Goal: Task Accomplishment & Management: Manage account settings

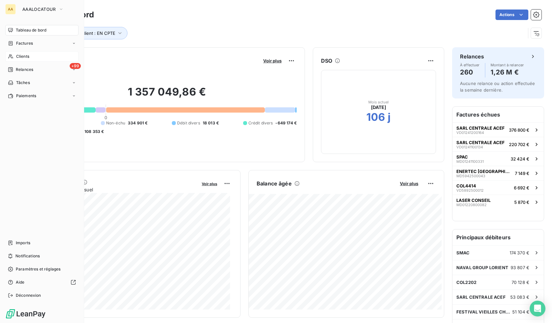
click at [27, 59] on span "Clients" at bounding box center [22, 57] width 13 height 6
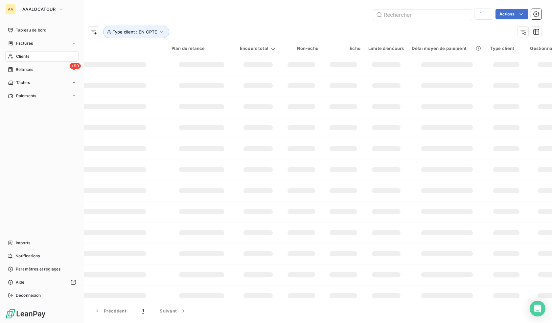
click at [28, 56] on span "Clients" at bounding box center [22, 57] width 13 height 6
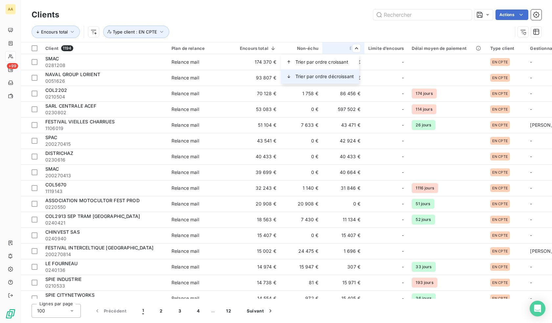
click at [337, 77] on span "Trier par ordre décroissant" at bounding box center [324, 76] width 58 height 7
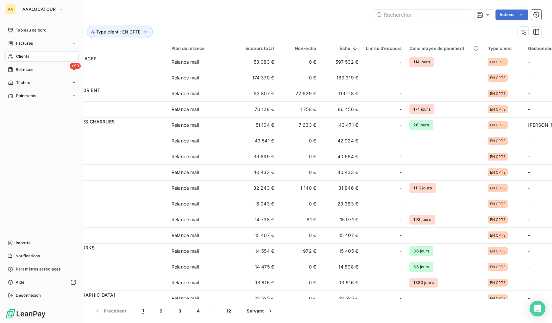
click at [30, 58] on div "Clients" at bounding box center [41, 56] width 73 height 11
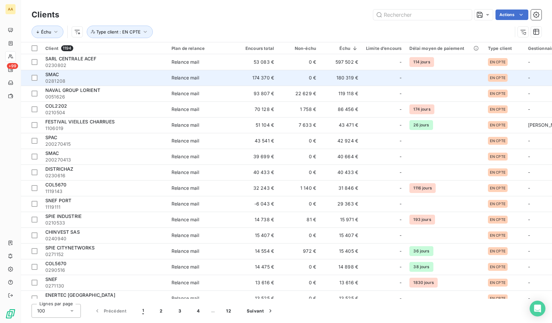
click at [55, 76] on span "SMAC" at bounding box center [52, 75] width 14 height 6
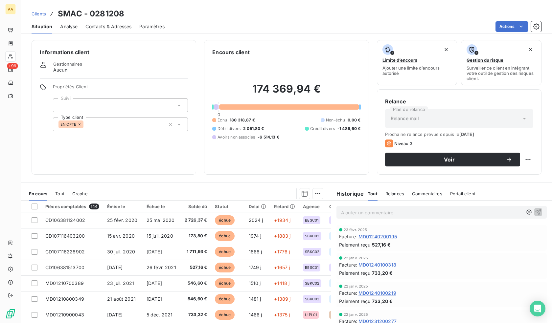
click at [133, 109] on div at bounding box center [120, 106] width 135 height 14
click at [169, 109] on div at bounding box center [120, 106] width 135 height 14
click at [177, 104] on icon at bounding box center [179, 105] width 7 height 7
click at [178, 104] on icon at bounding box center [179, 105] width 7 height 7
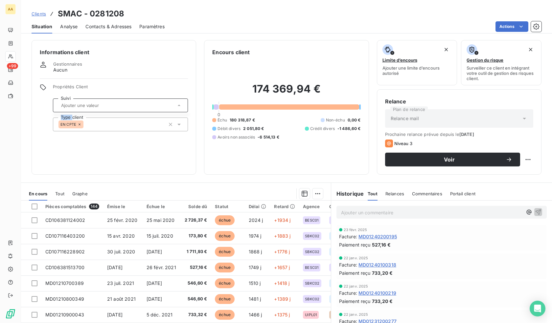
click at [178, 104] on icon at bounding box center [179, 105] width 7 height 7
click at [174, 107] on input "text" at bounding box center [116, 105] width 117 height 6
click at [179, 125] on icon at bounding box center [179, 124] width 7 height 7
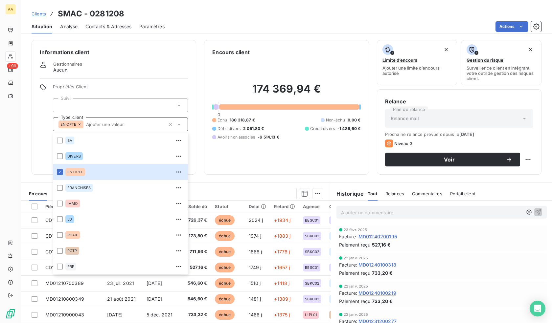
click at [34, 142] on div "Informations client Gestionnaires Aucun Propriétés Client Suivi Type client EN …" at bounding box center [114, 107] width 165 height 135
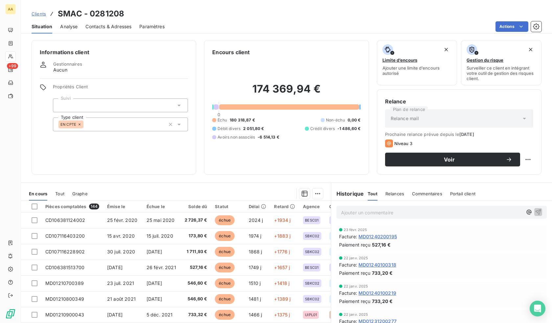
click at [180, 126] on icon at bounding box center [179, 124] width 7 height 7
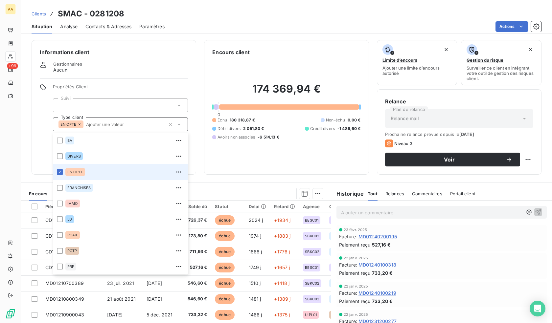
click at [180, 126] on icon at bounding box center [179, 124] width 7 height 7
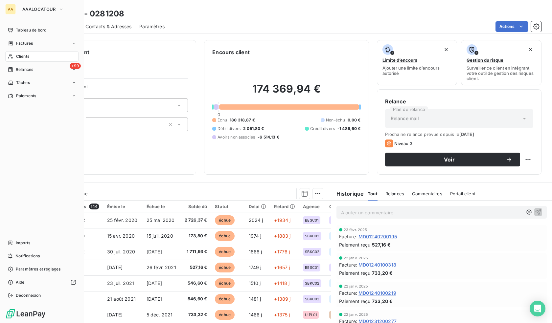
click at [33, 54] on div "Clients" at bounding box center [41, 56] width 73 height 11
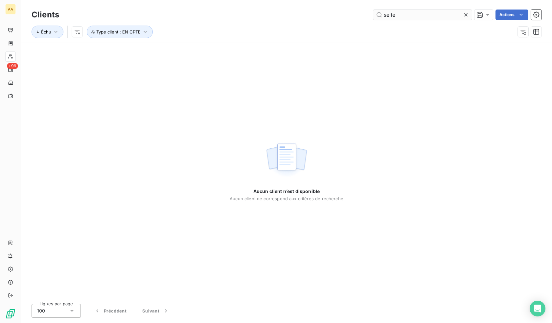
click at [395, 14] on input "seite" at bounding box center [422, 15] width 99 height 11
click at [142, 30] on icon "button" at bounding box center [145, 32] width 7 height 7
click at [250, 50] on icon "button" at bounding box center [250, 49] width 7 height 7
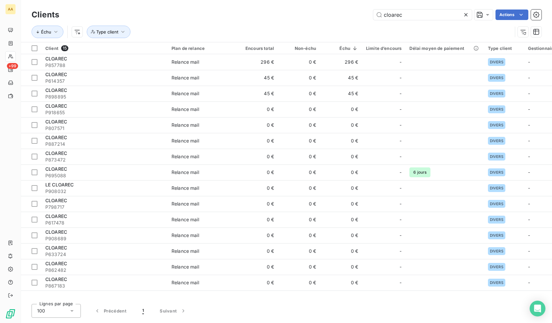
click at [202, 23] on div "Échu Type client" at bounding box center [287, 32] width 510 height 20
click at [420, 16] on input "cloarec" at bounding box center [422, 15] width 99 height 11
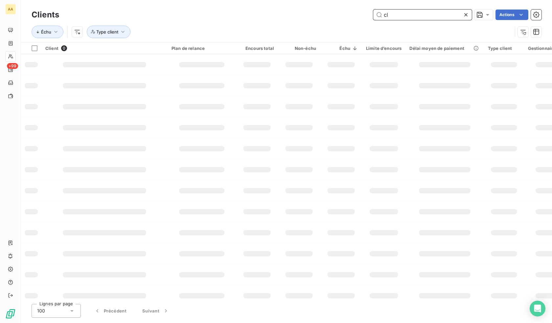
type input "c"
type input "[PERSON_NAME]"
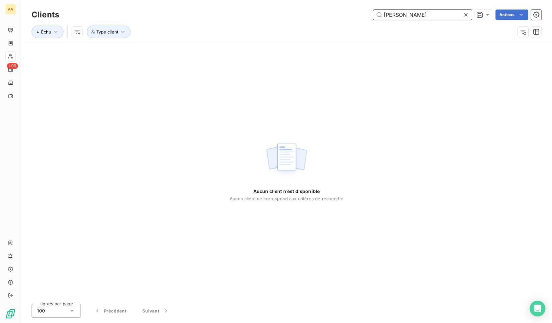
drag, startPoint x: 416, startPoint y: 15, endPoint x: 346, endPoint y: 18, distance: 70.0
click at [346, 18] on div "[PERSON_NAME] clo Actions" at bounding box center [304, 15] width 474 height 11
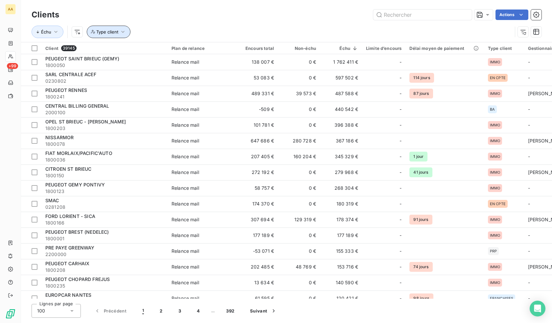
click at [123, 35] on button "Type client" at bounding box center [109, 32] width 44 height 12
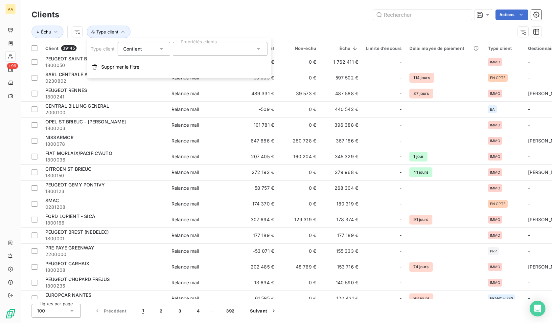
click at [206, 52] on div at bounding box center [220, 49] width 95 height 14
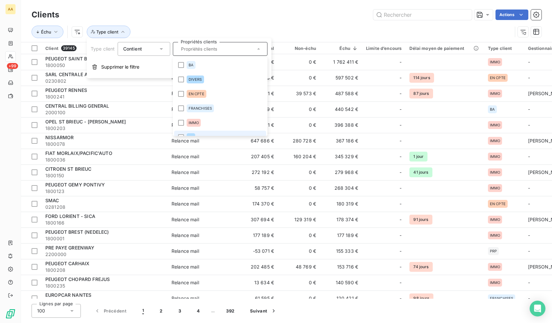
click at [190, 133] on li "LD" at bounding box center [220, 137] width 92 height 13
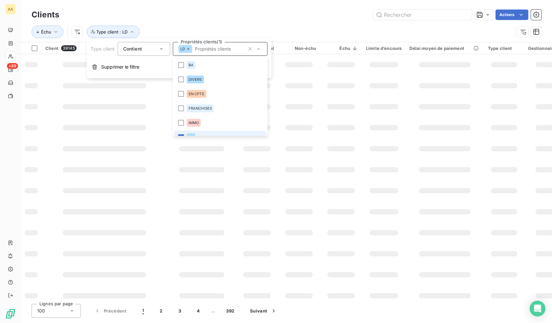
scroll to position [8, 0]
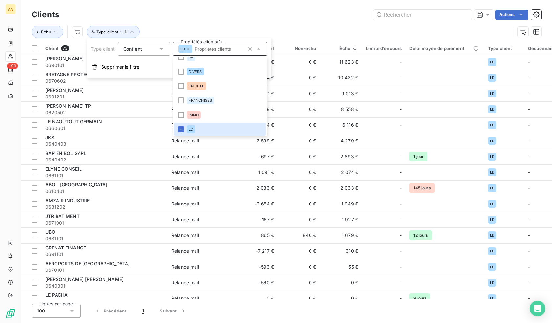
click at [310, 11] on div "Actions" at bounding box center [304, 15] width 474 height 11
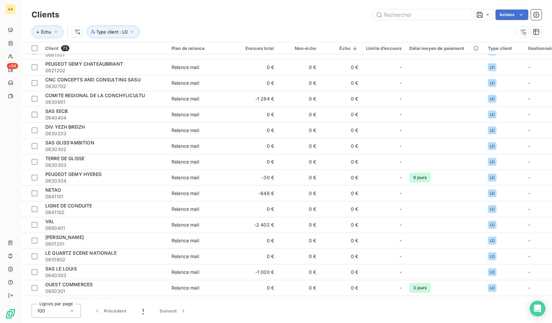
scroll to position [909, 0]
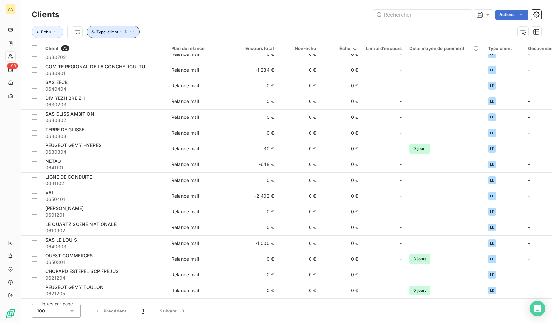
click at [132, 32] on icon "button" at bounding box center [132, 32] width 7 height 7
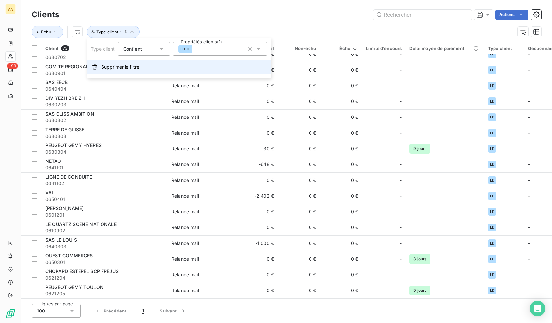
click at [130, 66] on span "Supprimer le filtre" at bounding box center [120, 67] width 38 height 7
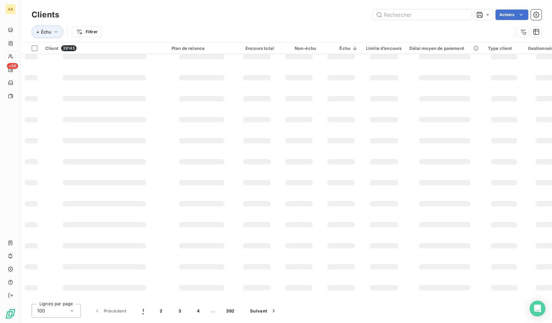
scroll to position [74, 0]
click at [431, 15] on input "text" at bounding box center [422, 15] width 99 height 11
paste input "1106056"
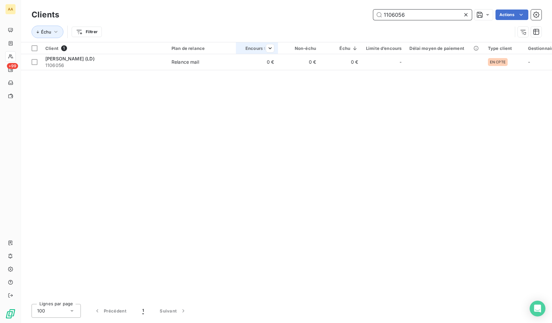
scroll to position [0, 0]
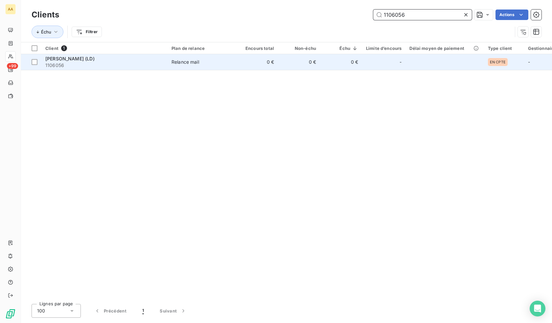
type input "1106056"
click at [78, 57] on span "[PERSON_NAME] (LD)" at bounding box center [69, 59] width 49 height 6
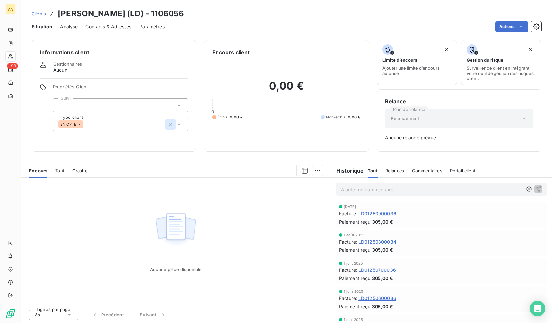
click at [167, 124] on icon "button" at bounding box center [170, 124] width 7 height 7
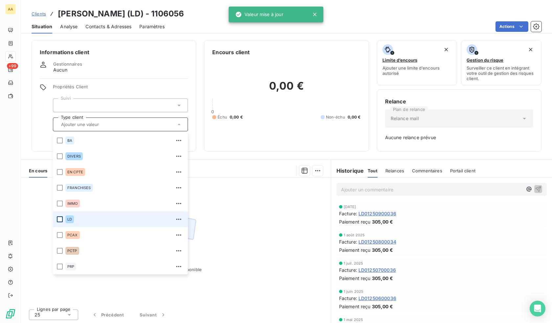
click at [61, 220] on div at bounding box center [60, 219] width 6 height 6
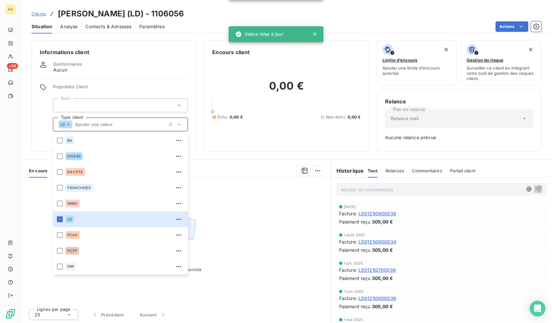
drag, startPoint x: 152, startPoint y: 66, endPoint x: 141, endPoint y: 65, distance: 11.6
click at [152, 66] on div "Gestionnaires Aucun" at bounding box center [114, 67] width 148 height 12
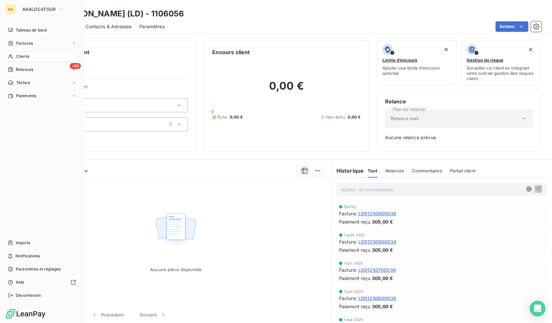
click at [11, 56] on icon at bounding box center [11, 56] width 6 height 5
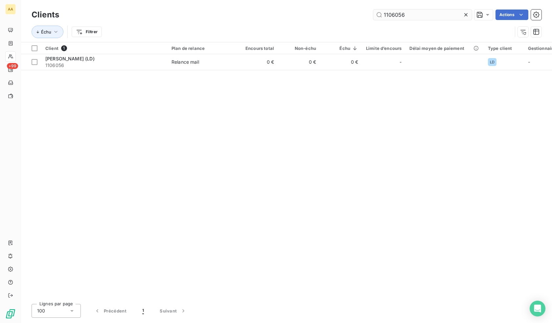
click at [398, 13] on input "1106056" at bounding box center [422, 15] width 99 height 11
click at [397, 13] on input "1106056" at bounding box center [422, 15] width 99 height 11
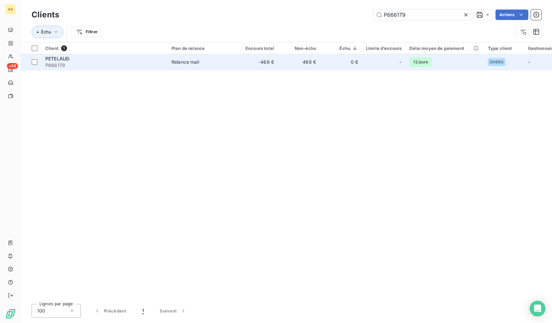
type input "P666179"
click at [60, 60] on span "PETELAUD" at bounding box center [57, 59] width 24 height 6
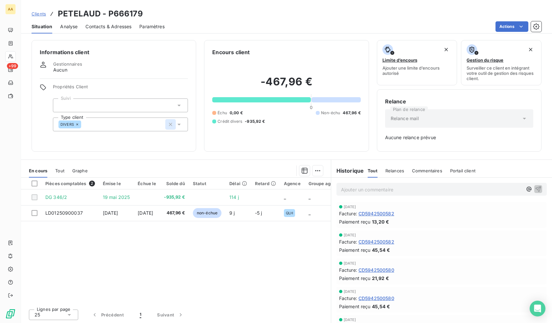
click at [167, 124] on icon "button" at bounding box center [170, 124] width 7 height 7
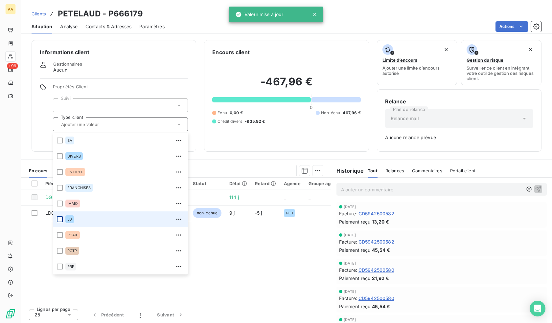
click at [61, 221] on div at bounding box center [60, 219] width 6 height 6
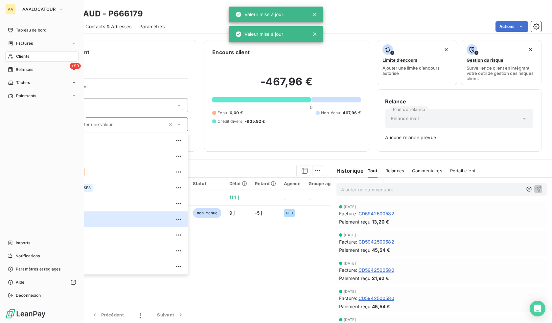
click at [11, 55] on icon at bounding box center [10, 57] width 5 height 4
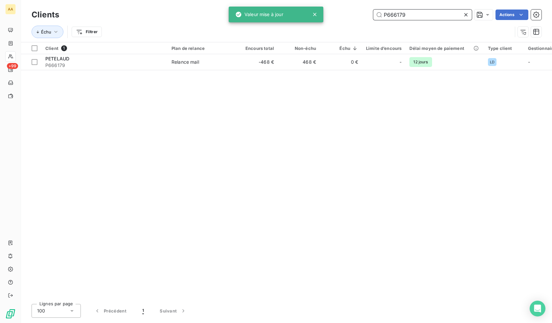
click at [402, 14] on input "P666179" at bounding box center [422, 15] width 99 height 11
paste input "7192"
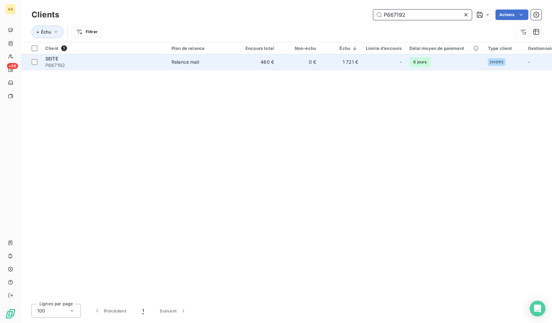
type input "P667192"
click at [57, 61] on span "SEITE" at bounding box center [51, 59] width 13 height 6
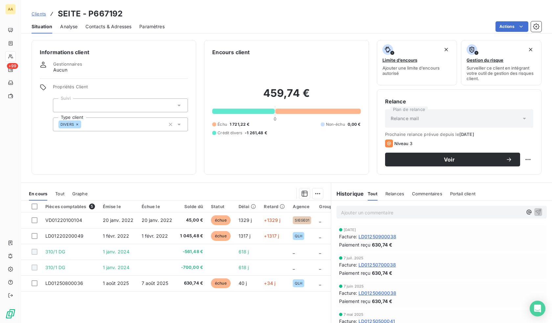
click at [77, 123] on icon at bounding box center [77, 124] width 4 height 4
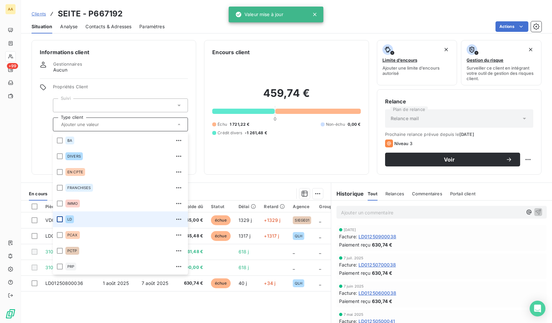
click at [59, 219] on div at bounding box center [60, 219] width 6 height 6
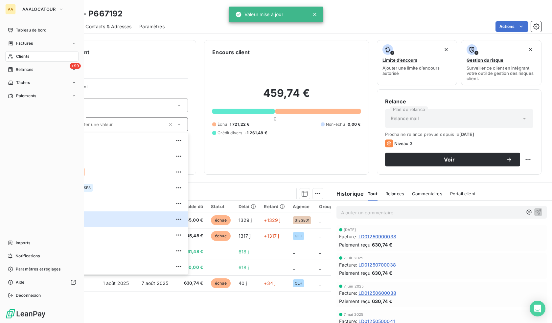
click at [17, 57] on span "Clients" at bounding box center [22, 57] width 13 height 6
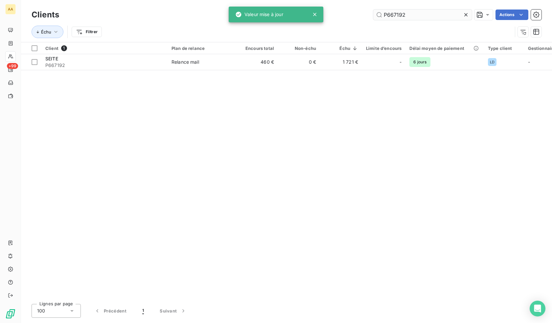
click at [394, 12] on input "P667192" at bounding box center [422, 15] width 99 height 11
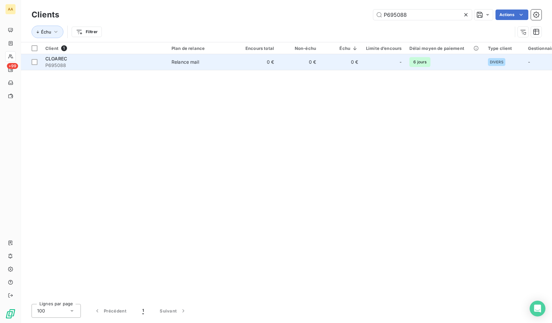
type input "P695088"
click at [57, 63] on span "P695088" at bounding box center [104, 65] width 118 height 7
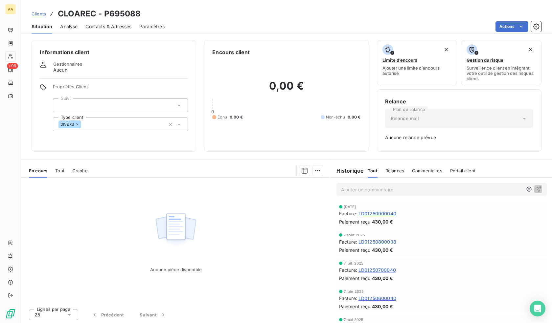
click at [76, 125] on icon at bounding box center [77, 124] width 4 height 4
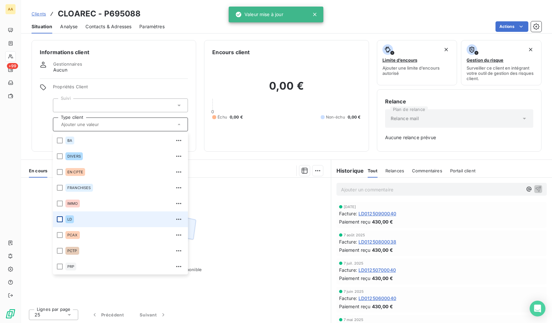
click at [60, 219] on div at bounding box center [60, 219] width 6 height 6
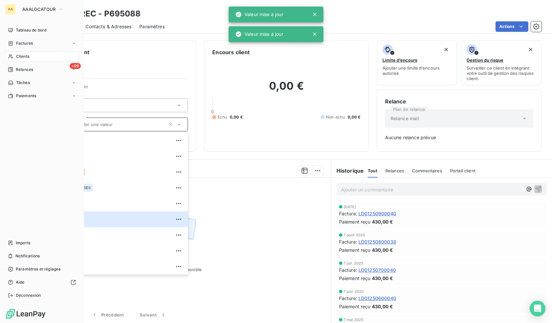
drag, startPoint x: 13, startPoint y: 55, endPoint x: 79, endPoint y: 55, distance: 65.4
click at [13, 55] on div "Clients" at bounding box center [41, 56] width 73 height 11
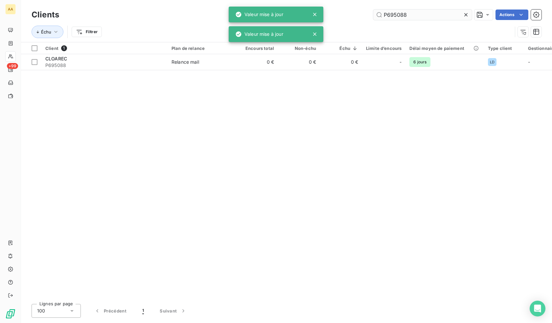
click at [416, 13] on input "P695088" at bounding box center [422, 15] width 99 height 11
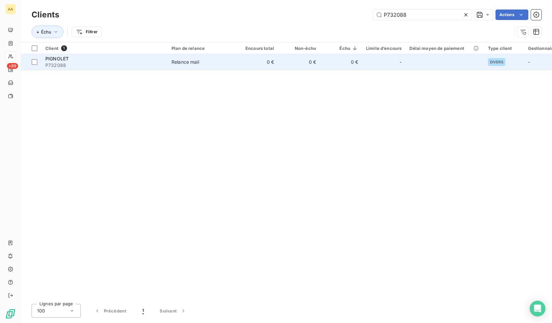
type input "P732088"
click at [59, 56] on span "PIGNOLET" at bounding box center [56, 59] width 23 height 6
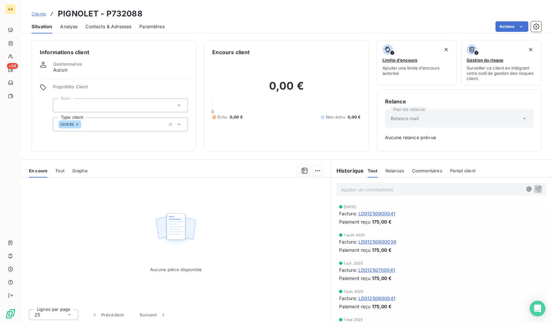
click at [78, 125] on icon at bounding box center [77, 124] width 4 height 4
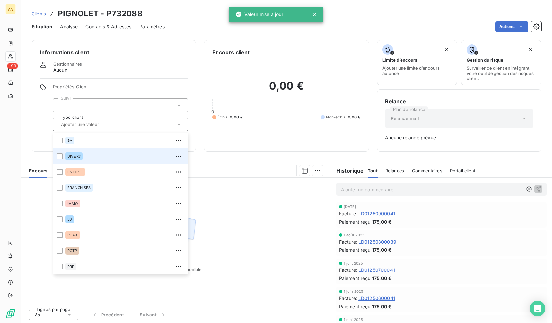
click at [104, 125] on input "text" at bounding box center [116, 125] width 117 height 6
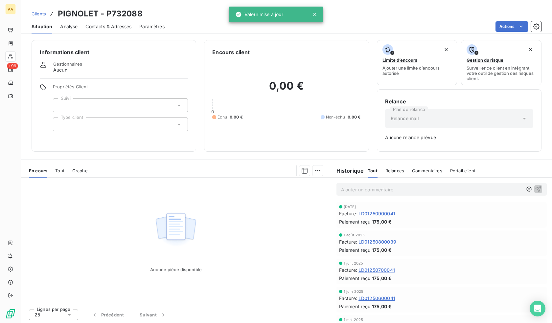
click at [97, 124] on div at bounding box center [120, 125] width 135 height 14
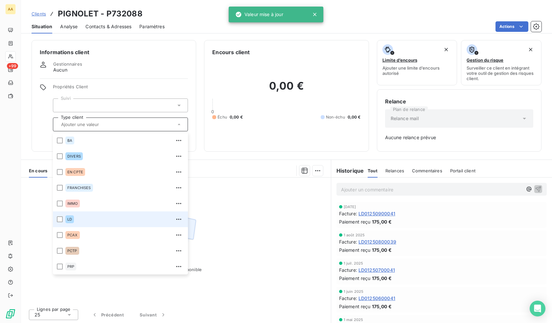
click at [65, 214] on li "LD" at bounding box center [120, 220] width 135 height 16
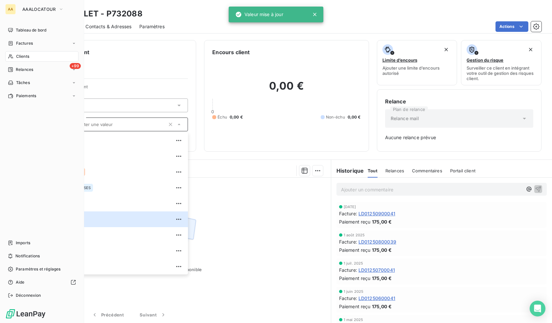
drag, startPoint x: 15, startPoint y: 57, endPoint x: 44, endPoint y: 59, distance: 28.7
click at [15, 57] on div "Clients" at bounding box center [41, 56] width 73 height 11
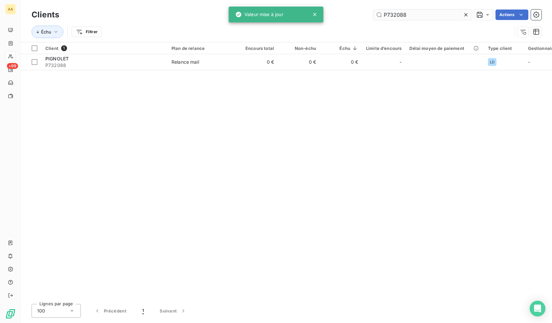
click at [400, 12] on input "P732088" at bounding box center [422, 15] width 99 height 11
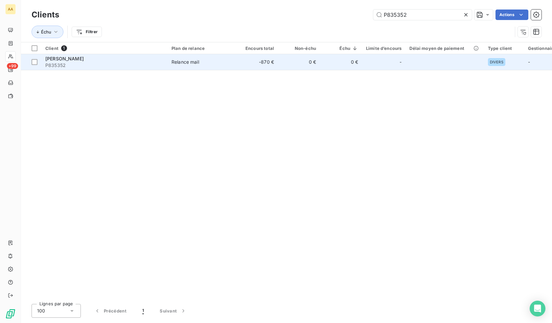
type input "P835352"
click at [65, 60] on div "[PERSON_NAME]" at bounding box center [104, 59] width 118 height 7
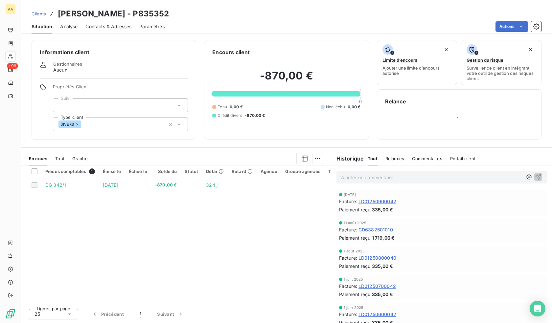
click at [77, 124] on icon at bounding box center [77, 124] width 4 height 4
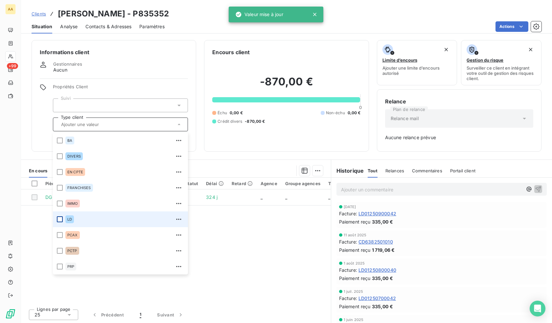
click at [61, 217] on div at bounding box center [60, 219] width 6 height 6
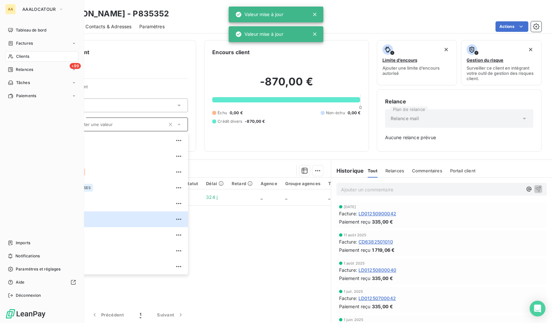
click at [16, 57] on span "Clients" at bounding box center [22, 57] width 13 height 6
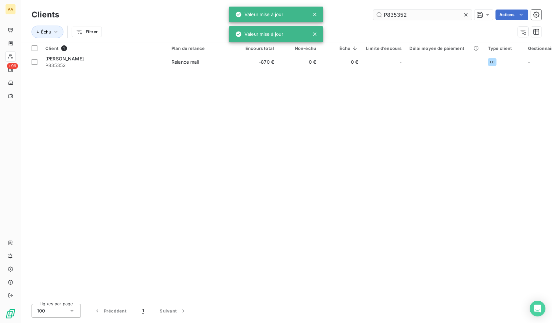
click at [416, 10] on input "P835352" at bounding box center [422, 15] width 99 height 11
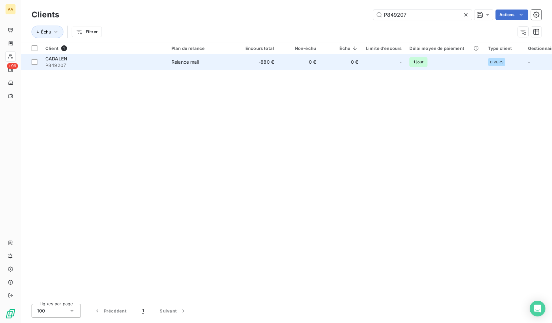
type input "P849207"
click at [57, 61] on div "CADALEN" at bounding box center [104, 59] width 118 height 7
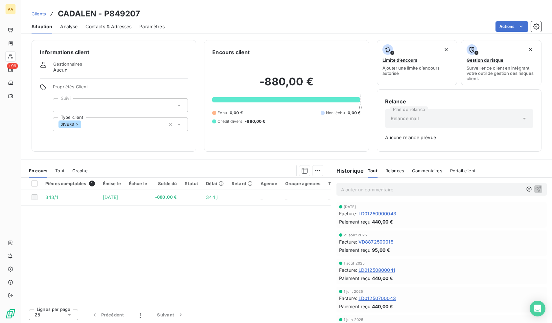
click at [78, 124] on icon at bounding box center [77, 124] width 4 height 4
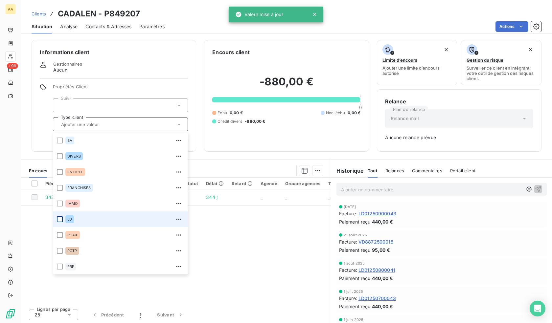
click at [61, 217] on div at bounding box center [60, 219] width 6 height 6
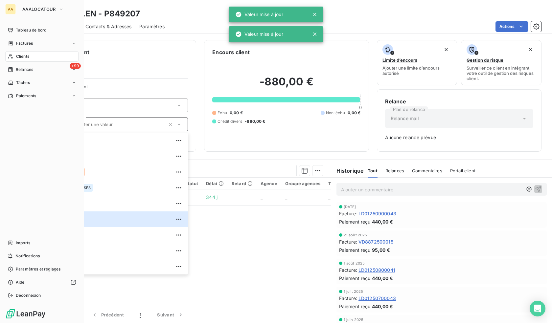
click at [21, 55] on span "Clients" at bounding box center [22, 57] width 13 height 6
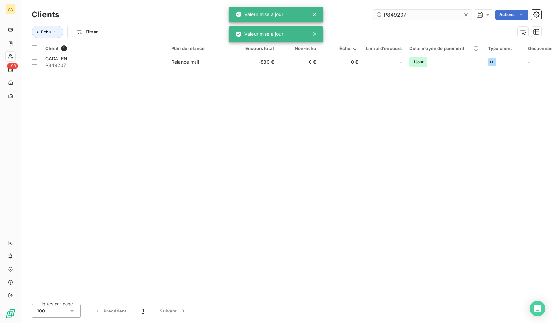
click at [400, 12] on input "P849207" at bounding box center [422, 15] width 99 height 11
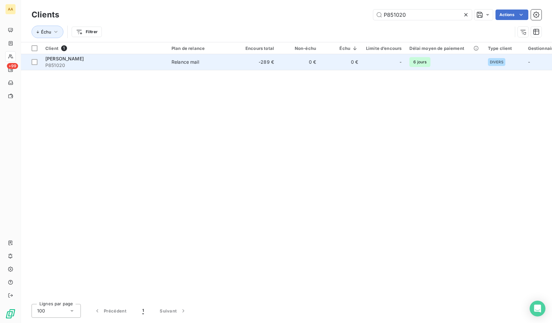
type input "P851020"
click at [56, 61] on span "[PERSON_NAME]" at bounding box center [64, 59] width 38 height 6
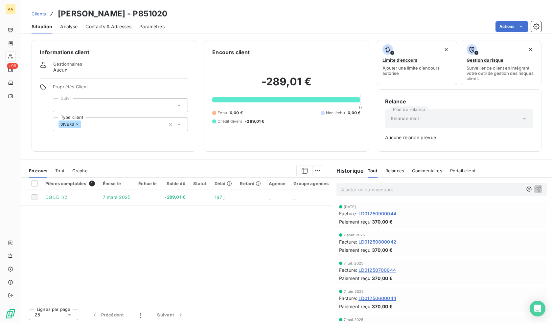
click at [78, 125] on icon at bounding box center [77, 124] width 4 height 4
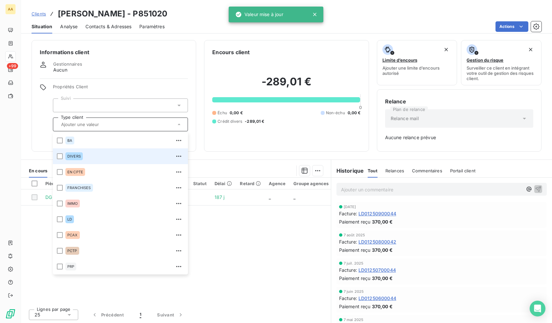
click at [105, 124] on input "text" at bounding box center [116, 125] width 117 height 6
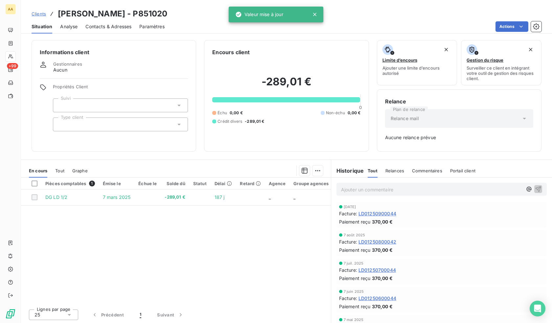
click at [91, 120] on div at bounding box center [120, 125] width 135 height 14
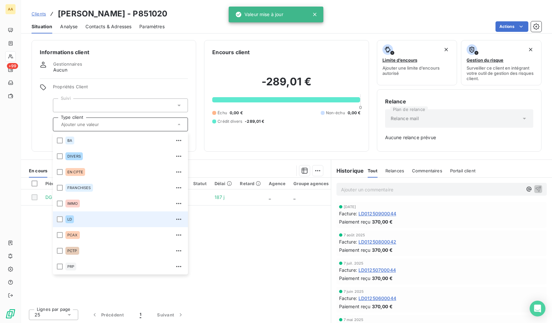
click at [61, 222] on li "LD" at bounding box center [120, 220] width 135 height 16
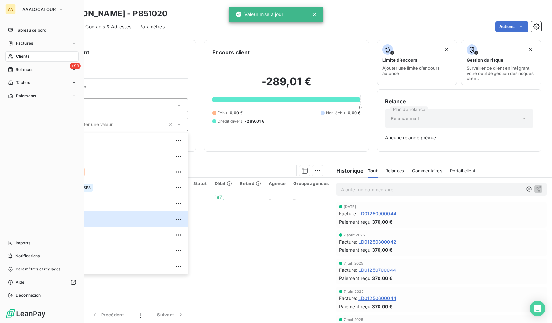
click at [12, 54] on icon at bounding box center [11, 56] width 6 height 5
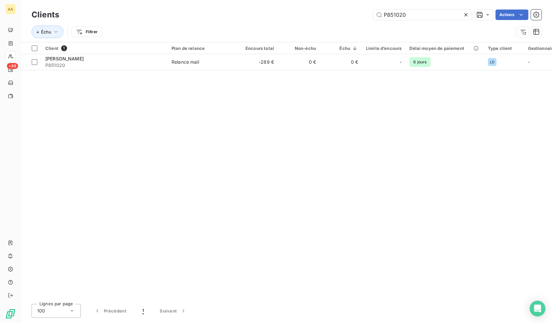
click at [410, 20] on div "Clients P851020 Actions" at bounding box center [287, 15] width 510 height 14
click at [410, 19] on input "P851020" at bounding box center [422, 15] width 99 height 11
paste input "0231124"
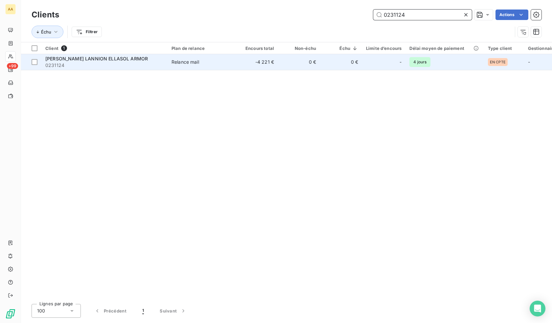
type input "0231124"
click at [82, 58] on span "[PERSON_NAME] LANNION ELLASOL ARMOR" at bounding box center [96, 59] width 102 height 6
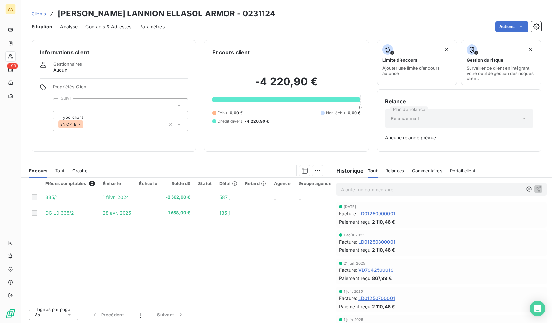
click at [79, 124] on icon at bounding box center [80, 124] width 4 height 4
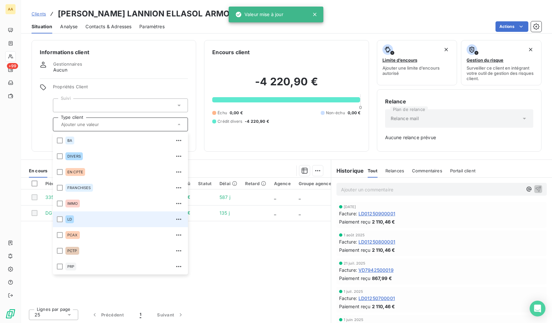
click at [64, 220] on li "LD" at bounding box center [120, 220] width 135 height 16
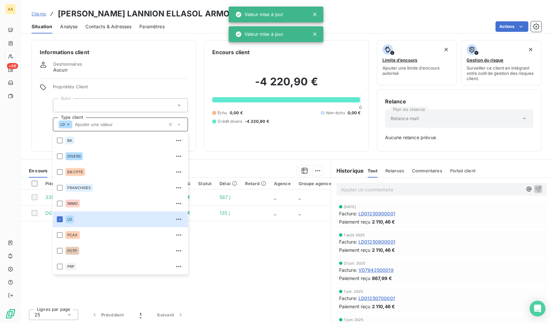
click at [44, 128] on div "Propriétés Client Suivi Type client LD [PERSON_NAME] EN CPTE FRANCHISES IMMO LD…" at bounding box center [114, 107] width 148 height 47
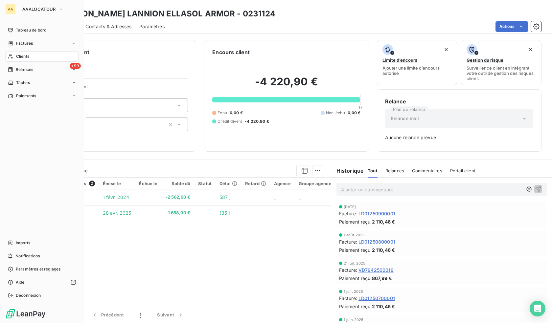
click at [17, 56] on span "Clients" at bounding box center [22, 57] width 13 height 6
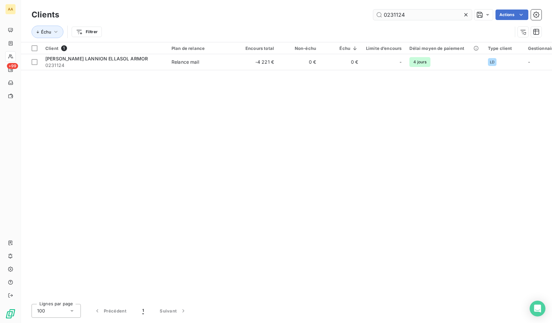
click at [402, 14] on input "0231124" at bounding box center [422, 15] width 99 height 11
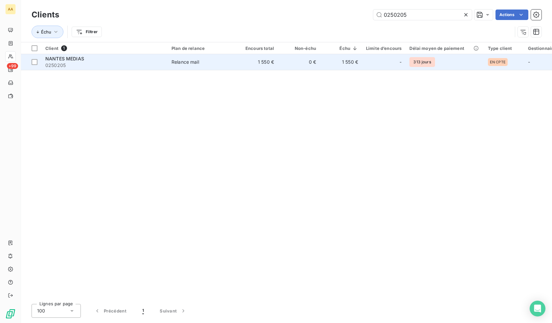
type input "0250205"
click at [81, 63] on span "0250205" at bounding box center [104, 65] width 118 height 7
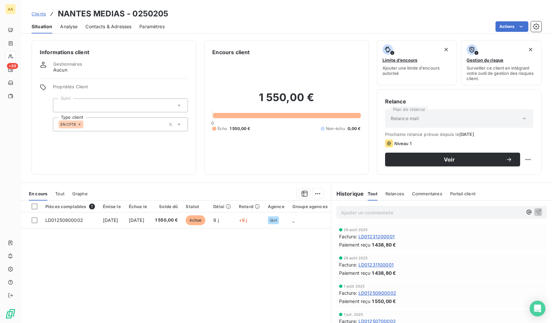
click at [80, 124] on icon at bounding box center [80, 124] width 4 height 4
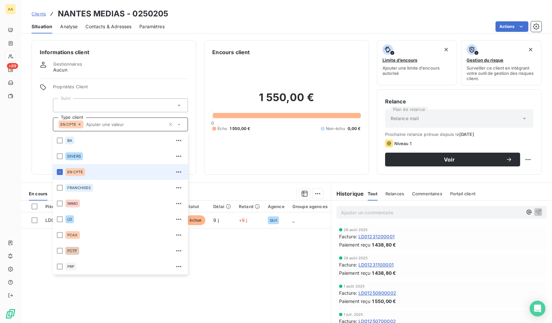
click at [105, 126] on input "text" at bounding box center [124, 125] width 82 height 6
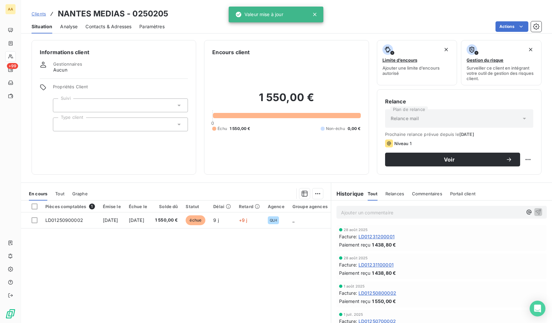
click at [100, 127] on div at bounding box center [120, 125] width 135 height 14
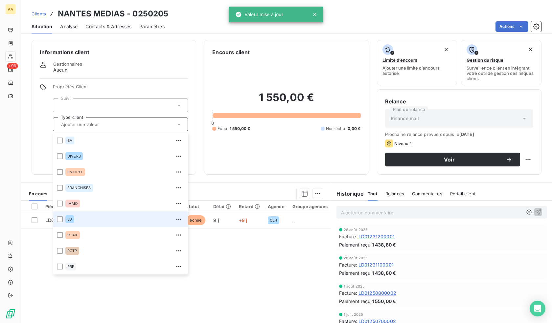
click at [63, 218] on li "LD" at bounding box center [120, 220] width 135 height 16
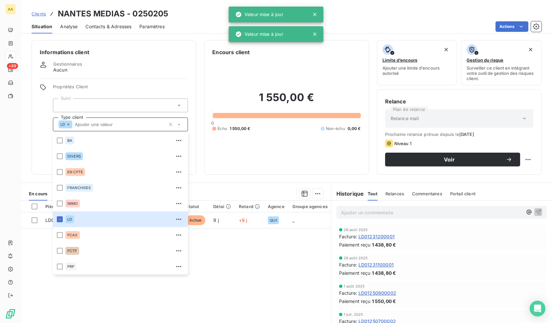
click at [228, 252] on div "Pièces comptables 1 Émise le Échue le Solde dû Statut Délai Retard Agence Group…" at bounding box center [176, 264] width 310 height 126
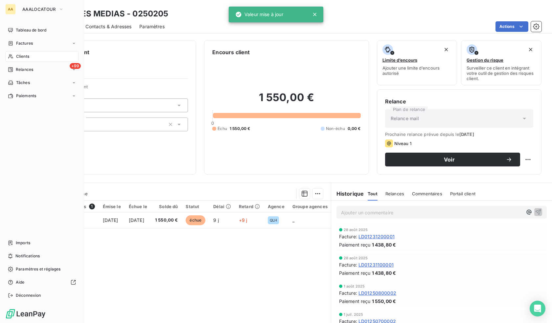
click at [13, 57] on div "Clients" at bounding box center [41, 56] width 73 height 11
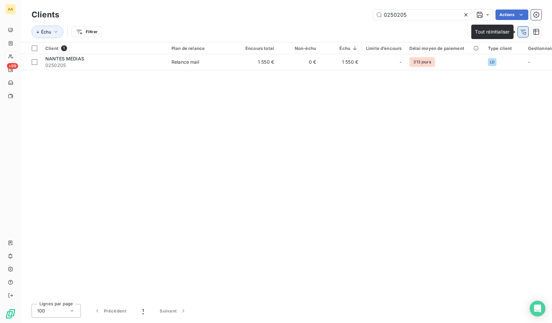
click at [524, 32] on icon "button" at bounding box center [523, 32] width 7 height 7
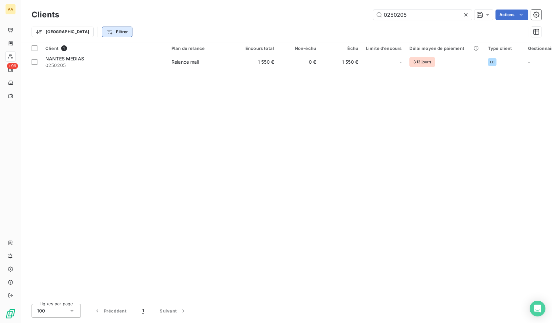
click at [79, 30] on html "AA +99 Clients 0250205 Actions Trier Filtrer Client 1 Plan de relance Encours t…" at bounding box center [276, 161] width 552 height 323
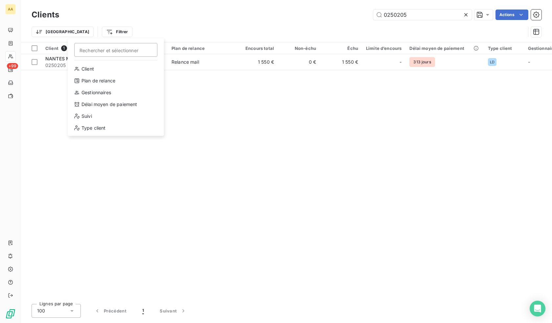
click at [388, 18] on html "AA +99 Clients 0250205 Actions Trier Filtrer Rechercher et sélectionner Client …" at bounding box center [276, 161] width 552 height 323
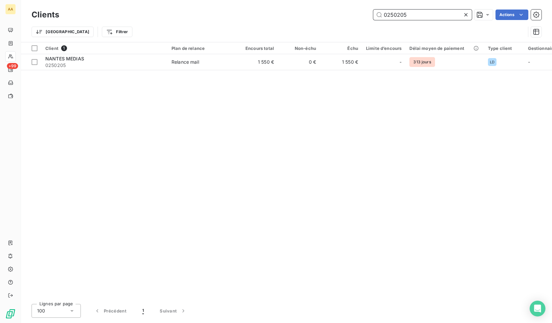
click at [393, 16] on input "0250205" at bounding box center [422, 15] width 99 height 11
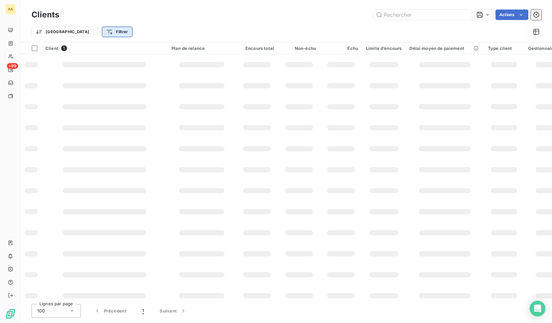
click at [87, 32] on html "AA +99 Clients Actions Trier Filtrer Client 1 Plan de relance Encours total Non…" at bounding box center [276, 161] width 552 height 323
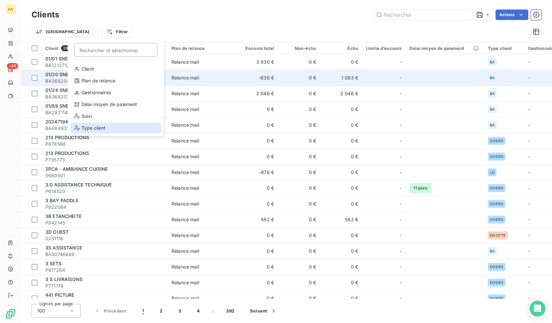
click at [89, 125] on div "Type client" at bounding box center [115, 128] width 91 height 11
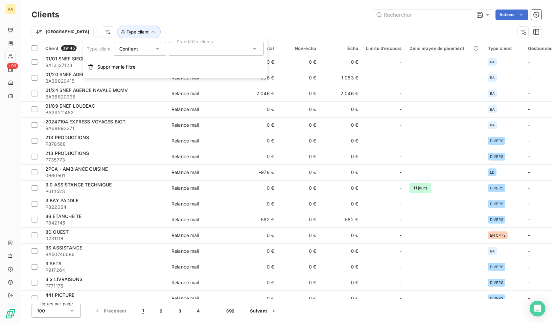
click at [197, 52] on div at bounding box center [216, 49] width 95 height 14
click at [186, 135] on li "LD" at bounding box center [216, 137] width 92 height 13
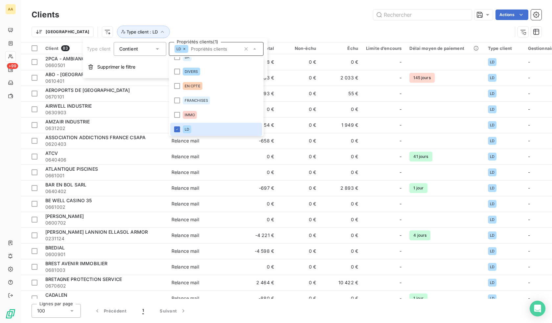
click at [286, 15] on div "Actions" at bounding box center [304, 15] width 474 height 11
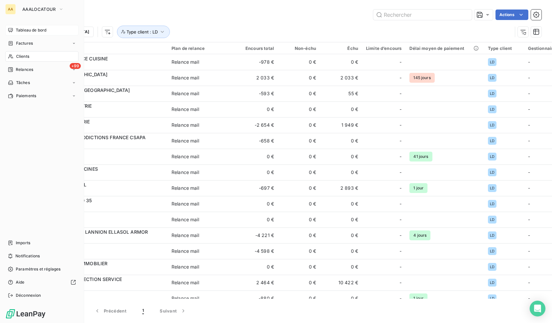
click at [30, 31] on span "Tableau de bord" at bounding box center [31, 30] width 31 height 6
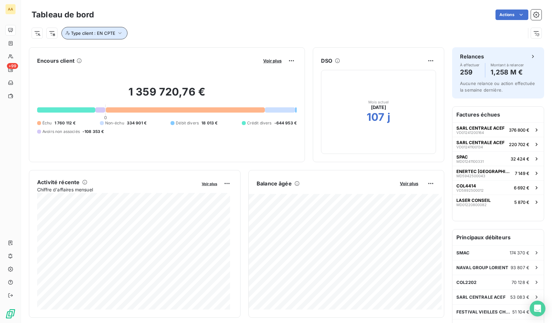
click at [112, 34] on span "Type client : EN CPTE" at bounding box center [93, 33] width 44 height 5
click at [147, 29] on div "Type client : EN CPTE" at bounding box center [279, 33] width 494 height 12
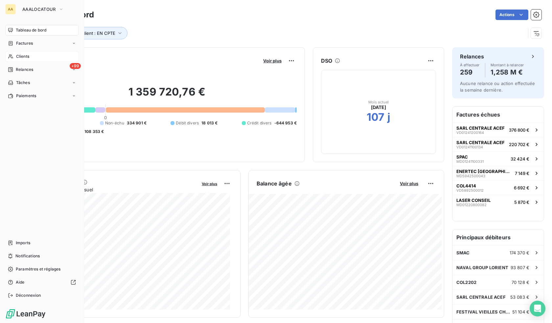
click at [17, 55] on span "Clients" at bounding box center [22, 57] width 13 height 6
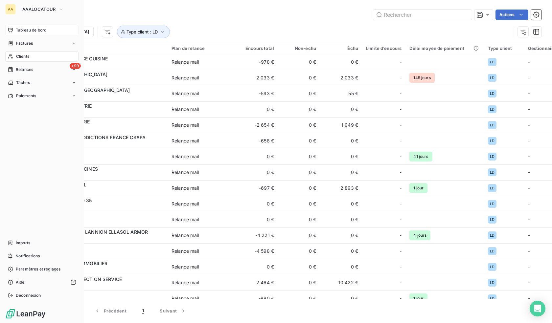
click at [22, 32] on span "Tableau de bord" at bounding box center [31, 30] width 31 height 6
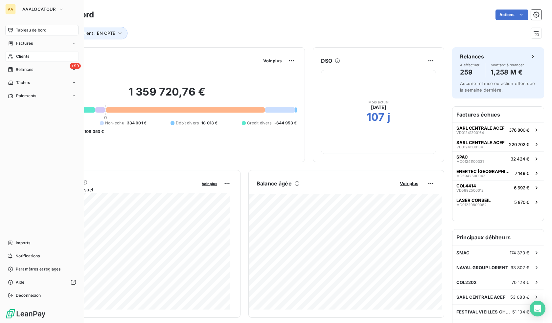
click at [31, 56] on div "Clients" at bounding box center [41, 56] width 73 height 11
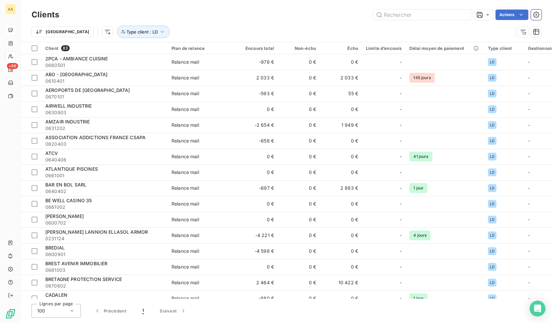
click at [217, 10] on div "Actions" at bounding box center [304, 15] width 474 height 11
drag, startPoint x: 324, startPoint y: 299, endPoint x: 389, endPoint y: 301, distance: 64.7
click at [389, 301] on div "Clients Actions [GEOGRAPHIC_DATA] Type client : LD Client 83 Plan de relance En…" at bounding box center [286, 161] width 531 height 323
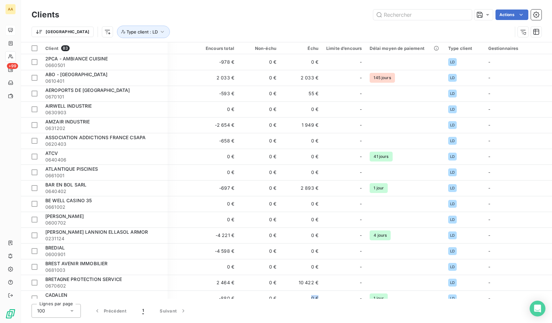
scroll to position [0, 53]
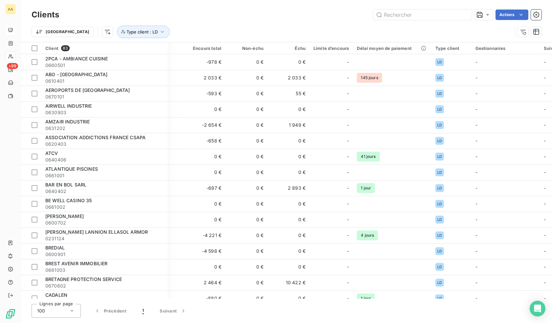
click at [441, 302] on div "Clients Actions [GEOGRAPHIC_DATA] Type client : LD Client 83 Plan de relance En…" at bounding box center [286, 161] width 531 height 323
drag, startPoint x: 461, startPoint y: 304, endPoint x: 487, endPoint y: 304, distance: 26.3
click at [487, 304] on div "Clients Actions [GEOGRAPHIC_DATA] Type client : LD Client 83 Plan de relance En…" at bounding box center [286, 161] width 531 height 323
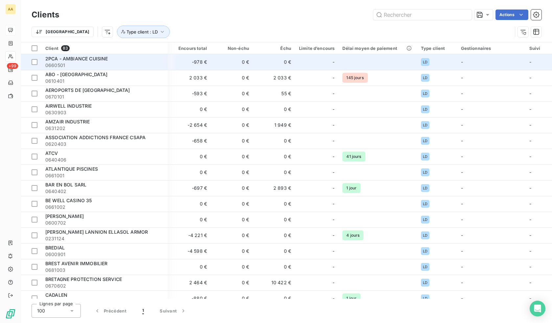
click at [74, 61] on span "2PCA - AMBIANCE CUISINE" at bounding box center [76, 59] width 62 height 6
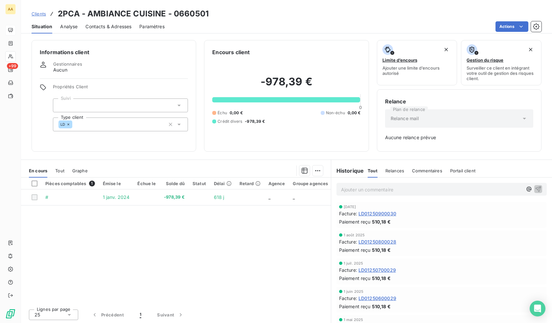
click at [65, 65] on span "Gestionnaires" at bounding box center [67, 63] width 29 height 5
click at [47, 62] on div "Gestionnaires Aucun" at bounding box center [114, 67] width 148 height 12
click at [68, 30] on div "Analyse" at bounding box center [68, 27] width 17 height 14
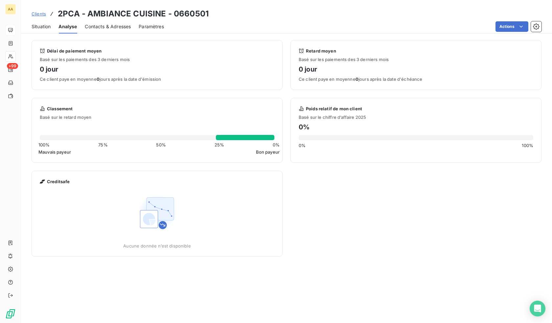
click at [104, 27] on span "Contacts & Adresses" at bounding box center [108, 26] width 46 height 7
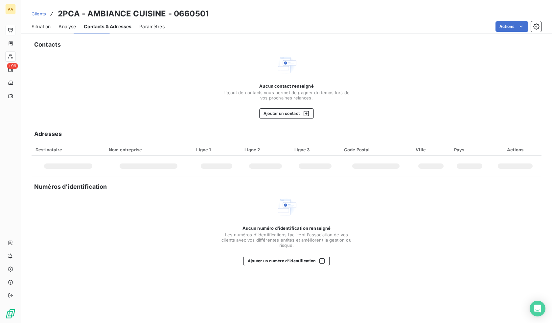
click at [154, 28] on span "Paramètres" at bounding box center [151, 26] width 25 height 7
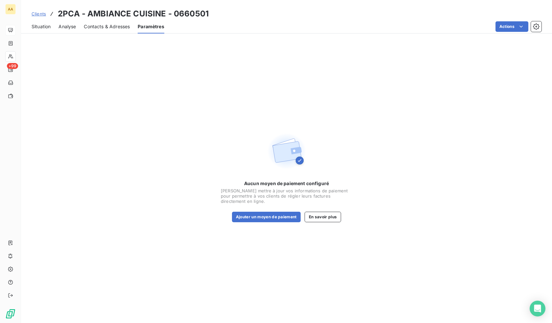
click at [39, 29] on span "Situation" at bounding box center [41, 26] width 19 height 7
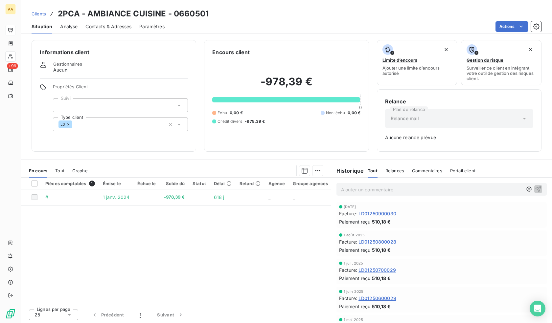
drag, startPoint x: 62, startPoint y: 67, endPoint x: 70, endPoint y: 69, distance: 8.0
click at [63, 67] on span "Aucun" at bounding box center [60, 70] width 14 height 7
click at [533, 25] on icon "button" at bounding box center [536, 26] width 7 height 7
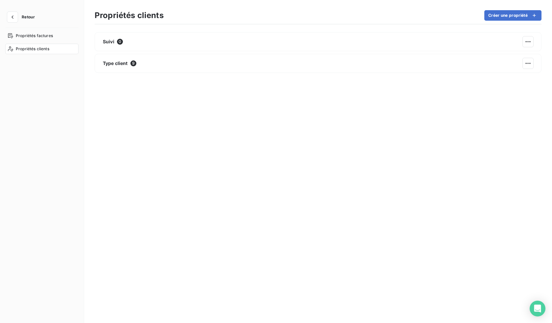
click at [535, 26] on section "Propriétés clients Créer une propriété Suivi 0 Type client 9" at bounding box center [318, 161] width 468 height 323
click at [10, 15] on icon "button" at bounding box center [12, 17] width 7 height 7
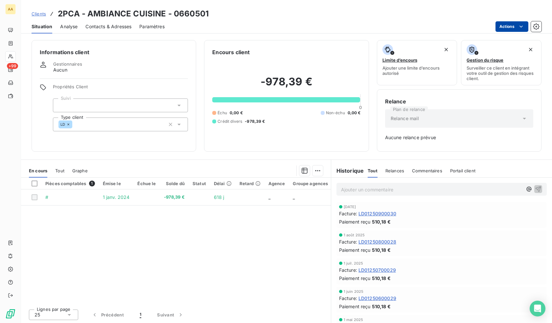
click at [517, 27] on html "AA +99 Clients 2PCA - AMBIANCE CUISINE - 0660501 Situation Analyse Contacts & A…" at bounding box center [276, 161] width 552 height 323
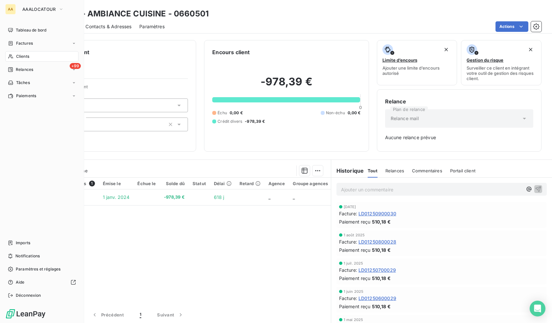
click at [13, 84] on html "AA AAALOCATOUR Tableau de bord Factures Clients +99 Relances Tâches Paiements I…" at bounding box center [276, 161] width 552 height 323
click at [22, 66] on div "+99 Relances" at bounding box center [41, 69] width 73 height 11
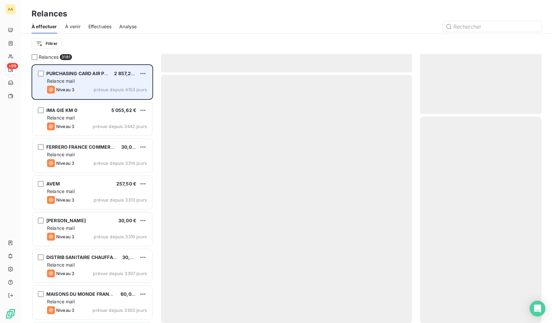
scroll to position [254, 117]
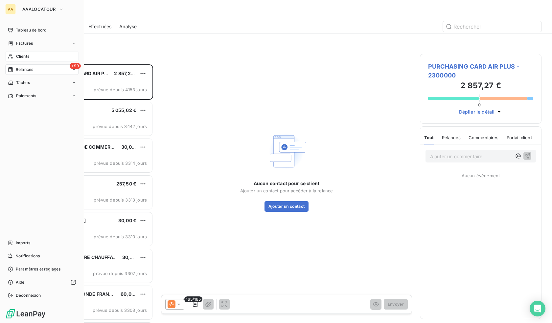
click at [24, 56] on span "Clients" at bounding box center [22, 57] width 13 height 6
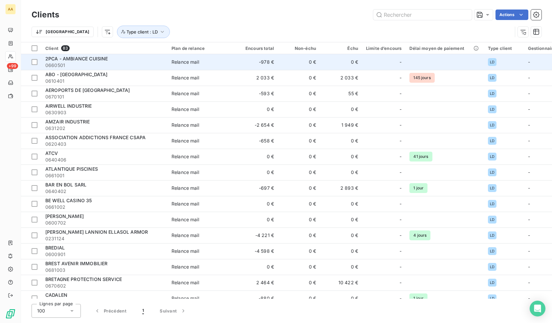
click at [67, 63] on span "0660501" at bounding box center [104, 65] width 118 height 7
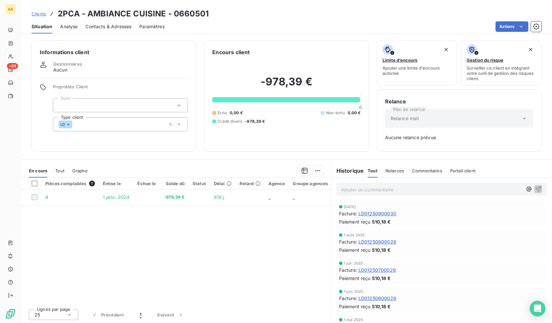
click at [105, 29] on span "Contacts & Adresses" at bounding box center [108, 26] width 46 height 7
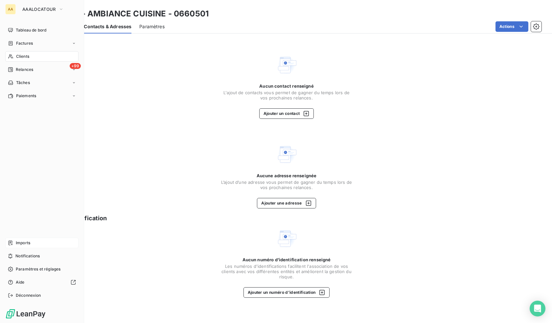
click at [25, 241] on span "Imports" at bounding box center [23, 243] width 14 height 6
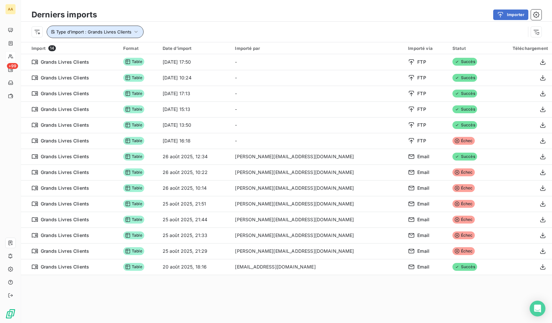
click at [126, 31] on span "Type d’import : Grands Livres Clients" at bounding box center [93, 31] width 75 height 5
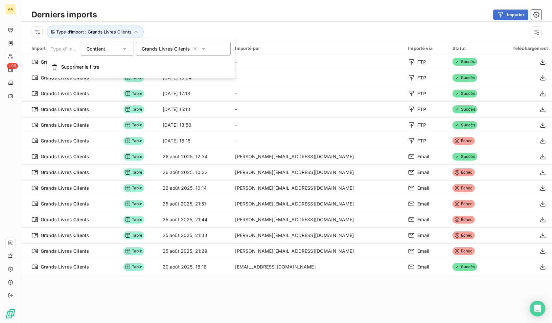
click at [165, 50] on span "Grands Livres Clients" at bounding box center [166, 49] width 48 height 7
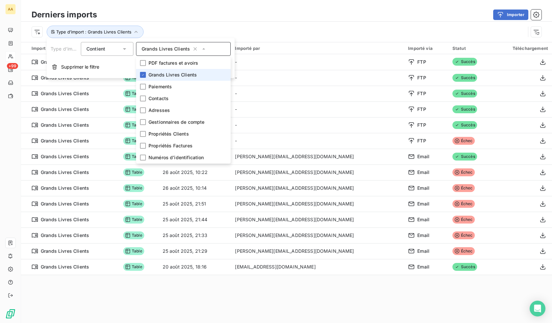
click at [169, 75] on span "Grands Livres Clients" at bounding box center [172, 75] width 48 height 7
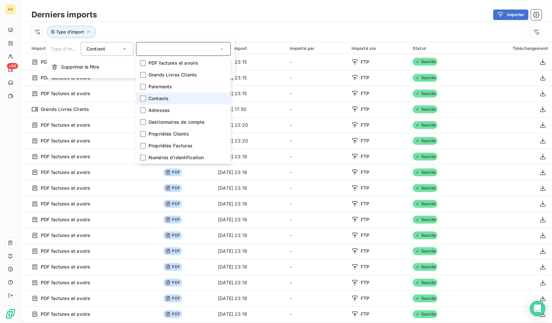
click at [160, 99] on span "Contacts" at bounding box center [158, 98] width 20 height 7
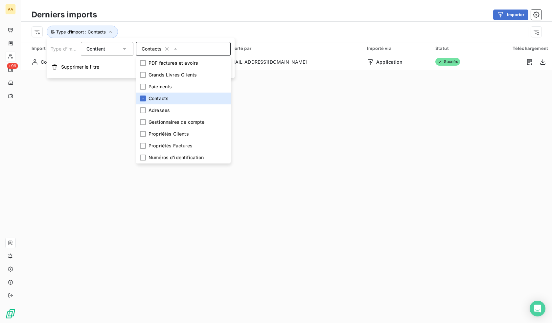
click at [350, 114] on div "Derniers imports Importer Type d’import : Contacts Import 1 Format Date d’impor…" at bounding box center [286, 161] width 531 height 323
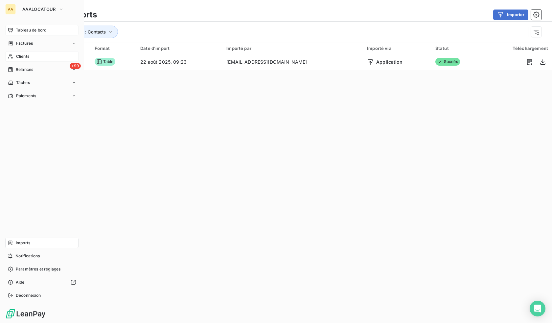
click at [37, 32] on span "Tableau de bord" at bounding box center [31, 30] width 31 height 6
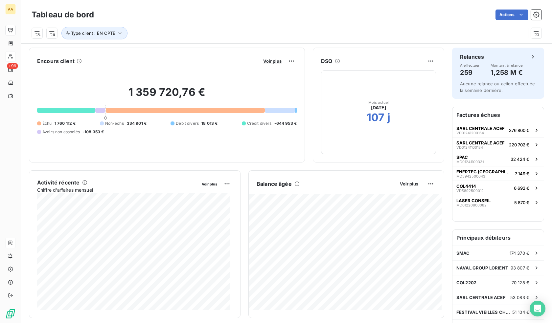
scroll to position [66, 0]
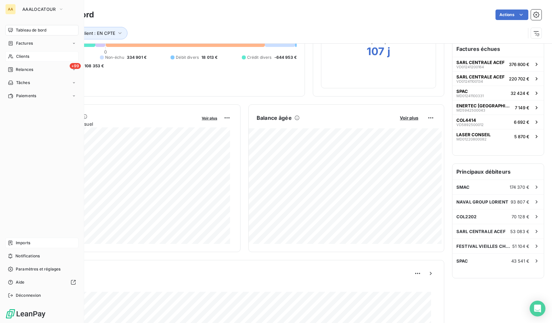
click at [25, 57] on span "Clients" at bounding box center [22, 57] width 13 height 6
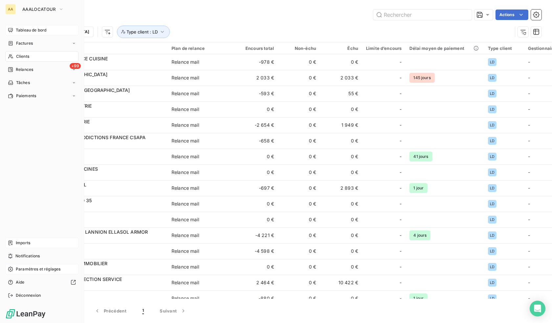
click at [30, 271] on span "Paramètres et réglages" at bounding box center [38, 269] width 45 height 6
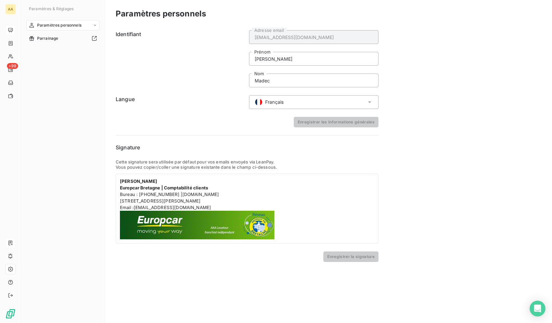
click at [57, 24] on span "Paramètres personnels" at bounding box center [59, 25] width 44 height 6
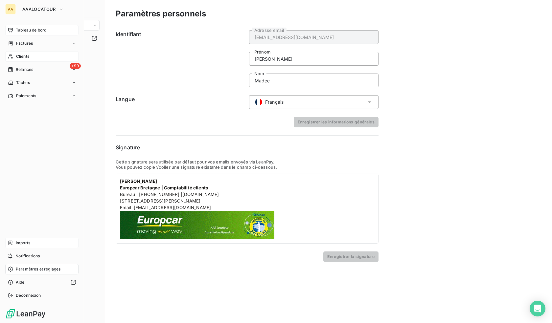
click at [24, 57] on span "Clients" at bounding box center [22, 57] width 13 height 6
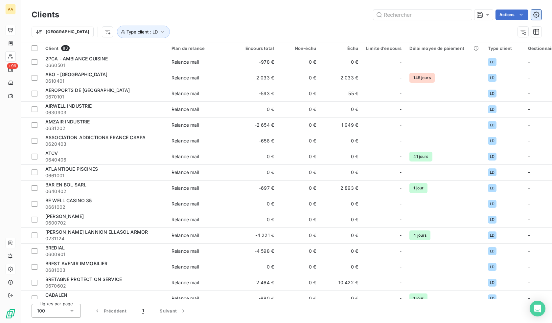
click at [536, 14] on icon "button" at bounding box center [536, 15] width 2 height 2
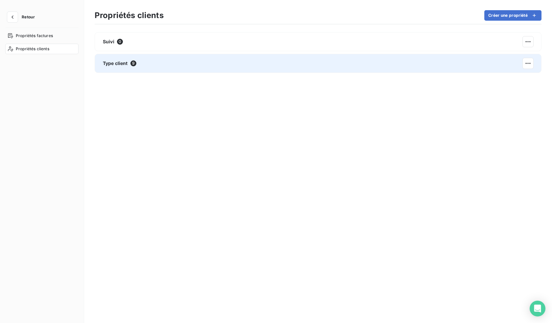
click at [151, 68] on div "Type client 9" at bounding box center [318, 63] width 447 height 19
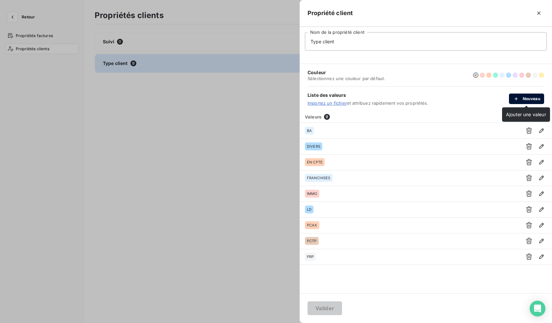
click at [523, 99] on button "Nouveau" at bounding box center [526, 99] width 35 height 11
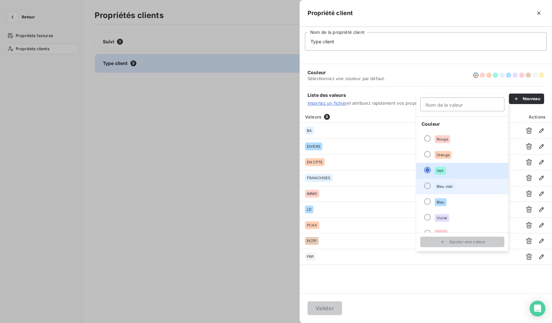
scroll to position [56, 0]
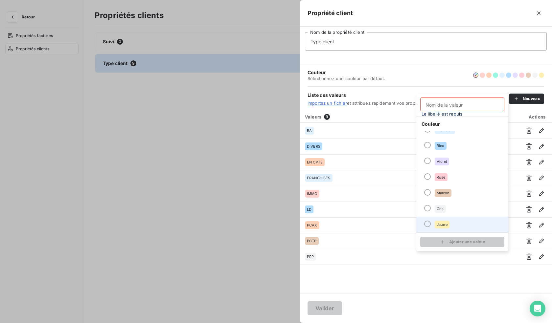
click at [438, 227] on div "Jaune" at bounding box center [441, 225] width 15 height 8
click at [448, 102] on input "Nom de la valeur" at bounding box center [462, 105] width 84 height 14
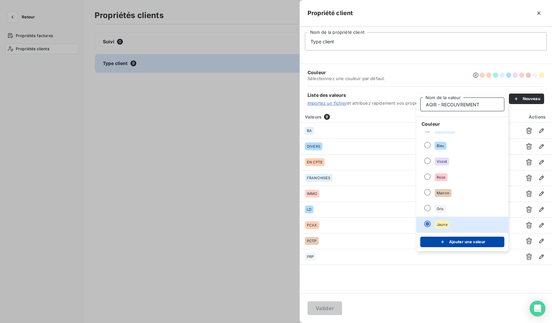
type input "AGIR - RECOUVREMENT"
click at [470, 240] on button "Ajouter une valeur" at bounding box center [462, 242] width 84 height 11
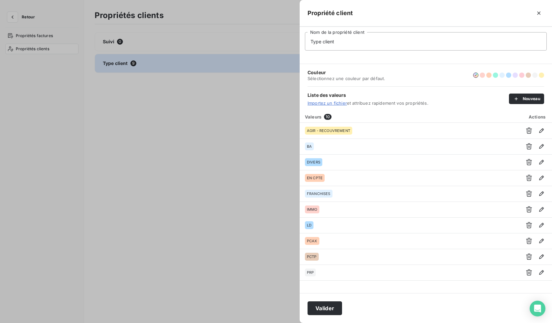
click at [225, 172] on div at bounding box center [276, 161] width 552 height 323
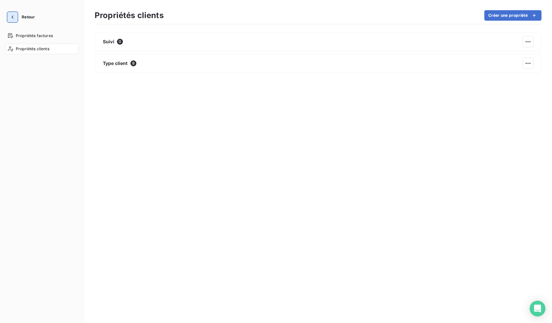
click at [12, 16] on icon "button" at bounding box center [12, 17] width 7 height 7
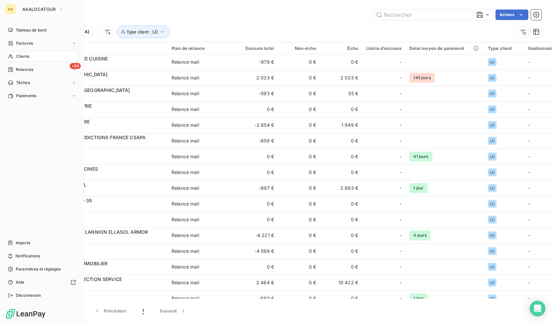
click at [19, 57] on span "Clients" at bounding box center [22, 57] width 13 height 6
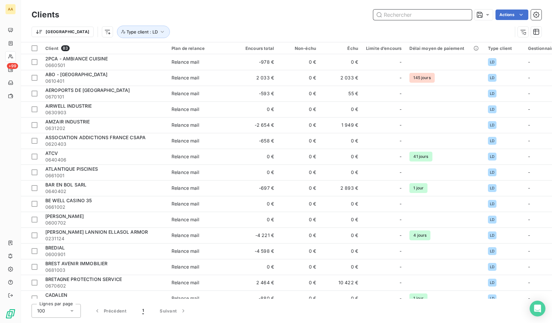
click at [401, 18] on input "text" at bounding box center [422, 15] width 99 height 11
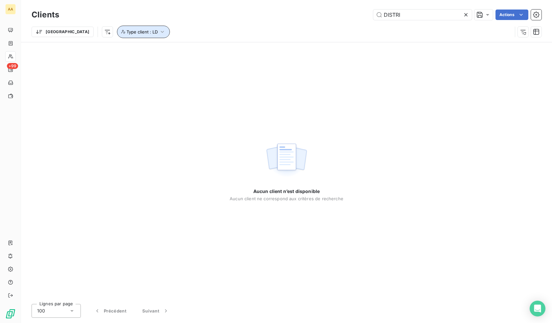
click at [159, 32] on icon "button" at bounding box center [162, 32] width 7 height 7
click at [182, 49] on div "LD" at bounding box center [181, 49] width 14 height 8
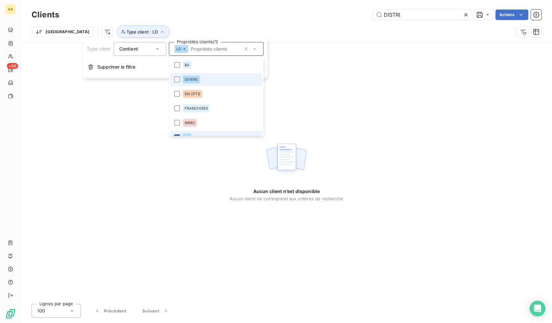
scroll to position [8, 0]
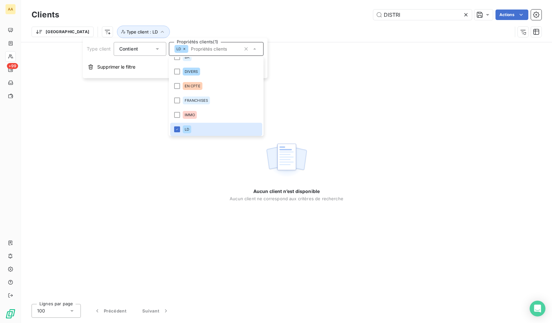
click at [186, 48] on icon at bounding box center [184, 49] width 4 height 4
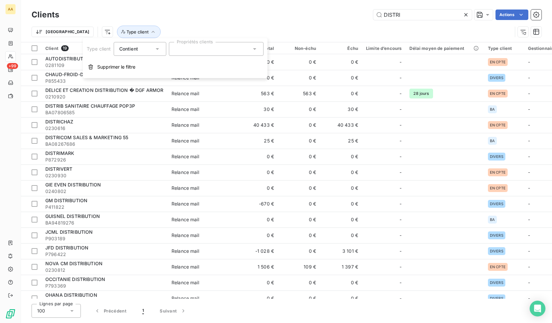
click at [245, 17] on div "DISTRI Actions" at bounding box center [304, 15] width 474 height 11
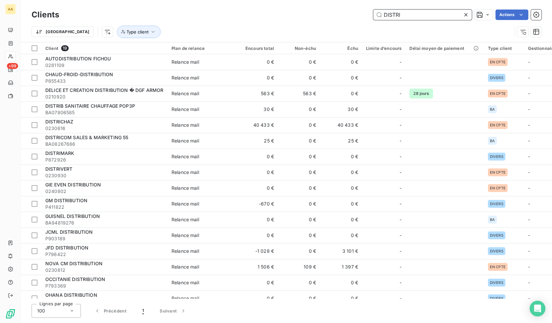
click at [412, 14] on input "DISTRI" at bounding box center [422, 15] width 99 height 11
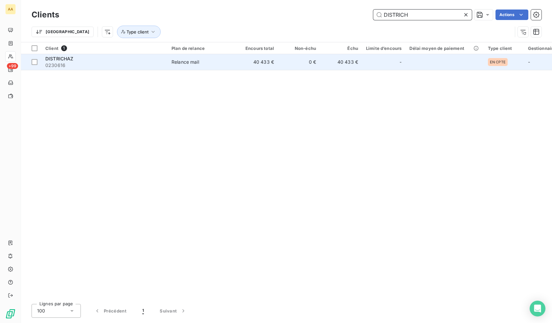
type input "DISTRICH"
click at [92, 61] on div "DISTRICHAZ" at bounding box center [104, 59] width 118 height 7
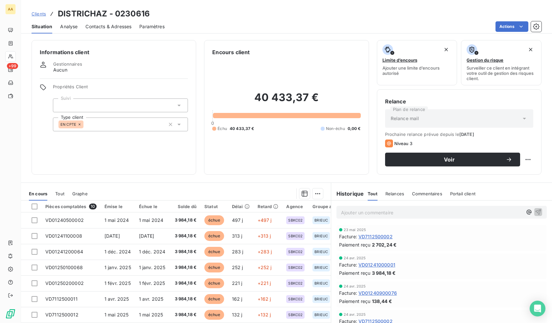
click at [141, 126] on div "EN CPTE" at bounding box center [120, 125] width 135 height 14
click at [217, 152] on div "40 433,37 € 0 Échu 40 433,37 € Non-échu 0,00 €" at bounding box center [286, 111] width 148 height 110
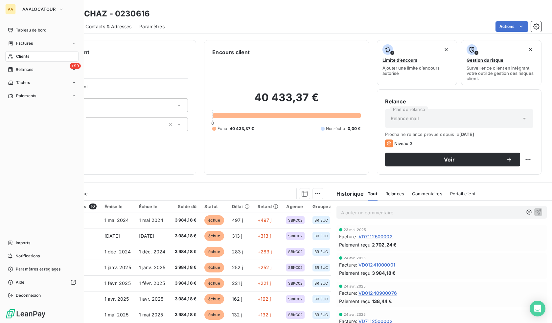
click at [26, 55] on span "Clients" at bounding box center [22, 57] width 13 height 6
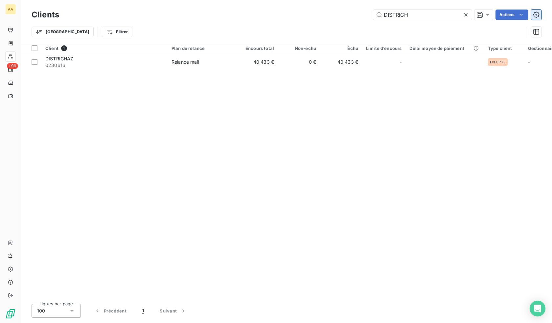
click at [534, 17] on icon "button" at bounding box center [536, 14] width 7 height 7
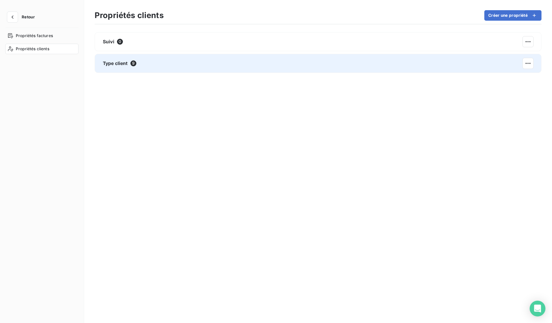
click at [151, 64] on div "Type client 9" at bounding box center [318, 63] width 447 height 19
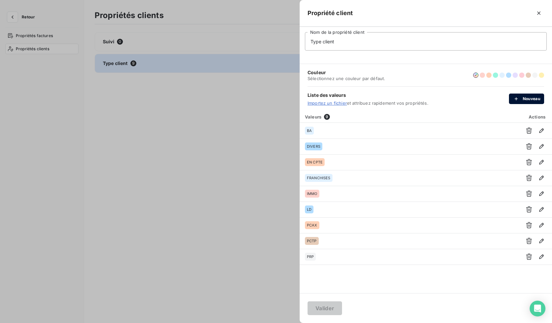
click at [520, 100] on div "button" at bounding box center [518, 99] width 10 height 7
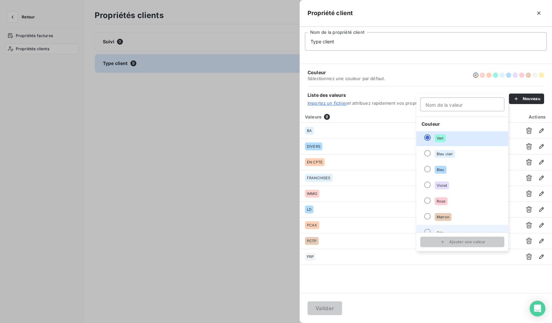
scroll to position [56, 0]
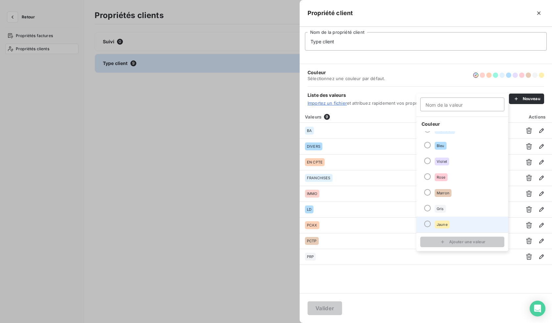
click at [441, 223] on span "Jaune" at bounding box center [441, 225] width 11 height 4
drag, startPoint x: 452, startPoint y: 107, endPoint x: 456, endPoint y: 108, distance: 3.7
click at [452, 107] on input "Nom de la valeur" at bounding box center [462, 105] width 84 height 14
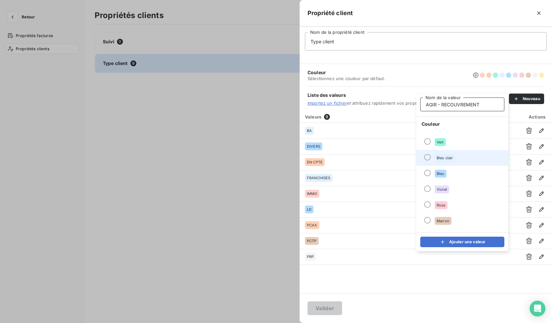
scroll to position [0, 0]
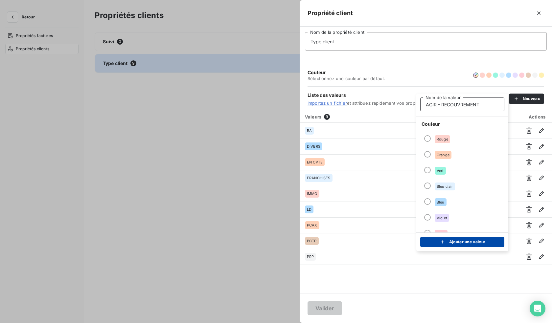
type input "AGIR - RECOUVREMENT"
click at [449, 240] on button "Ajouter une valeur" at bounding box center [462, 242] width 84 height 11
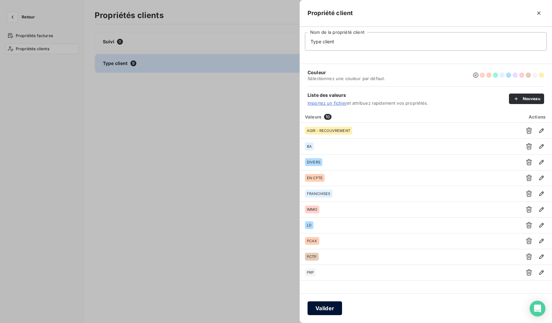
click at [326, 309] on button "Valider" at bounding box center [324, 308] width 34 height 14
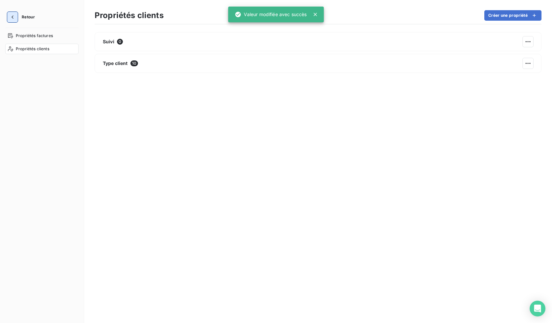
click at [10, 17] on icon "button" at bounding box center [12, 17] width 7 height 7
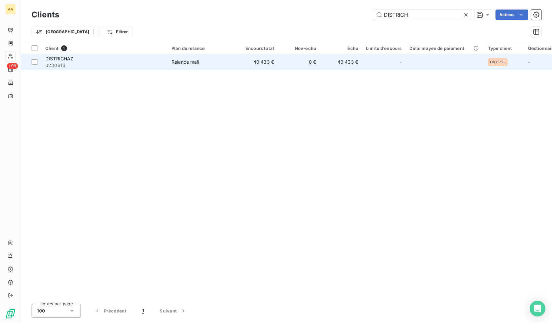
click at [135, 60] on div "DISTRICHAZ" at bounding box center [104, 59] width 118 height 7
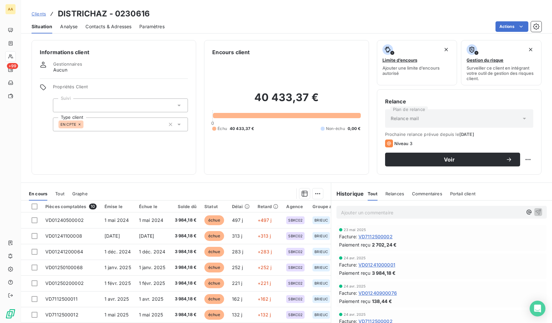
click at [133, 126] on div "EN CPTE" at bounding box center [120, 125] width 135 height 14
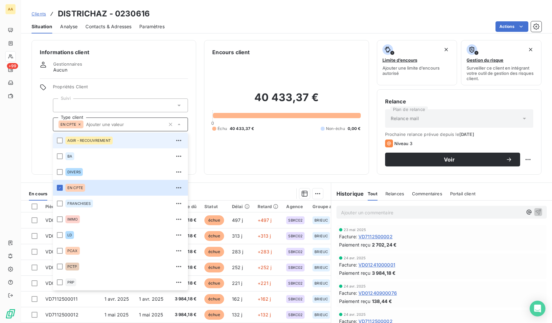
click at [89, 141] on span "AGIR - RECOUVREMENT" at bounding box center [88, 141] width 43 height 4
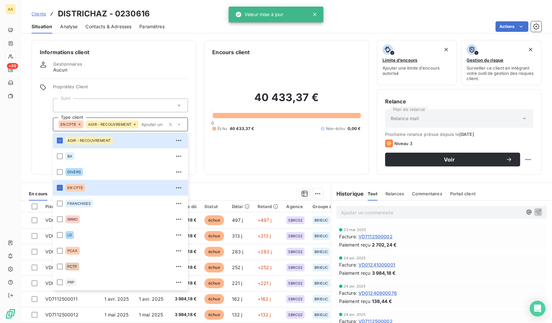
click at [120, 78] on div "Informations client Gestionnaires Aucun Propriétés Client Suivi Type client EN …" at bounding box center [114, 107] width 165 height 135
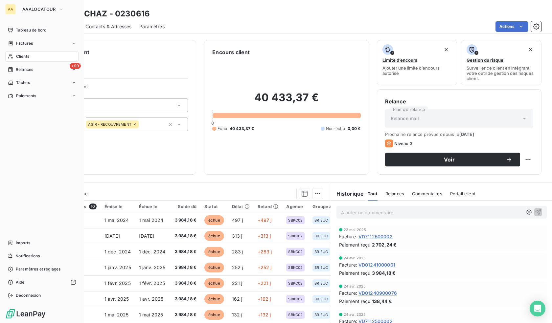
click at [16, 57] on span "Clients" at bounding box center [22, 57] width 13 height 6
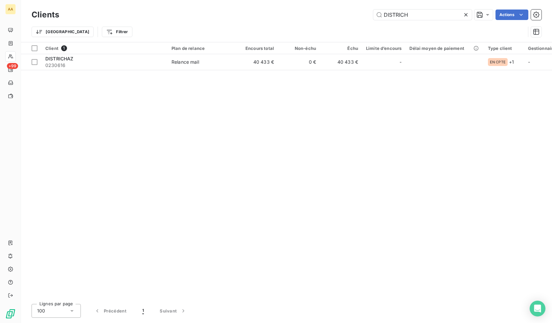
drag, startPoint x: 424, startPoint y: 14, endPoint x: 347, endPoint y: 14, distance: 76.5
click at [347, 14] on div "DISTRICH Actions" at bounding box center [304, 15] width 474 height 11
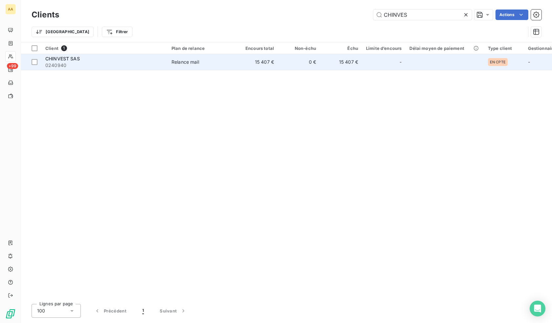
type input "CHINVES"
click at [261, 67] on td "15 407 €" at bounding box center [257, 62] width 42 height 16
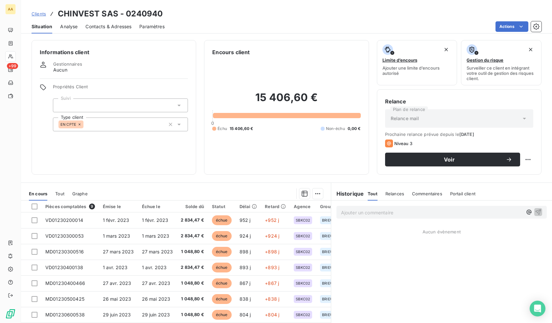
click at [123, 125] on div "EN CPTE" at bounding box center [120, 125] width 135 height 14
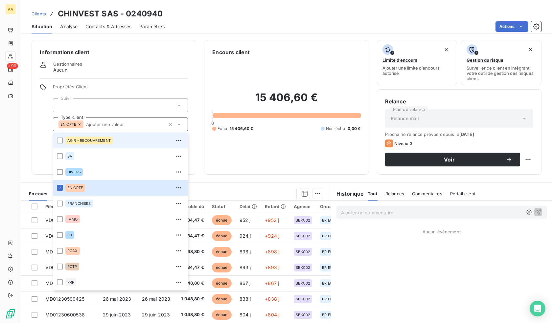
click at [92, 142] on span "AGIR - RECOUVREMENT" at bounding box center [88, 141] width 43 height 4
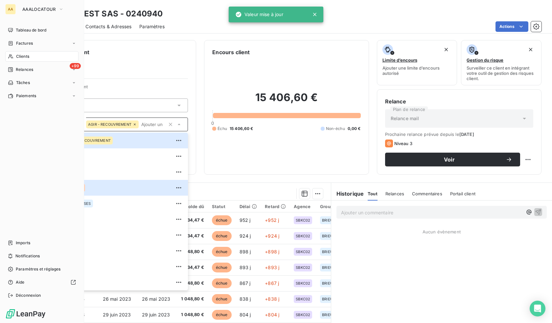
click at [13, 55] on div "Clients" at bounding box center [41, 56] width 73 height 11
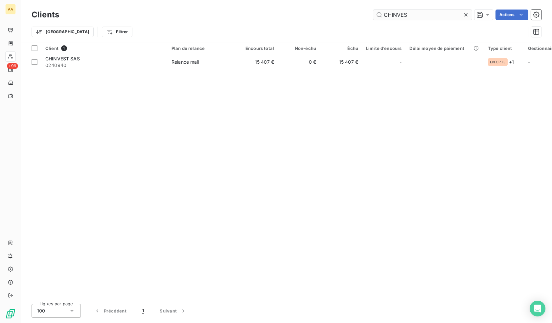
click at [400, 15] on input "CHINVES" at bounding box center [422, 15] width 99 height 11
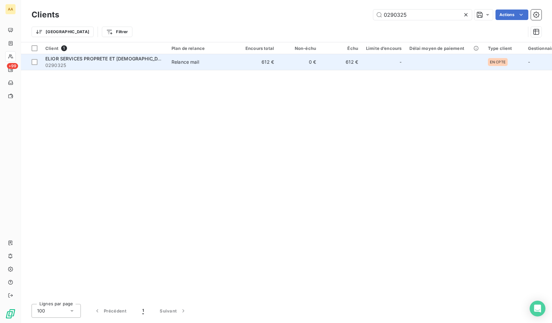
type input "0290325"
click at [110, 62] on span "0290325" at bounding box center [104, 65] width 118 height 7
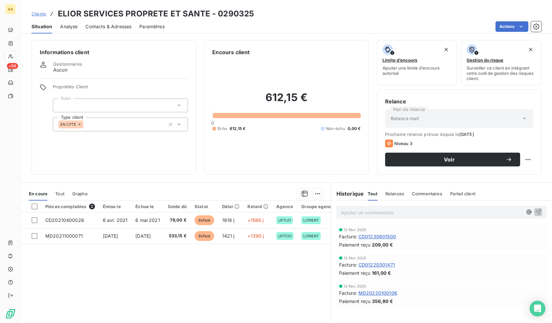
click at [127, 124] on div "EN CPTE" at bounding box center [120, 125] width 135 height 14
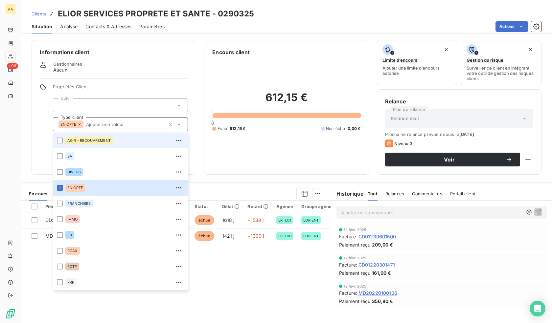
click at [92, 142] on span "AGIR - RECOUVREMENT" at bounding box center [88, 141] width 43 height 4
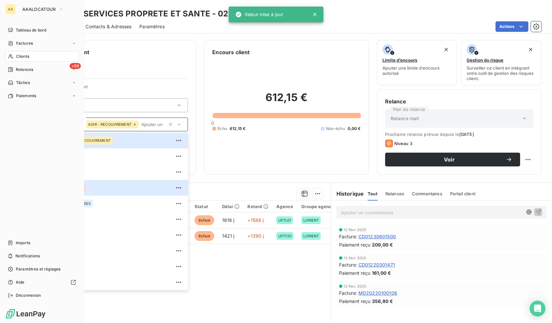
click at [12, 57] on icon at bounding box center [10, 57] width 5 height 4
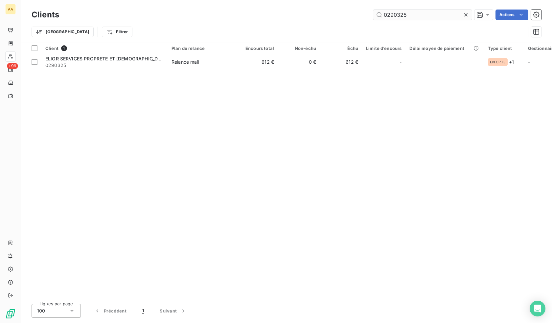
click at [410, 17] on input "0290325" at bounding box center [422, 15] width 99 height 11
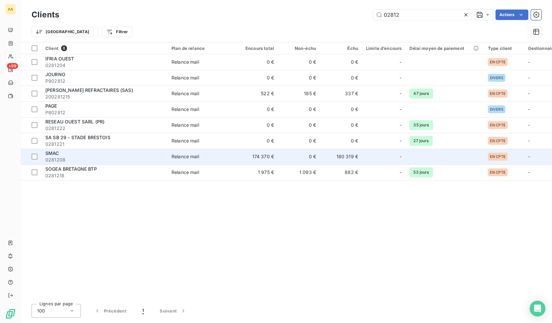
type input "02812"
click at [56, 156] on div "SMAC" at bounding box center [104, 153] width 118 height 7
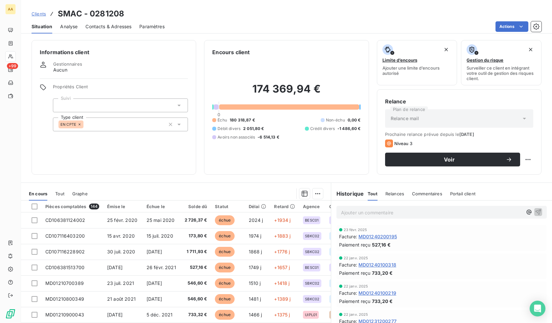
click at [138, 123] on div "EN CPTE" at bounding box center [120, 125] width 135 height 14
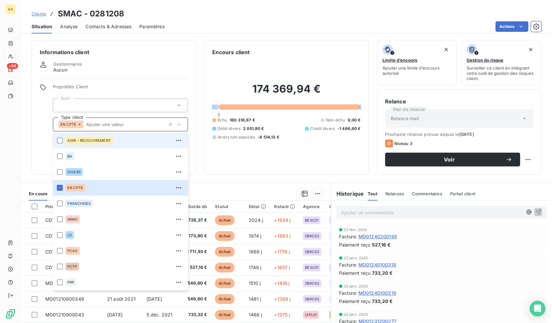
click at [100, 142] on span "AGIR - RECOUVREMENT" at bounding box center [88, 141] width 43 height 4
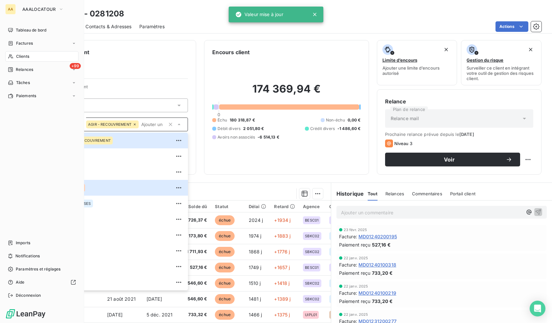
click at [13, 57] on icon at bounding box center [11, 56] width 6 height 5
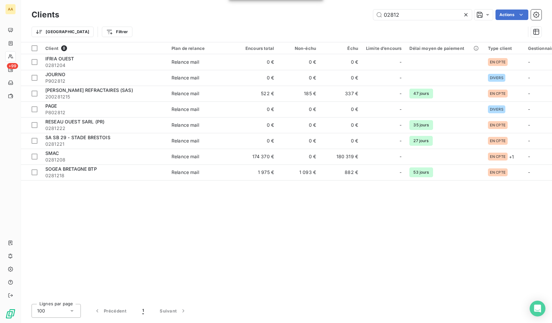
drag, startPoint x: 410, startPoint y: 13, endPoint x: 333, endPoint y: 10, distance: 77.6
click at [333, 10] on div "02812 Actions" at bounding box center [304, 15] width 474 height 11
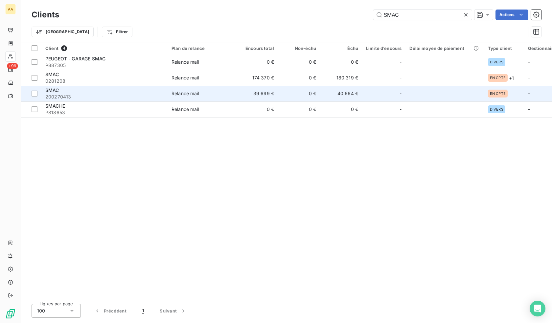
type input "SMAC"
click at [90, 97] on span "200270413" at bounding box center [104, 97] width 118 height 7
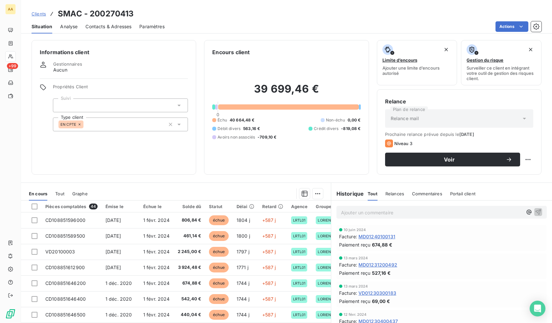
click at [120, 122] on div "EN CPTE" at bounding box center [120, 125] width 135 height 14
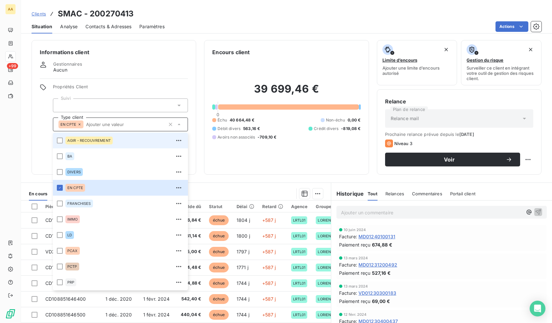
click at [88, 141] on span "AGIR - RECOUVREMENT" at bounding box center [88, 141] width 43 height 4
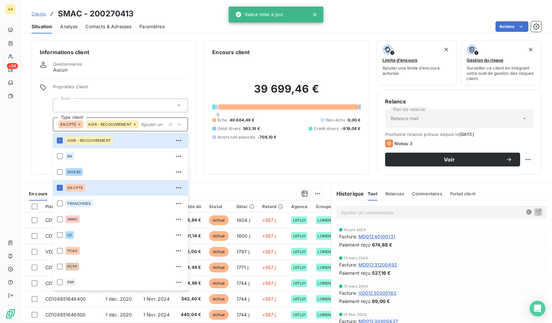
click at [40, 136] on div "Informations client Gestionnaires Aucun Propriétés Client Suivi Type client EN …" at bounding box center [114, 107] width 165 height 135
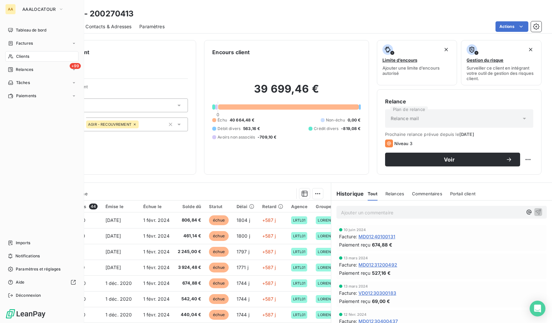
click at [14, 56] on div "Clients" at bounding box center [41, 56] width 73 height 11
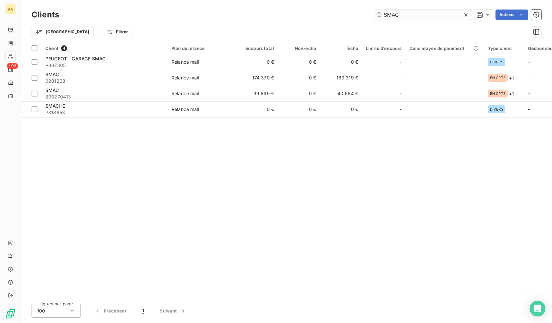
click at [407, 12] on input "SMAC" at bounding box center [422, 15] width 99 height 11
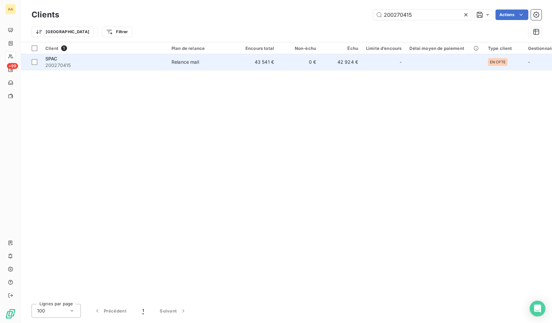
type input "200270415"
click at [144, 65] on span "200270415" at bounding box center [104, 65] width 118 height 7
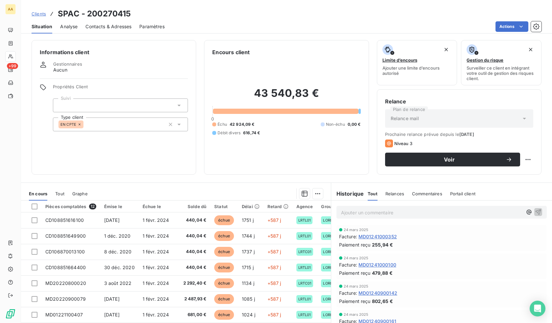
click at [111, 125] on div "EN CPTE" at bounding box center [120, 125] width 135 height 14
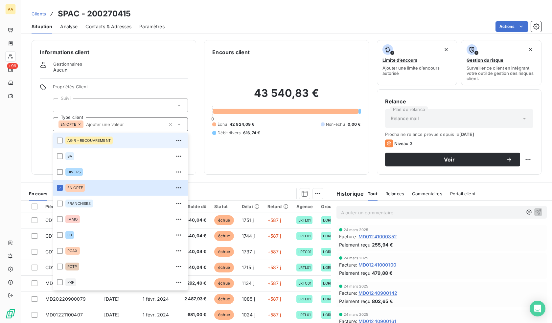
click at [92, 138] on div "AGIR - RECOUVREMENT" at bounding box center [88, 141] width 47 height 8
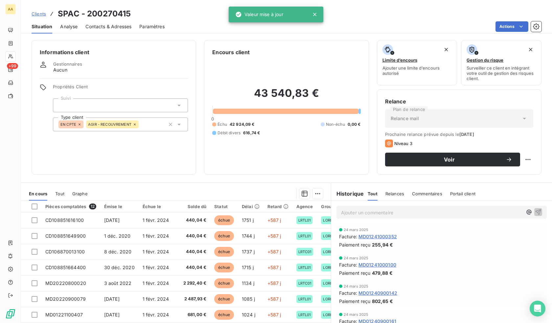
click at [41, 142] on div "Informations client Gestionnaires Aucun Propriétés Client Suivi Type client EN …" at bounding box center [114, 107] width 165 height 135
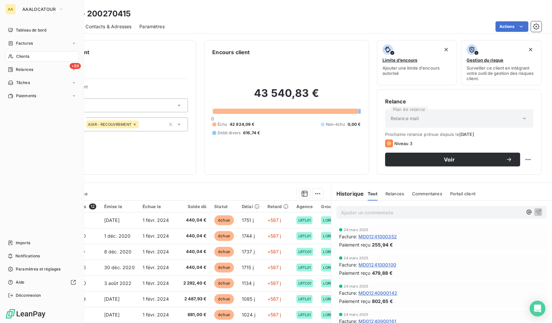
click at [13, 57] on icon at bounding box center [11, 56] width 6 height 5
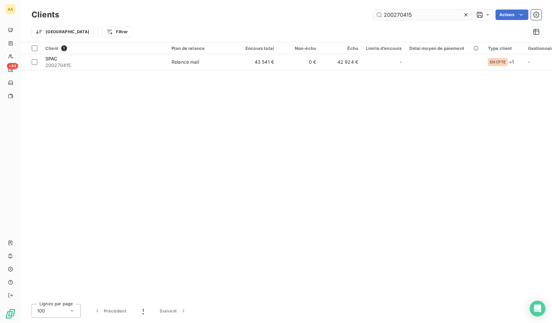
click at [426, 11] on input "200270415" at bounding box center [422, 15] width 99 height 11
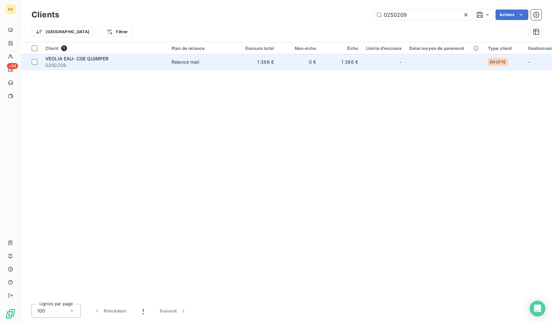
type input "0250209"
click at [95, 60] on span "VEOLIA EAU- CGE QUIMPER" at bounding box center [76, 59] width 63 height 6
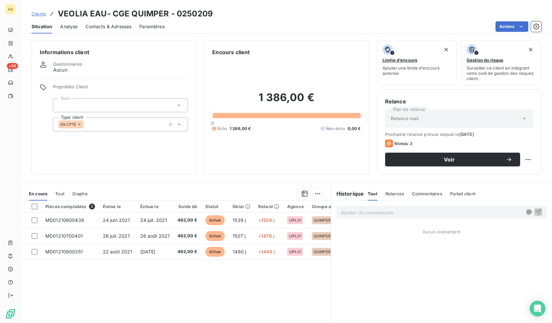
click at [111, 121] on div "EN CPTE" at bounding box center [120, 125] width 135 height 14
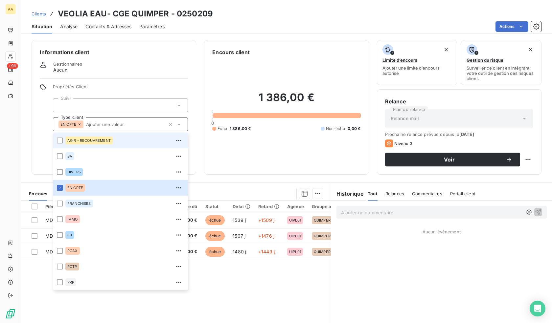
click at [94, 138] on div "AGIR - RECOUVREMENT" at bounding box center [88, 141] width 47 height 8
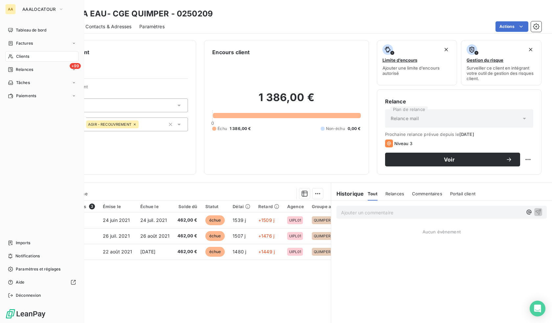
click at [18, 56] on span "Clients" at bounding box center [22, 57] width 13 height 6
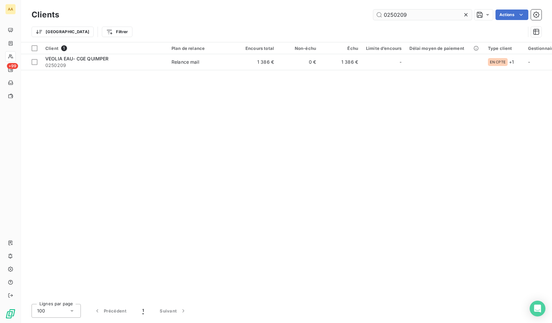
click at [406, 18] on input "0250209" at bounding box center [422, 15] width 99 height 11
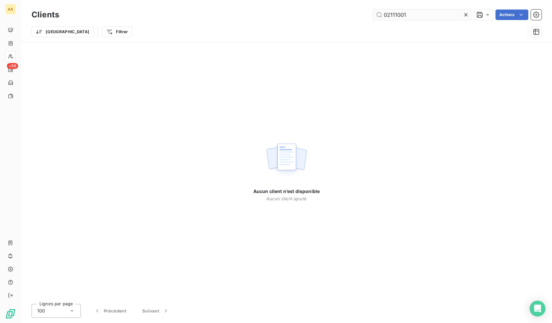
drag, startPoint x: 392, startPoint y: 15, endPoint x: 399, endPoint y: 16, distance: 6.6
click at [393, 15] on input "02111001" at bounding box center [422, 15] width 99 height 11
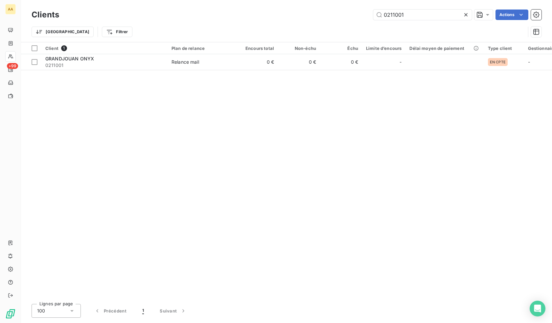
drag, startPoint x: 422, startPoint y: 11, endPoint x: 309, endPoint y: 17, distance: 112.5
click at [308, 14] on div "0211001 Actions" at bounding box center [304, 15] width 474 height 11
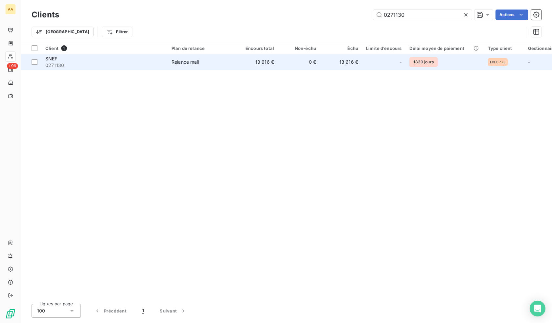
type input "0271130"
click at [273, 64] on td "13 616 €" at bounding box center [257, 62] width 42 height 16
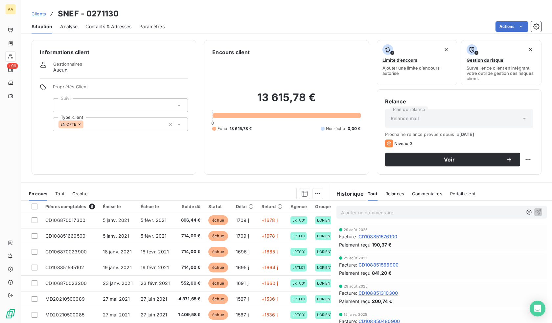
click at [116, 122] on div "EN CPTE" at bounding box center [120, 125] width 135 height 14
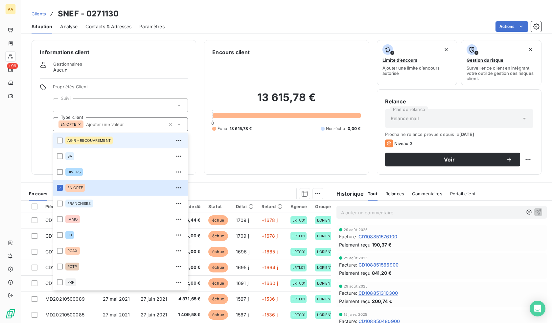
click at [101, 141] on span "AGIR - RECOUVREMENT" at bounding box center [88, 141] width 43 height 4
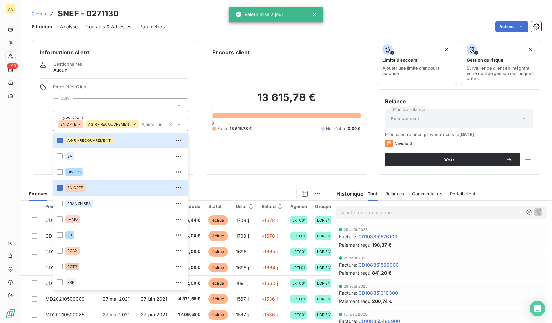
click at [42, 139] on div "Informations client Gestionnaires Aucun Propriétés Client Suivi Type client EN …" at bounding box center [114, 107] width 165 height 135
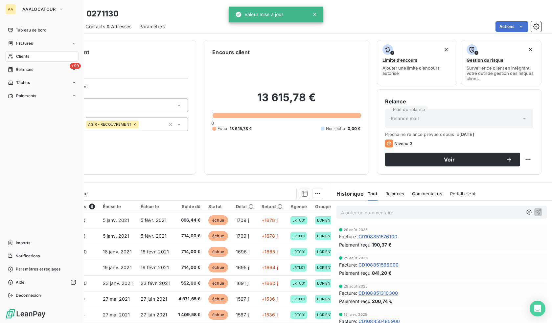
click at [27, 56] on span "Clients" at bounding box center [22, 57] width 13 height 6
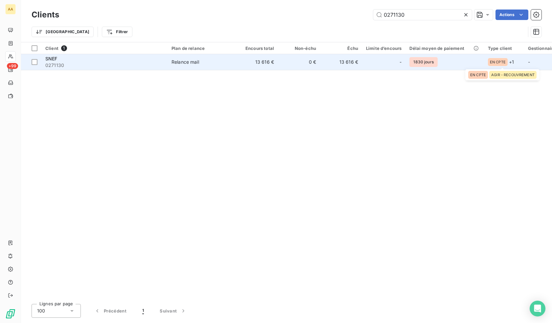
click at [504, 61] on div "EN CPTE" at bounding box center [498, 62] width 20 height 8
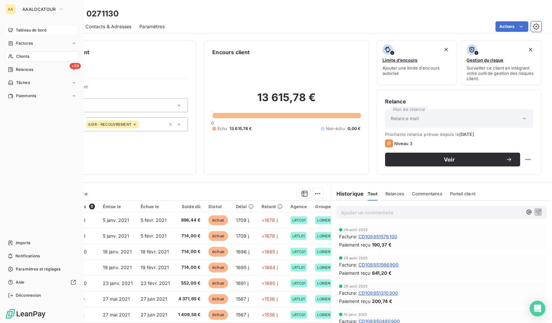
click at [31, 29] on span "Tableau de bord" at bounding box center [31, 30] width 31 height 6
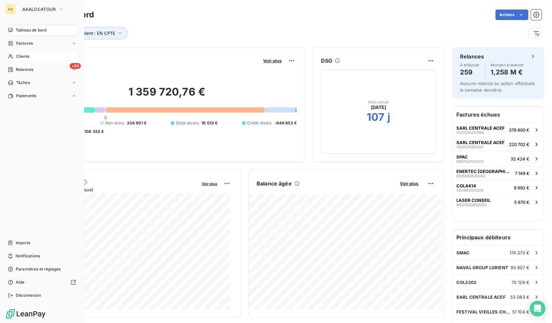
click at [13, 54] on icon at bounding box center [11, 56] width 6 height 5
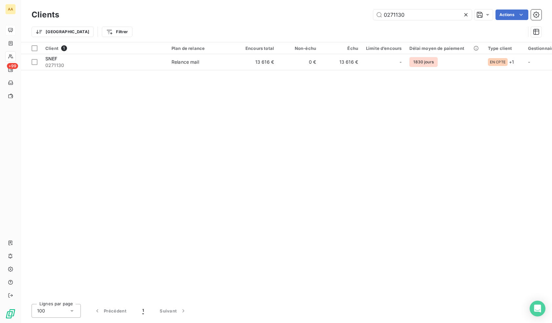
drag, startPoint x: 414, startPoint y: 16, endPoint x: 332, endPoint y: 13, distance: 82.2
click at [332, 13] on div "0271130 Actions" at bounding box center [304, 15] width 474 height 11
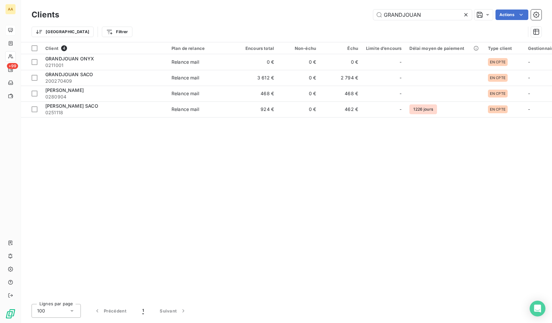
type input "GRANDJOUAN"
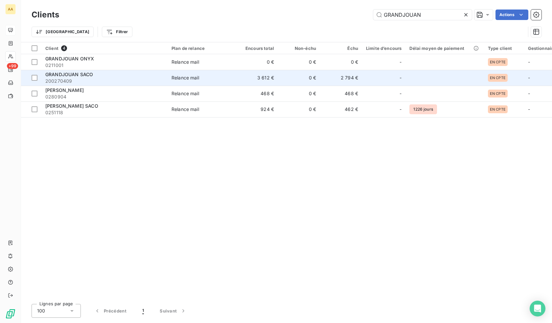
click at [86, 75] on span "GRANDJOUAN SACO" at bounding box center [69, 75] width 48 height 6
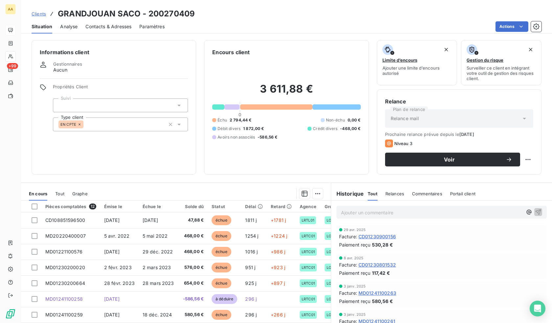
click at [122, 124] on div "EN CPTE" at bounding box center [120, 125] width 135 height 14
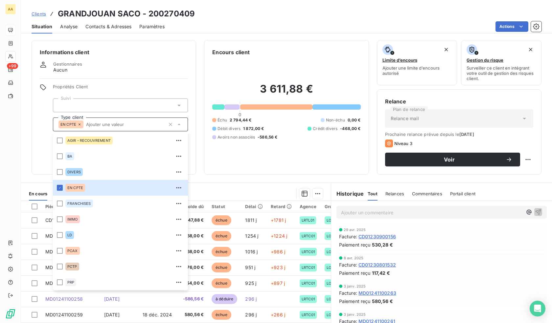
click at [39, 139] on div "Informations client Gestionnaires Aucun Propriétés Client Suivi Type client EN …" at bounding box center [114, 107] width 165 height 135
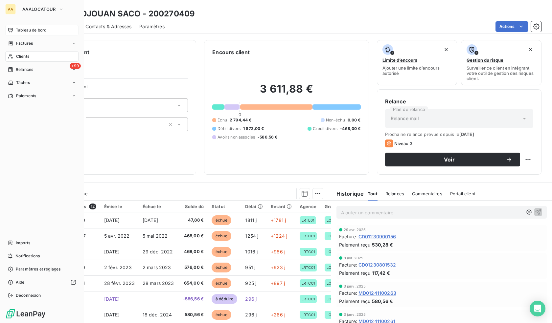
click at [10, 61] on div "Clients" at bounding box center [41, 56] width 73 height 11
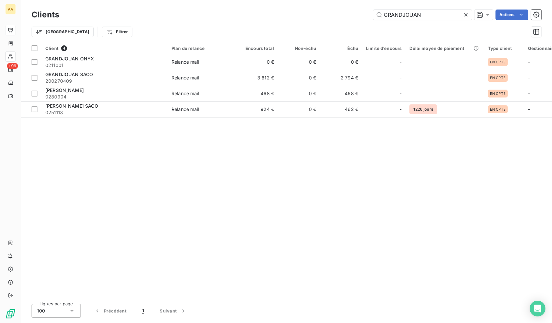
click at [343, 146] on div "Client 4 Plan de relance Encours total Non-échu Échu Limite d’encours Délai moy…" at bounding box center [286, 170] width 531 height 256
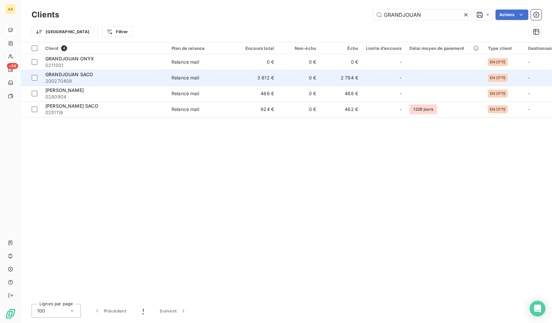
click at [341, 80] on td "2 794 €" at bounding box center [341, 78] width 42 height 16
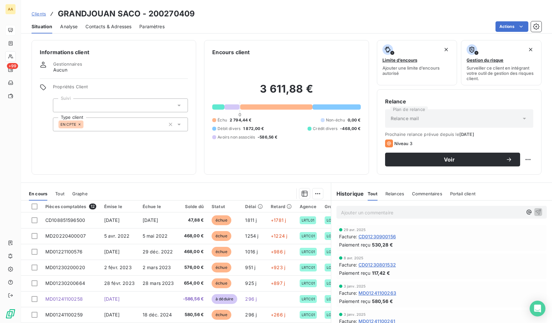
click at [115, 124] on div "EN CPTE" at bounding box center [120, 125] width 135 height 14
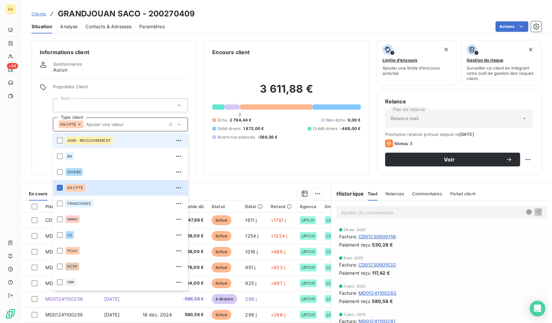
click at [90, 142] on span "AGIR - RECOUVREMENT" at bounding box center [88, 141] width 43 height 4
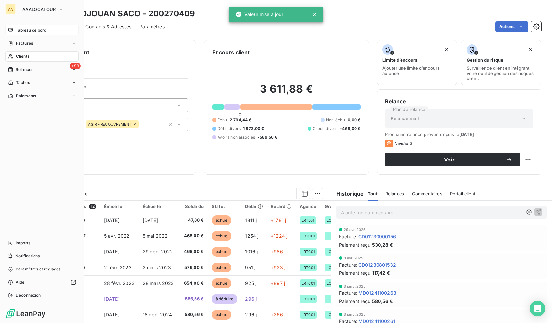
click at [21, 58] on span "Clients" at bounding box center [22, 57] width 13 height 6
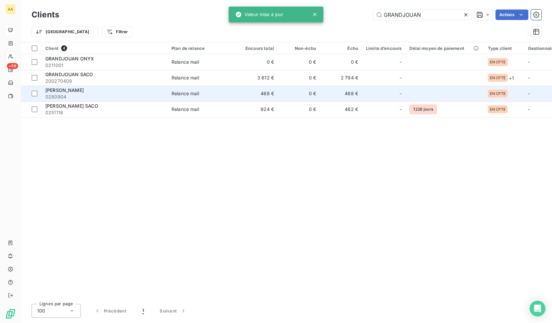
click at [241, 92] on td "468 €" at bounding box center [257, 94] width 42 height 16
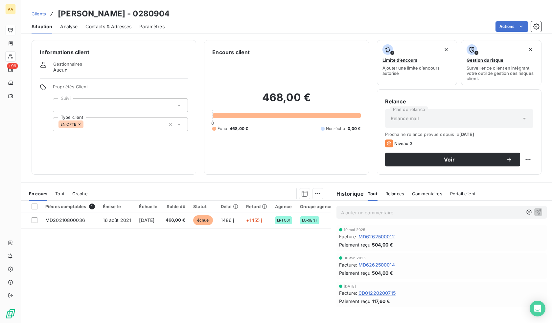
click at [130, 120] on div "EN CPTE" at bounding box center [120, 125] width 135 height 14
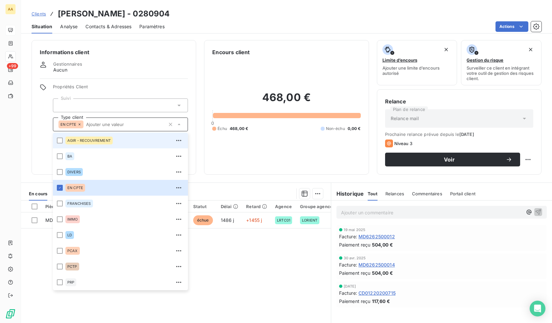
click at [101, 142] on span "AGIR - RECOUVREMENT" at bounding box center [88, 141] width 43 height 4
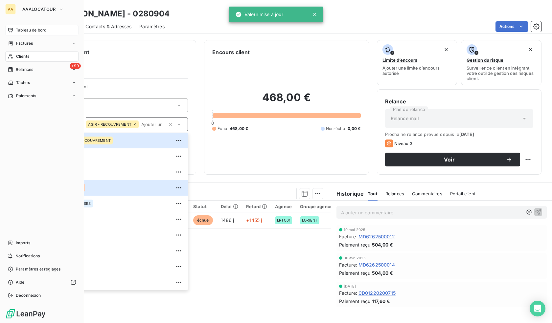
click at [25, 56] on span "Clients" at bounding box center [22, 57] width 13 height 6
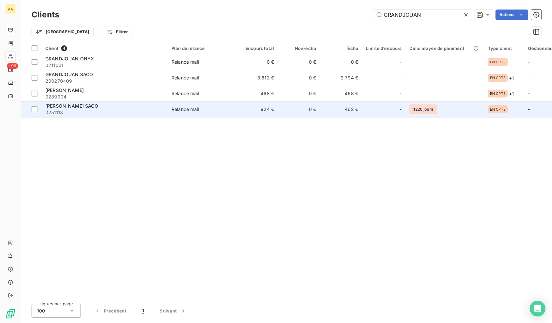
click at [345, 111] on td "462 €" at bounding box center [341, 109] width 42 height 16
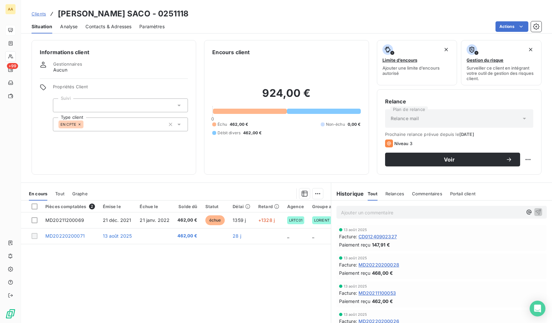
click at [107, 121] on div "EN CPTE" at bounding box center [120, 125] width 135 height 14
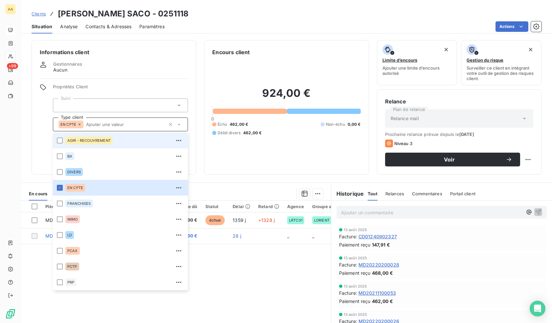
click at [97, 141] on span "AGIR - RECOUVREMENT" at bounding box center [88, 141] width 43 height 4
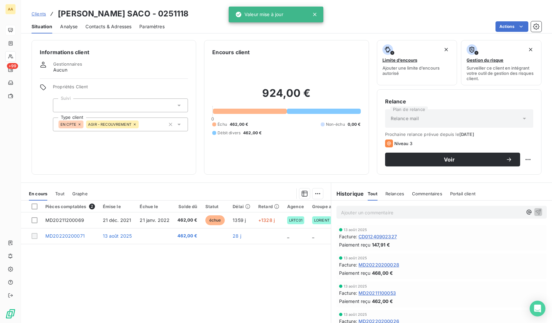
click at [124, 81] on div "Informations client Gestionnaires Aucun Propriétés Client Suivi Type client EN …" at bounding box center [114, 107] width 165 height 135
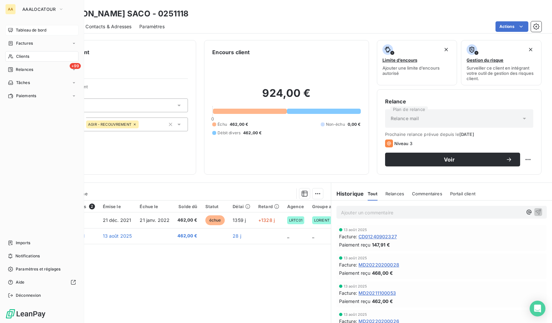
click at [12, 54] on icon at bounding box center [11, 56] width 6 height 5
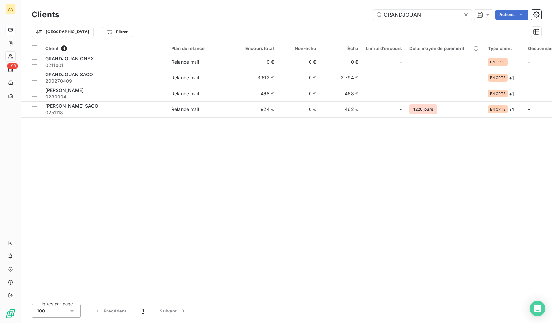
drag, startPoint x: 411, startPoint y: 14, endPoint x: 277, endPoint y: -1, distance: 135.2
click at [277, 0] on html "AA +99 Clients GRANDJOUAN Actions Trier Filtrer Client 4 Plan de relance Encour…" at bounding box center [276, 161] width 552 height 323
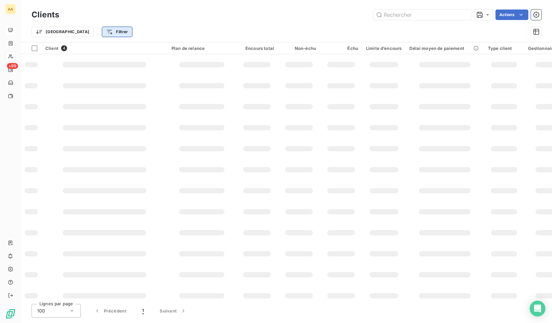
click at [82, 29] on html "AA +99 Clients Actions Trier Filtrer Client 4 Plan de relance Encours total Non…" at bounding box center [276, 161] width 552 height 323
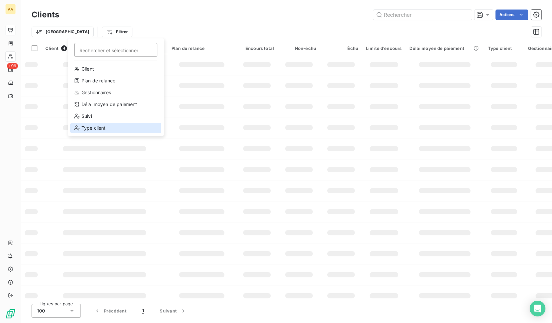
click at [93, 127] on div "Type client" at bounding box center [115, 128] width 91 height 11
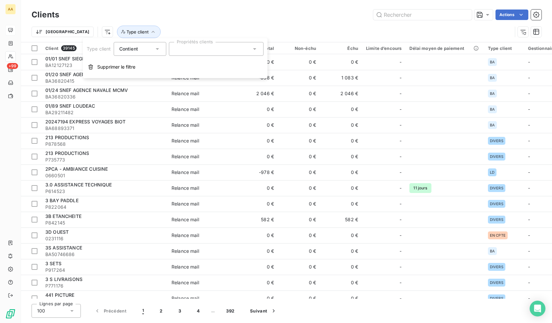
click at [192, 45] on div at bounding box center [216, 49] width 95 height 14
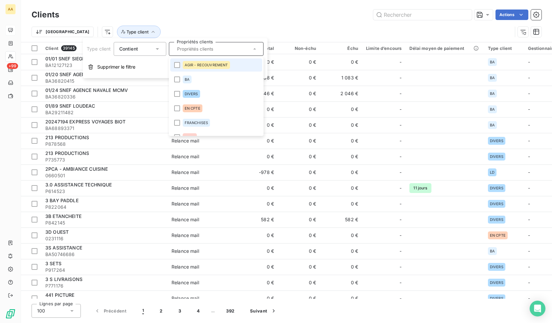
click at [202, 67] on div "AGIR - RECOUVREMENT" at bounding box center [206, 65] width 47 height 8
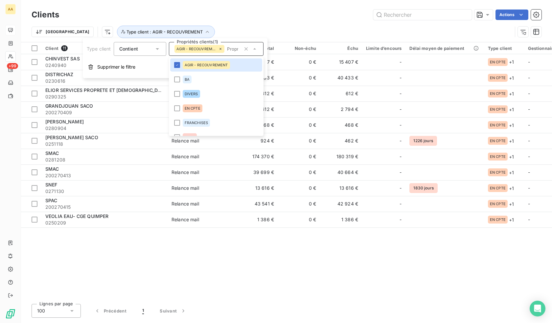
click at [206, 14] on div "Actions" at bounding box center [304, 15] width 474 height 11
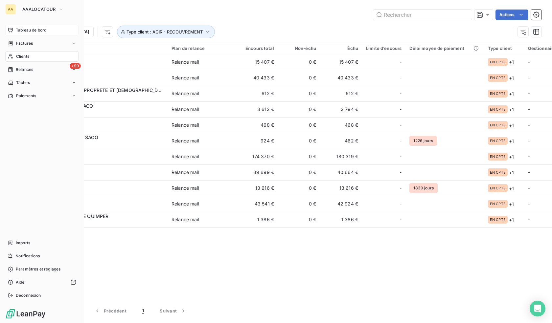
click at [14, 30] on div "Tableau de bord" at bounding box center [41, 30] width 73 height 11
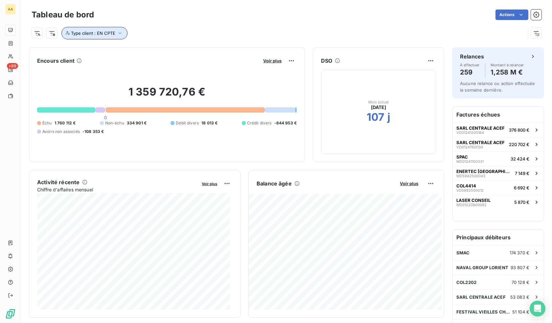
click at [119, 31] on icon "button" at bounding box center [120, 33] width 7 height 7
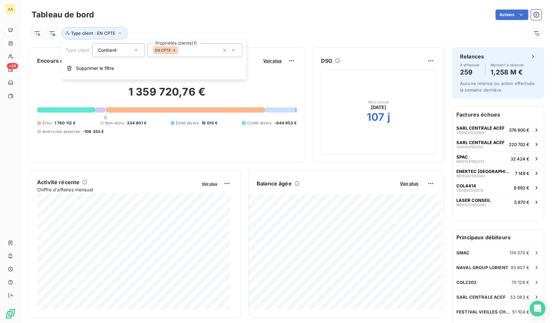
click at [174, 49] on icon at bounding box center [174, 50] width 4 height 4
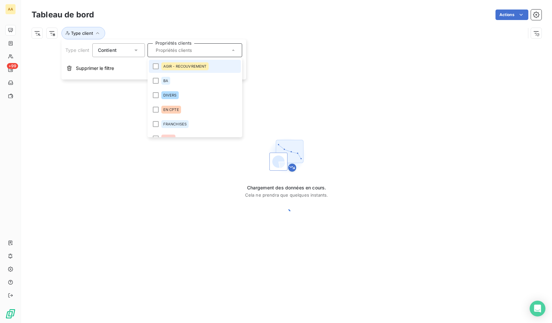
click at [176, 53] on input "text" at bounding box center [191, 50] width 77 height 6
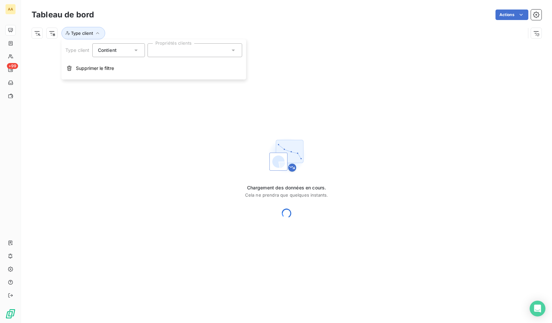
click at [172, 49] on div at bounding box center [194, 50] width 95 height 14
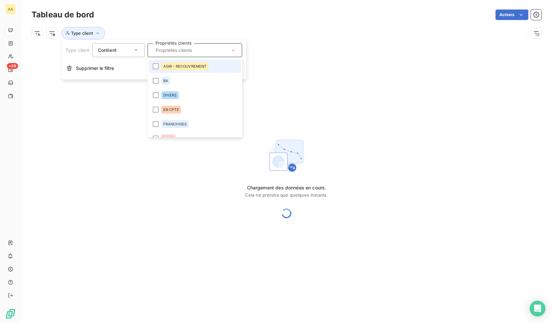
click at [174, 66] on span "AGIR - RECOUVREMENT" at bounding box center [184, 66] width 43 height 4
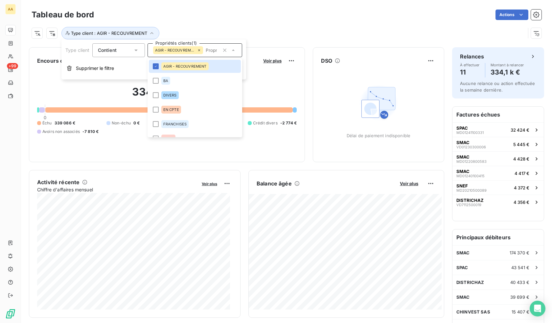
click at [206, 17] on div "Actions" at bounding box center [321, 15] width 439 height 11
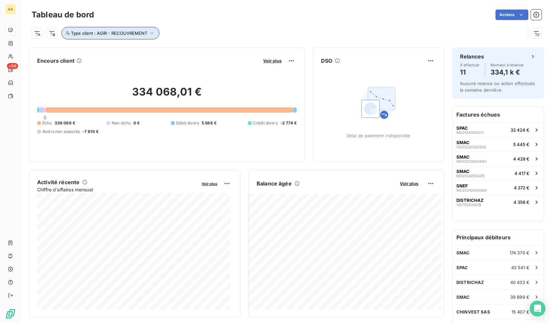
click at [144, 29] on button "Type client : AGIR - RECOUVREMENT" at bounding box center [110, 33] width 98 height 12
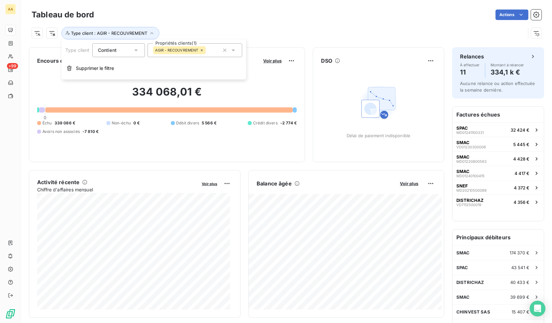
click at [201, 50] on icon at bounding box center [202, 50] width 4 height 4
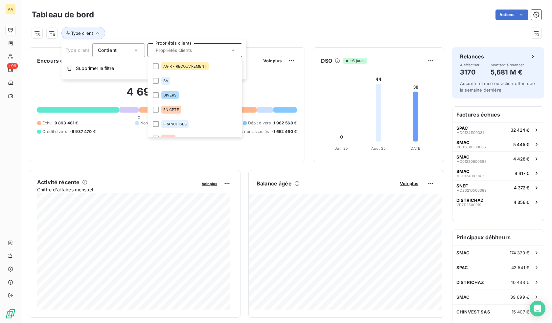
click at [194, 19] on div "Actions" at bounding box center [321, 15] width 439 height 11
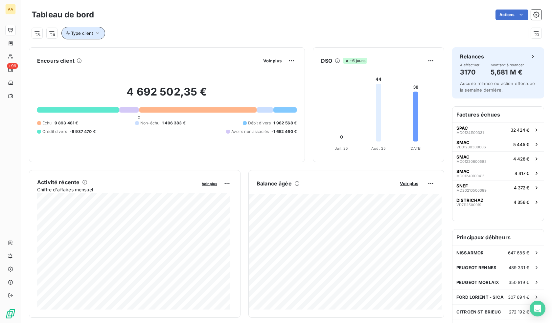
click at [94, 35] on icon "button" at bounding box center [97, 33] width 7 height 7
click at [167, 51] on div at bounding box center [194, 50] width 95 height 14
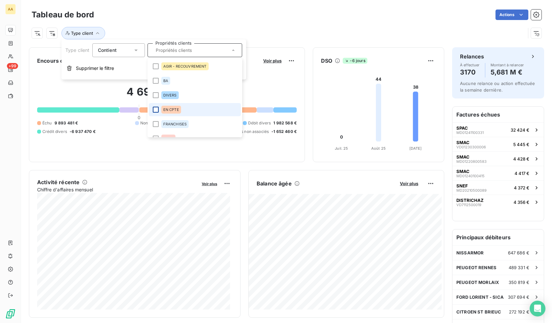
click at [156, 108] on div at bounding box center [156, 110] width 6 height 6
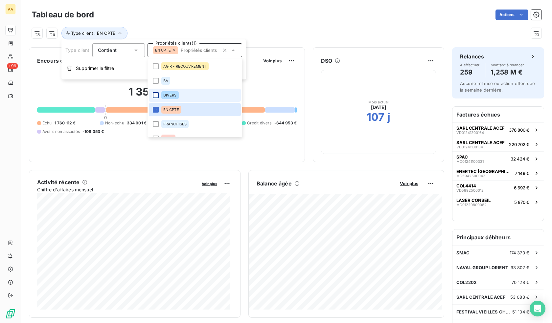
click at [155, 96] on div at bounding box center [156, 95] width 6 height 6
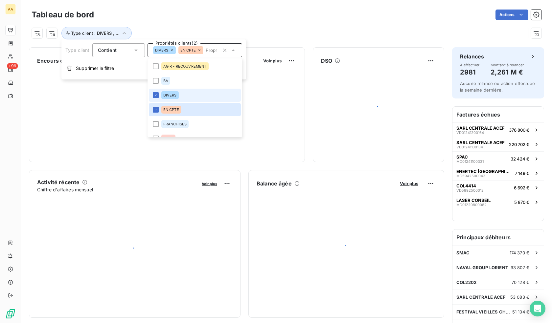
scroll to position [66, 0]
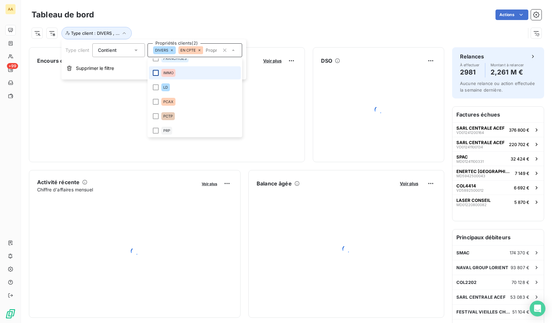
click at [155, 72] on div at bounding box center [156, 73] width 6 height 6
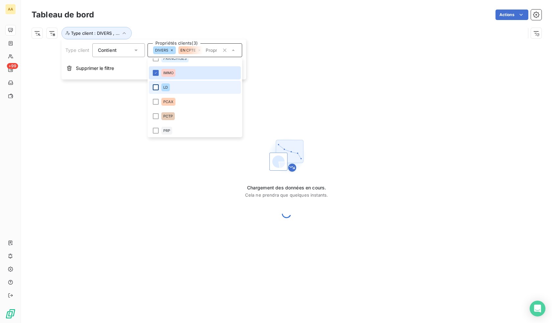
click at [154, 87] on div at bounding box center [156, 87] width 6 height 6
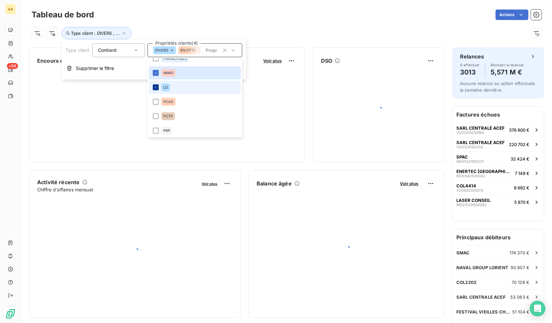
click at [155, 86] on icon at bounding box center [156, 87] width 4 height 4
click at [268, 32] on div "Type client : DIVERS , ..." at bounding box center [279, 33] width 494 height 12
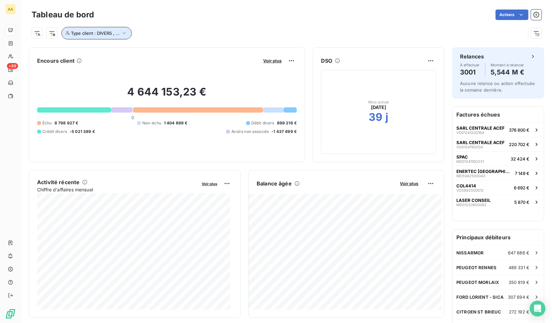
click at [122, 34] on icon "button" at bounding box center [124, 33] width 7 height 7
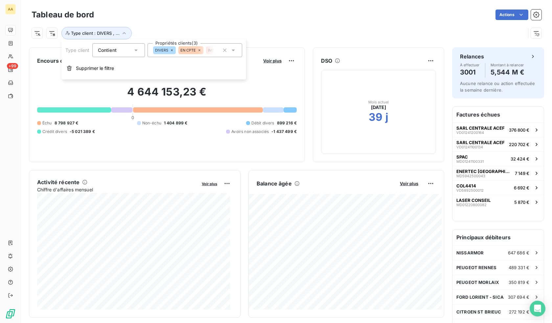
click at [233, 51] on icon at bounding box center [233, 50] width 7 height 7
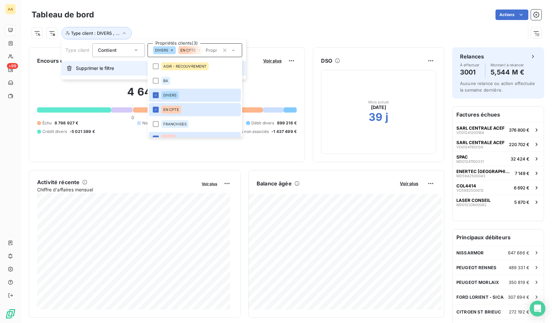
click at [106, 68] on span "Supprimer le filtre" at bounding box center [95, 68] width 38 height 7
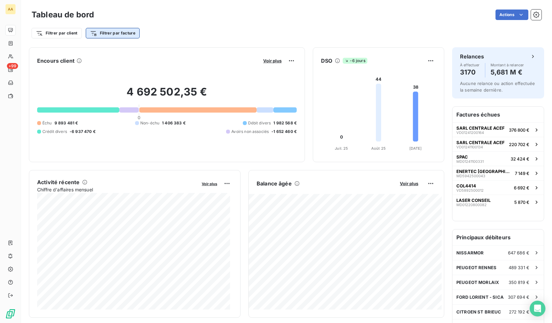
click at [127, 35] on html "AA +99 Tableau de bord Actions Filtrer par client Filtrer par facture Encours c…" at bounding box center [276, 161] width 552 height 323
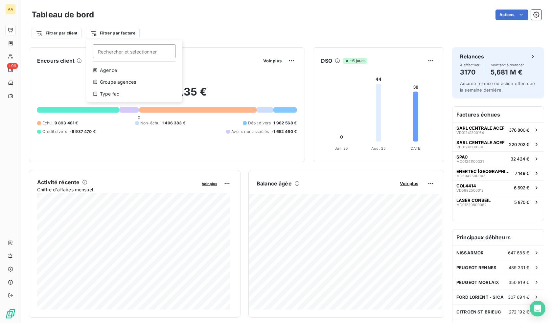
click at [76, 34] on html "AA +99 Tableau de bord Actions Filtrer par client Filtrer par facture Recherche…" at bounding box center [276, 161] width 552 height 323
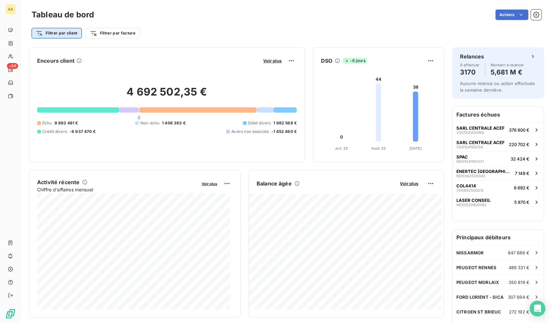
click at [75, 34] on html "AA +99 Tableau de bord Actions Filtrer par client Filtrer par facture Encours c…" at bounding box center [276, 161] width 552 height 323
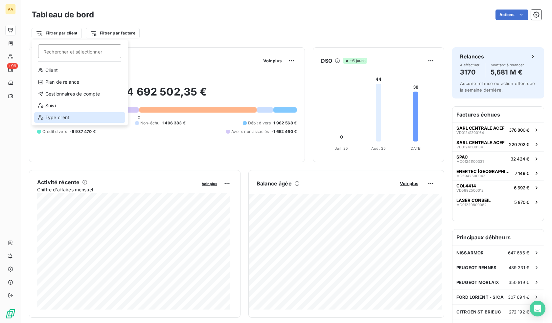
click at [65, 117] on div "Type client" at bounding box center [79, 117] width 91 height 11
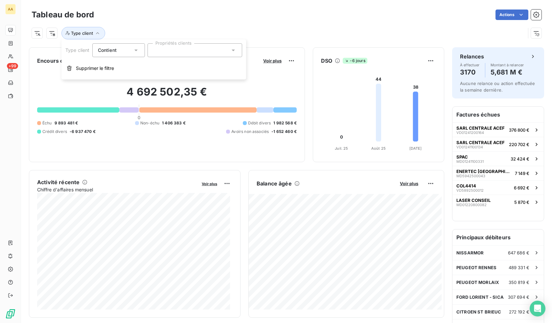
click at [190, 52] on div at bounding box center [194, 50] width 95 height 14
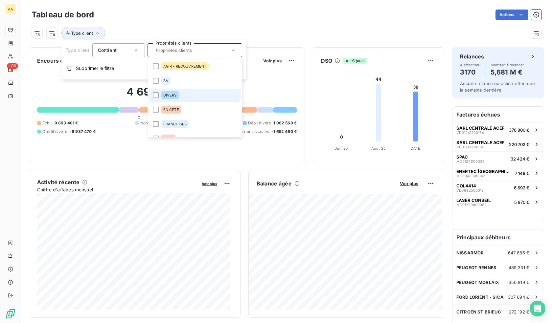
click at [168, 94] on span "DIVERS" at bounding box center [169, 95] width 13 height 4
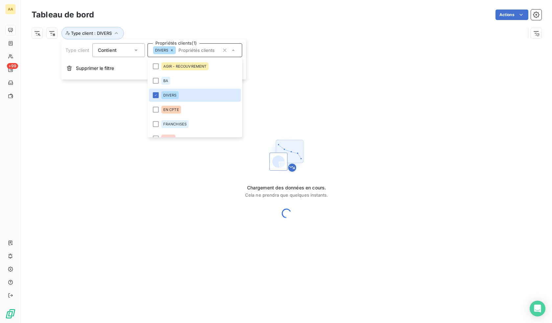
click at [118, 110] on div "Chargement des données en cours. Cela ne prendra que quelques instants." at bounding box center [286, 177] width 531 height 269
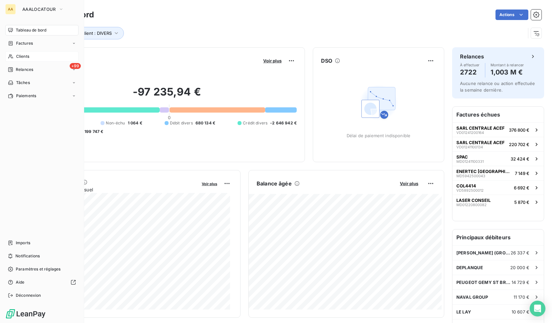
click at [27, 55] on span "Clients" at bounding box center [22, 57] width 13 height 6
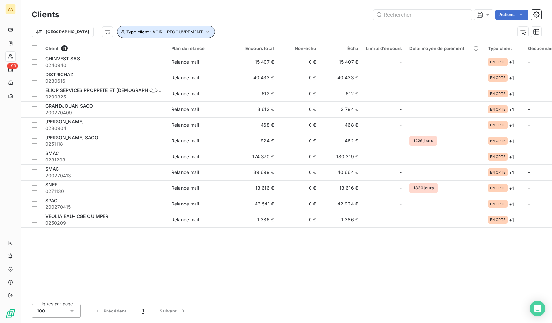
click at [168, 32] on span "Type client : AGIR - RECOUVREMENT" at bounding box center [164, 31] width 76 height 5
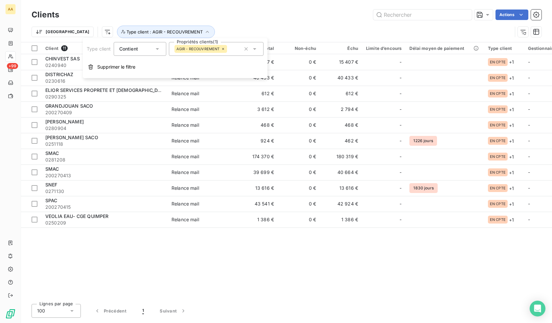
click at [193, 53] on div "AGIR - RECOUVREMENT" at bounding box center [216, 49] width 95 height 14
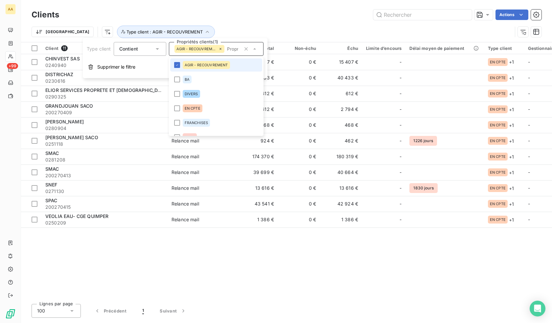
click at [178, 69] on li "AGIR - RECOUVREMENT" at bounding box center [216, 64] width 92 height 13
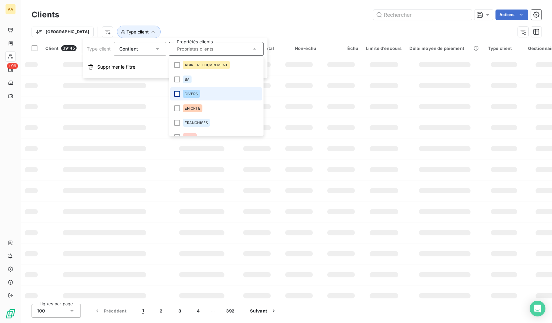
click at [178, 93] on div at bounding box center [177, 94] width 6 height 6
click at [219, 21] on div "Clients Actions" at bounding box center [287, 15] width 510 height 14
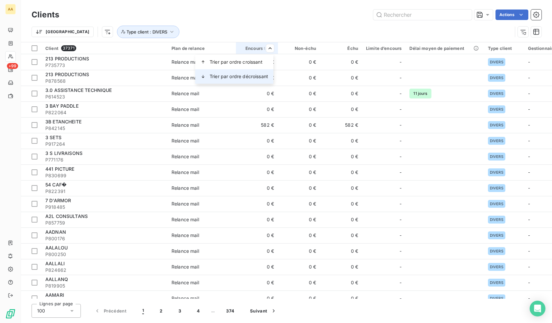
click at [235, 74] on span "Trier par ordre décroissant" at bounding box center [239, 76] width 58 height 7
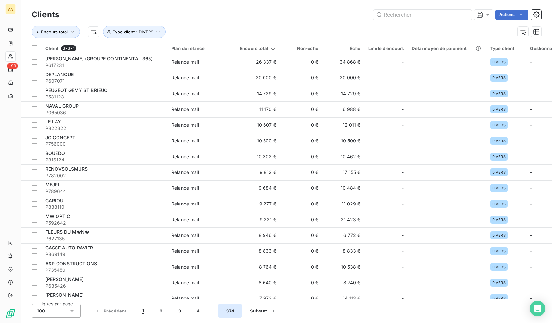
click at [233, 310] on button "374" at bounding box center [230, 311] width 24 height 14
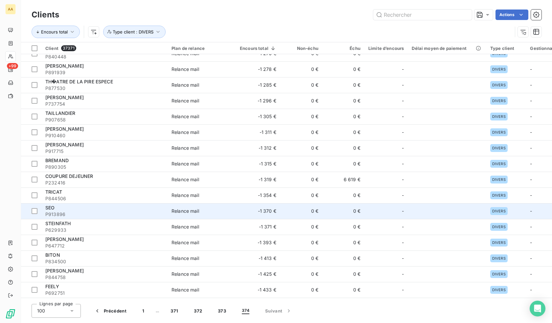
scroll to position [188, 0]
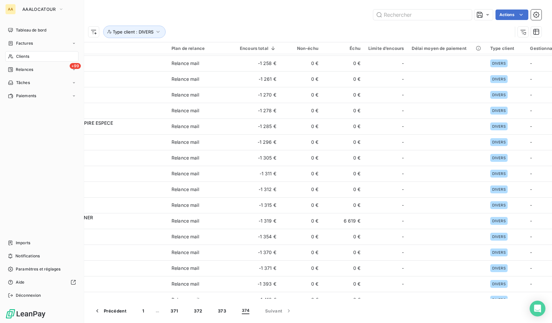
click at [25, 57] on span "Clients" at bounding box center [22, 57] width 13 height 6
click at [16, 30] on span "Tableau de bord" at bounding box center [31, 30] width 31 height 6
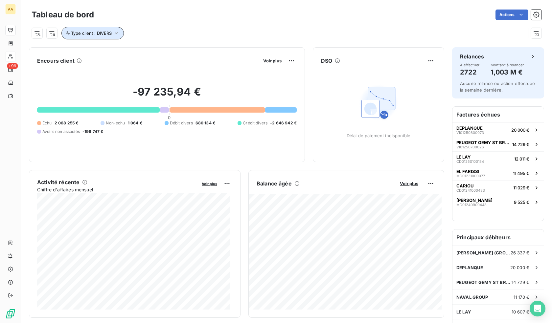
click at [100, 29] on button "Type client : DIVERS" at bounding box center [92, 33] width 62 height 12
click at [170, 50] on icon at bounding box center [172, 50] width 4 height 4
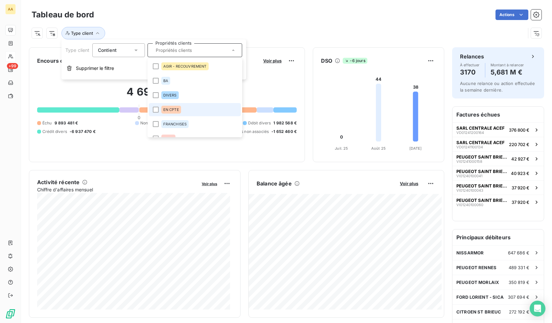
click at [164, 107] on div "EN CPTE" at bounding box center [171, 110] width 20 height 8
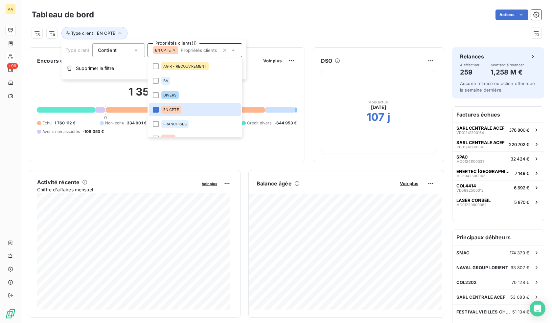
click at [184, 9] on div "Tableau de bord Actions" at bounding box center [287, 15] width 510 height 14
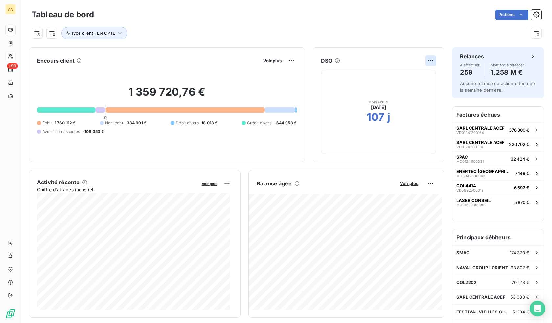
click at [426, 61] on html "AA +99 Tableau de bord Actions Type client : EN CPTE Encours client Voir plus 1…" at bounding box center [276, 161] width 552 height 323
click at [401, 94] on html "AA +99 Tableau de bord Actions Type client : EN CPTE Encours client Voir plus 1…" at bounding box center [276, 161] width 552 height 323
click at [377, 108] on span "[DATE]" at bounding box center [378, 107] width 15 height 7
drag, startPoint x: 377, startPoint y: 108, endPoint x: 366, endPoint y: 124, distance: 20.0
click at [377, 109] on span "[DATE]" at bounding box center [378, 107] width 15 height 7
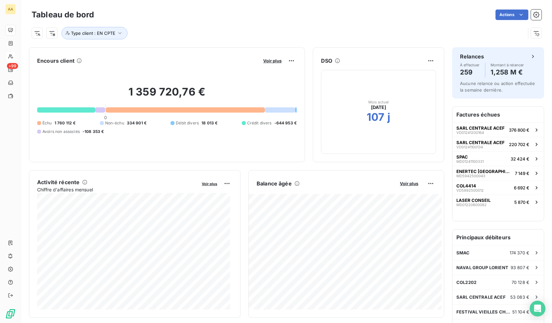
click at [366, 124] on div "Mois actuel [DATE] 107 j" at bounding box center [378, 112] width 115 height 84
drag, startPoint x: 363, startPoint y: 128, endPoint x: 256, endPoint y: 168, distance: 114.6
click at [363, 129] on div "Mois actuel [DATE] 107 j" at bounding box center [378, 112] width 115 height 84
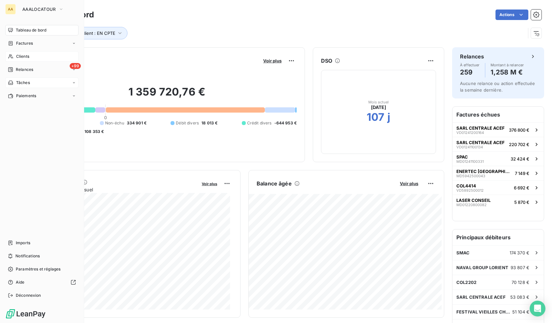
click at [39, 85] on div "Tâches" at bounding box center [41, 83] width 73 height 11
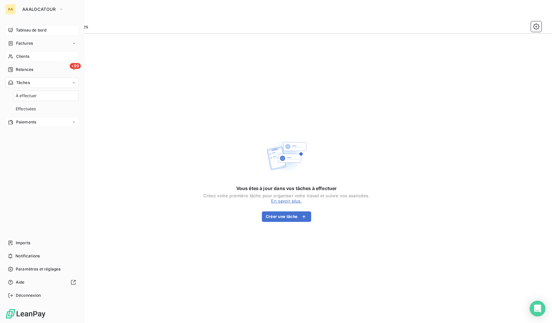
click at [34, 123] on span "Paiements" at bounding box center [26, 122] width 20 height 6
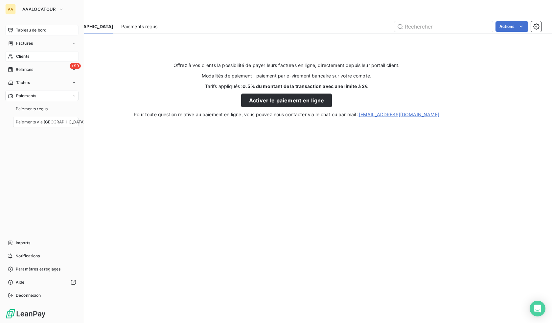
click at [33, 33] on span "Tableau de bord" at bounding box center [31, 30] width 31 height 6
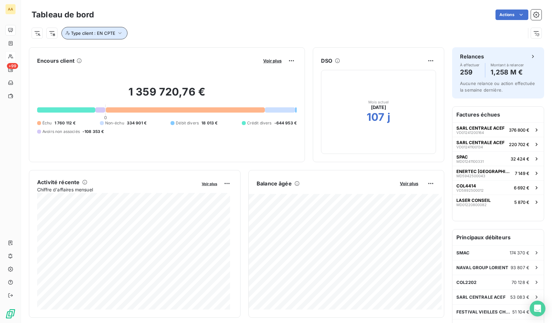
click at [121, 33] on icon "button" at bounding box center [120, 33] width 7 height 7
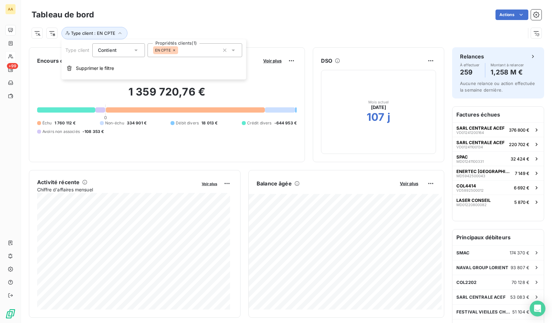
click at [172, 50] on icon at bounding box center [174, 50] width 4 height 4
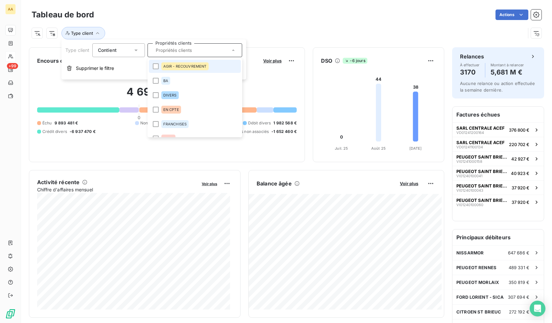
click at [204, 27] on div "Type client" at bounding box center [279, 33] width 494 height 12
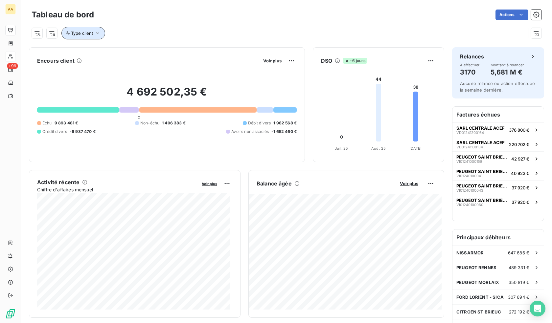
click at [97, 31] on icon "button" at bounding box center [97, 33] width 7 height 7
click at [185, 50] on div at bounding box center [194, 50] width 95 height 14
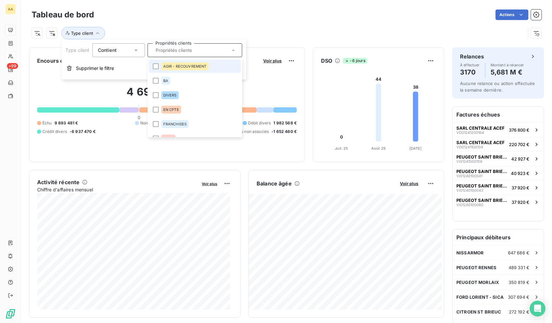
click at [190, 67] on span "AGIR - RECOUVREMENT" at bounding box center [184, 66] width 43 height 4
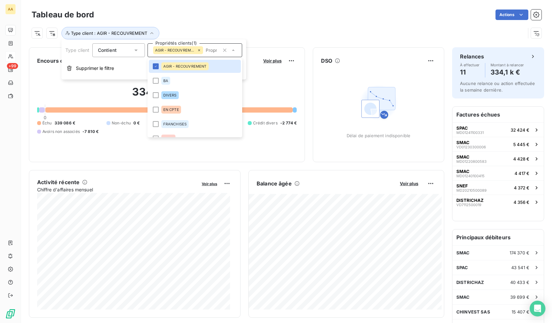
click at [219, 30] on div "Type client : AGIR - RECOUVREMENT" at bounding box center [279, 33] width 494 height 12
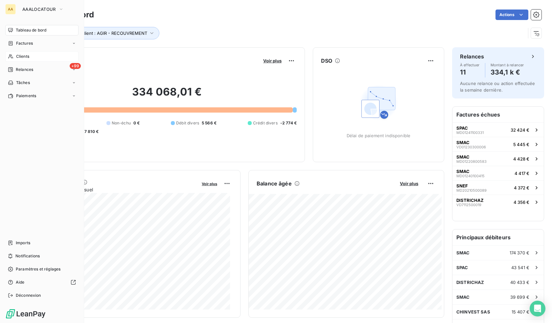
click at [29, 56] on span "Clients" at bounding box center [22, 57] width 13 height 6
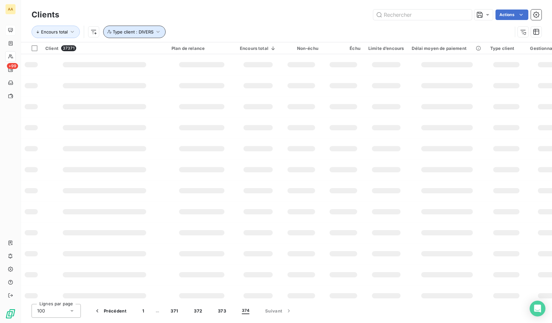
click at [152, 33] on span "Type client : DIVERS" at bounding box center [133, 31] width 41 height 5
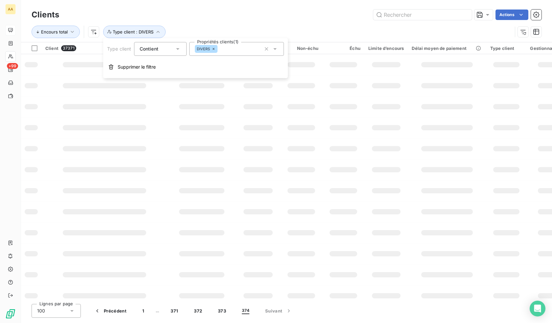
click at [223, 50] on div "DIVERS" at bounding box center [236, 49] width 95 height 14
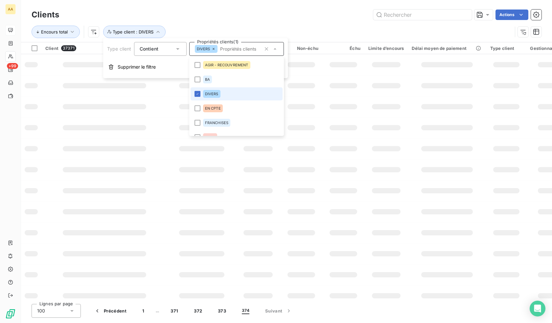
click at [213, 48] on icon at bounding box center [214, 49] width 4 height 4
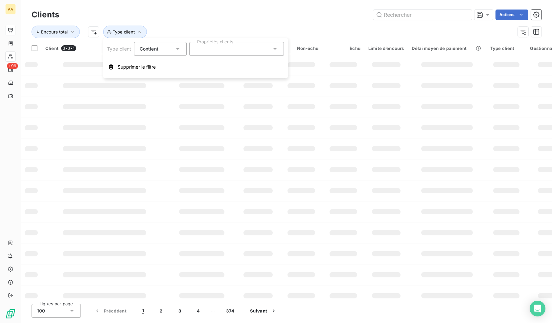
drag, startPoint x: 216, startPoint y: 48, endPoint x: 218, endPoint y: 54, distance: 6.2
click at [216, 48] on div at bounding box center [236, 49] width 95 height 14
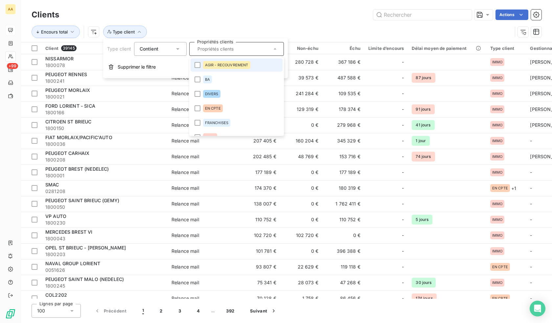
click at [211, 67] on div "AGIR - RECOUVREMENT" at bounding box center [226, 65] width 47 height 8
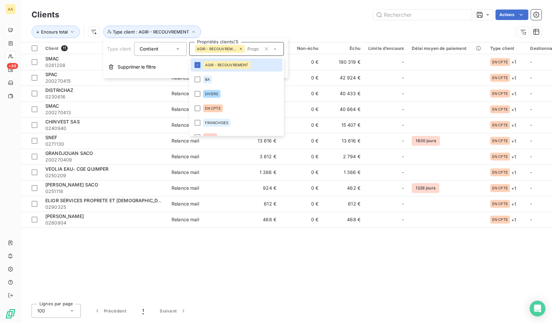
click at [240, 49] on icon at bounding box center [241, 49] width 4 height 4
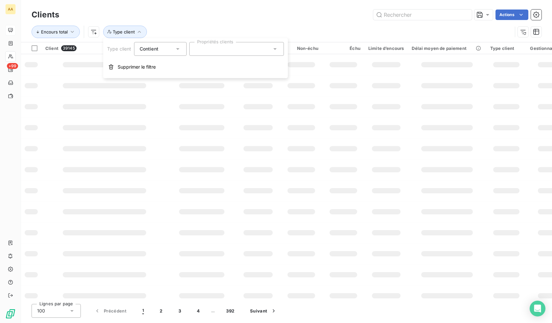
click at [189, 21] on div "Clients Actions" at bounding box center [287, 15] width 510 height 14
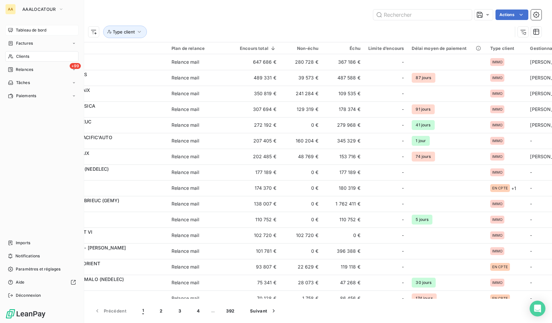
click at [22, 57] on span "Clients" at bounding box center [22, 57] width 13 height 6
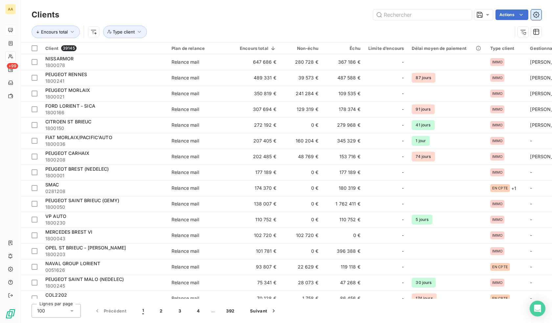
click at [535, 11] on button "button" at bounding box center [536, 15] width 11 height 11
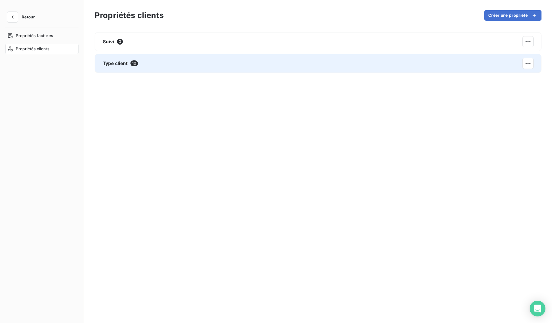
click at [130, 63] on div "Type client 10" at bounding box center [120, 63] width 35 height 7
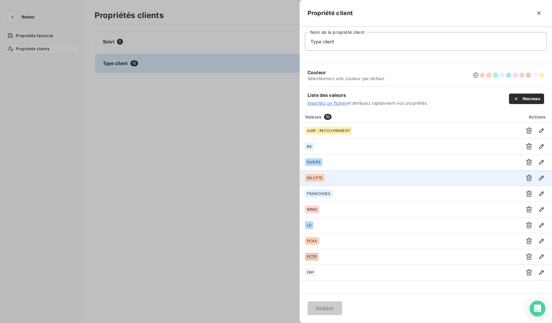
click at [314, 180] on span "EN CPTE" at bounding box center [315, 178] width 16 height 4
click at [360, 175] on div "EN CPTE" at bounding box center [409, 178] width 208 height 8
drag, startPoint x: 360, startPoint y: 175, endPoint x: 433, endPoint y: 172, distance: 72.7
click at [363, 175] on div "EN CPTE" at bounding box center [409, 178] width 208 height 8
click at [542, 178] on icon "button" at bounding box center [541, 178] width 5 height 5
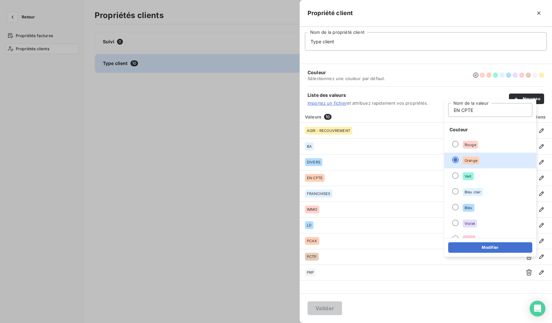
click at [467, 110] on input "EN CPTE" at bounding box center [490, 110] width 84 height 14
type input "EN COMPTE"
click at [468, 249] on button "Modifier" at bounding box center [490, 247] width 84 height 11
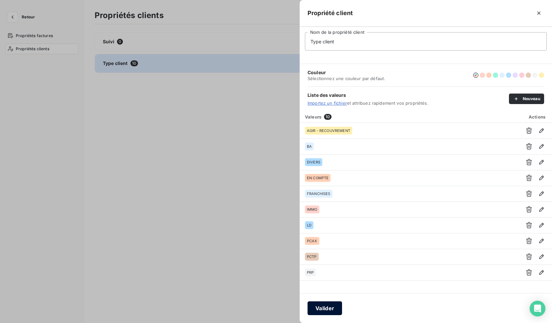
click at [331, 305] on button "Valider" at bounding box center [324, 308] width 34 height 14
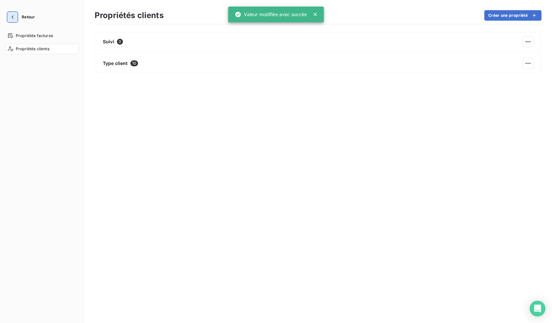
click at [16, 18] on button "button" at bounding box center [12, 17] width 11 height 11
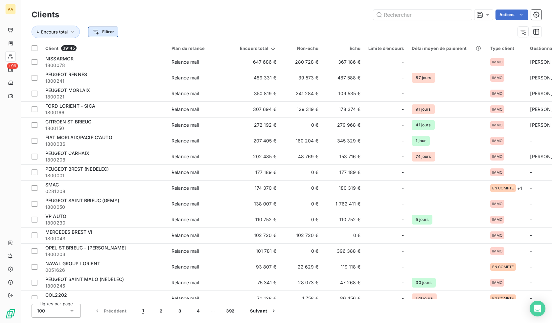
click at [101, 33] on html "AA +99 Clients Actions Encours total Filtrer Client 39145 Plan de relance Encou…" at bounding box center [276, 161] width 552 height 323
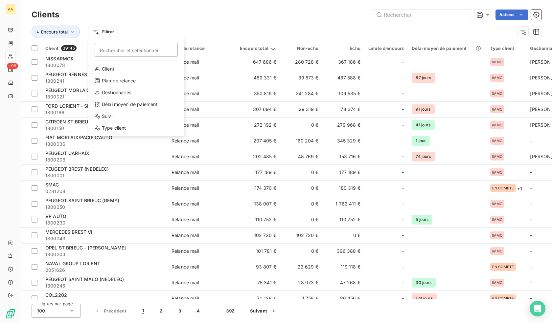
click at [131, 23] on html "AA +99 Clients Actions Encours total Filtrer Rechercher et sélectionner Client …" at bounding box center [276, 161] width 552 height 323
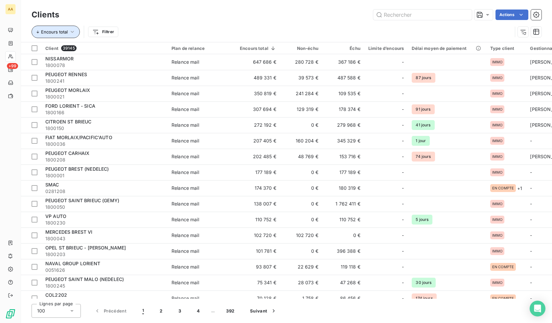
click at [71, 30] on icon "button" at bounding box center [72, 32] width 7 height 7
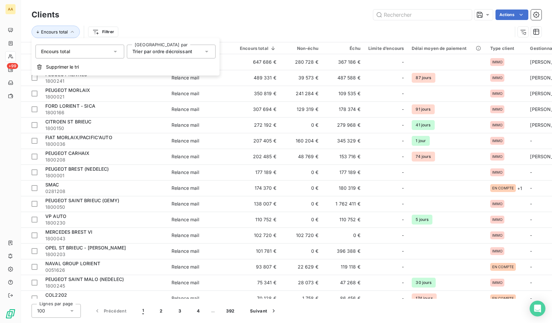
click at [128, 29] on div "Encours total Filtrer" at bounding box center [272, 32] width 480 height 12
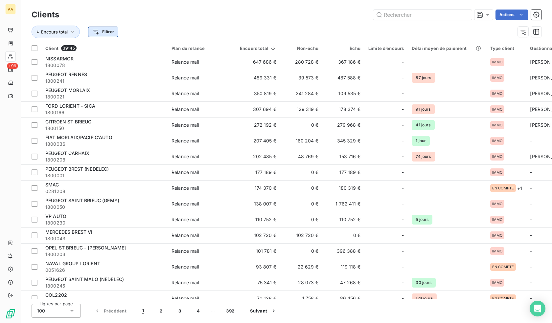
click at [104, 31] on html "AA +99 Clients Actions Encours total Filtrer Client 39145 Plan de relance Encou…" at bounding box center [276, 161] width 552 height 323
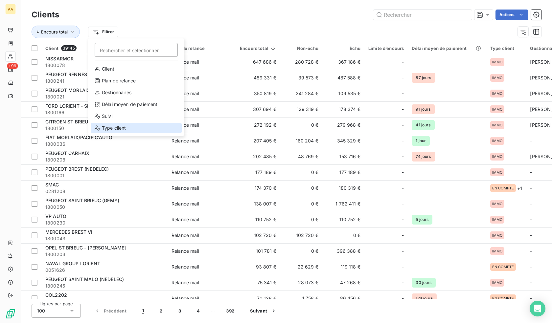
click at [106, 127] on div "Type client" at bounding box center [136, 128] width 91 height 11
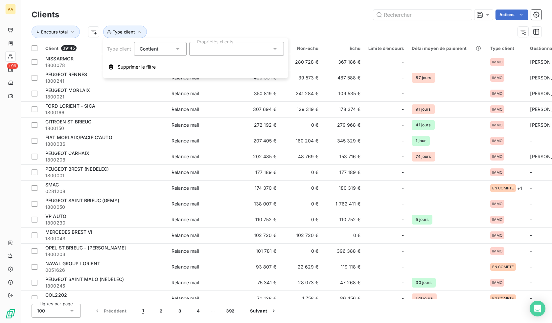
click at [214, 54] on div at bounding box center [236, 49] width 95 height 14
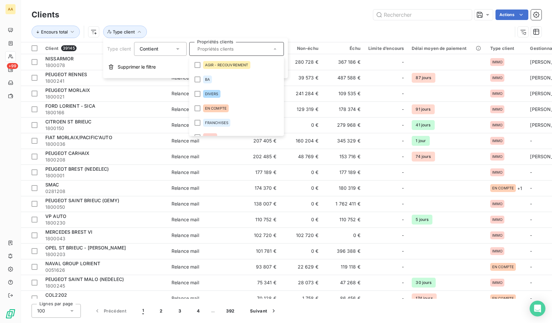
click at [229, 14] on div "Actions" at bounding box center [304, 15] width 474 height 11
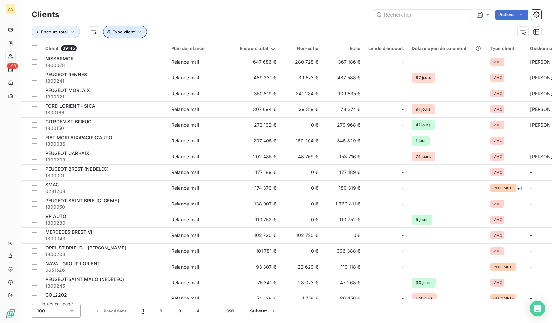
click at [136, 29] on icon "button" at bounding box center [139, 32] width 7 height 7
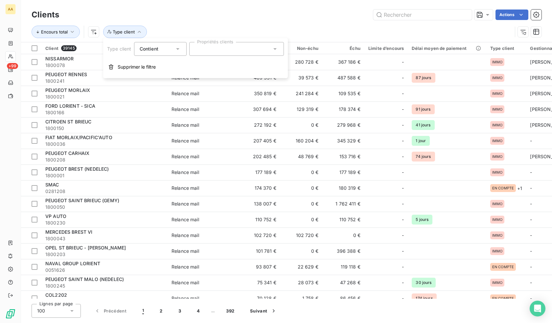
click at [178, 24] on div "Encours total Type client" at bounding box center [287, 32] width 510 height 20
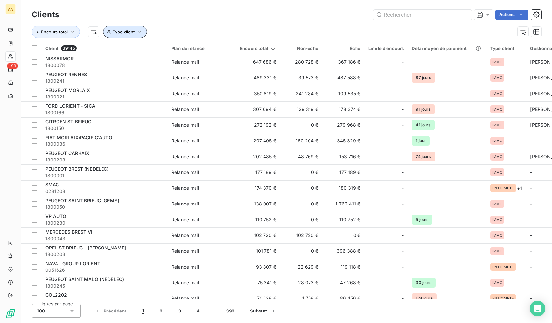
click at [129, 29] on button "Type client" at bounding box center [125, 32] width 44 height 12
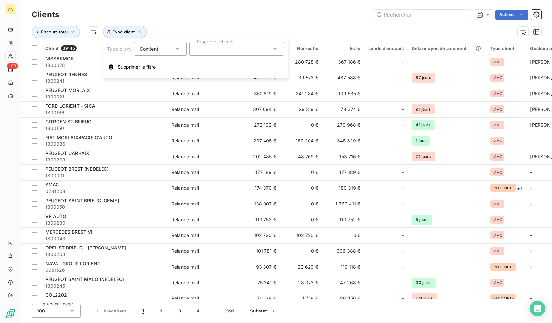
click at [209, 50] on div at bounding box center [236, 49] width 95 height 14
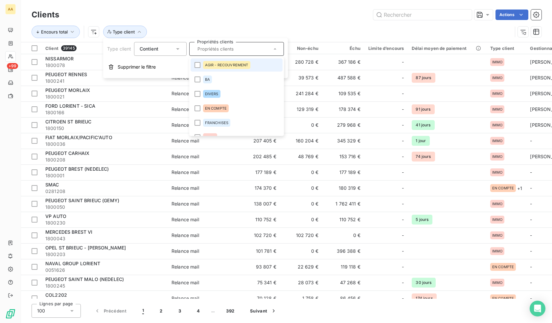
click at [214, 64] on span "AGIR - RECOUVREMENT" at bounding box center [226, 65] width 43 height 4
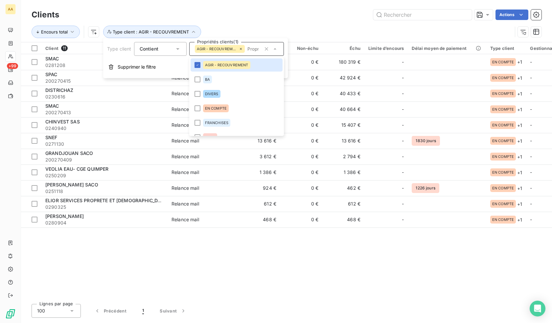
click at [181, 238] on div "Client 11 Plan de relance Encours total Non-échu Échu Limite d’encours Délai mo…" at bounding box center [286, 170] width 531 height 256
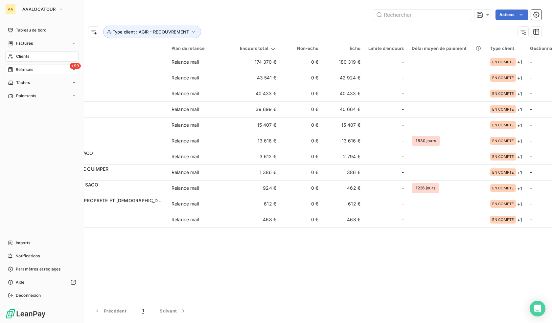
click at [15, 73] on div "+99 Relances" at bounding box center [41, 69] width 73 height 11
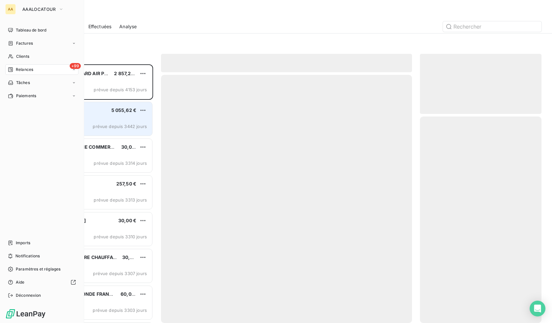
scroll to position [254, 117]
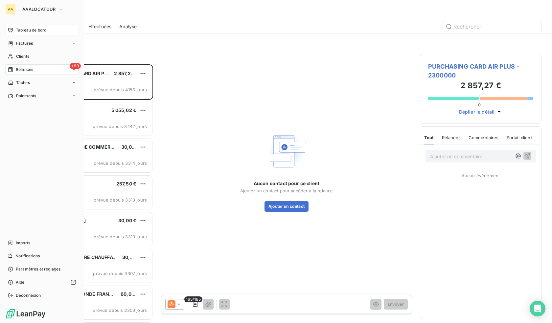
click at [13, 32] on div "Tableau de bord" at bounding box center [41, 30] width 73 height 11
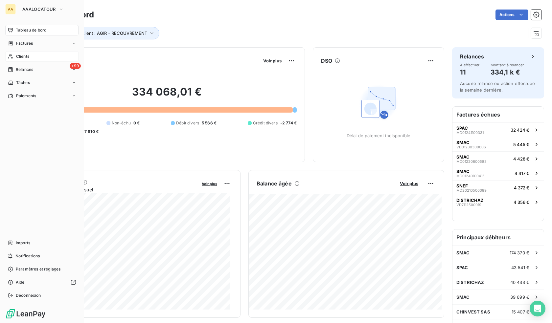
click at [26, 56] on span "Clients" at bounding box center [22, 57] width 13 height 6
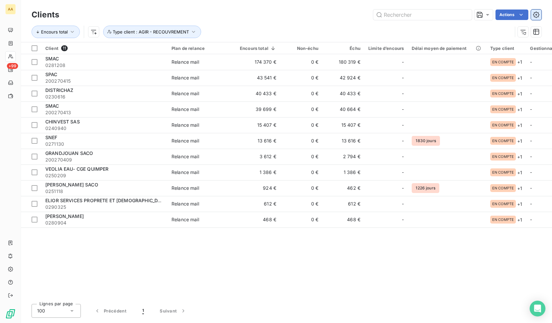
click at [535, 16] on icon "button" at bounding box center [536, 14] width 7 height 7
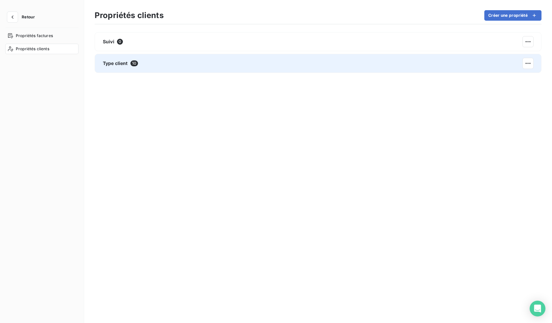
click at [216, 71] on div "Type client 10" at bounding box center [318, 63] width 447 height 19
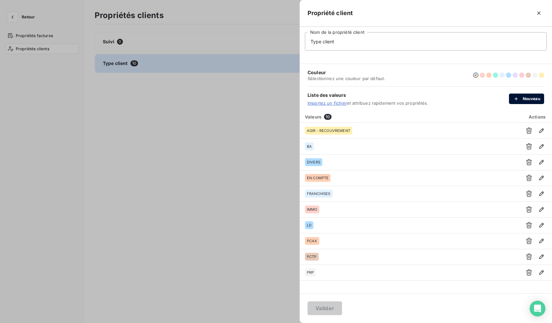
click at [515, 98] on icon "button" at bounding box center [516, 99] width 7 height 7
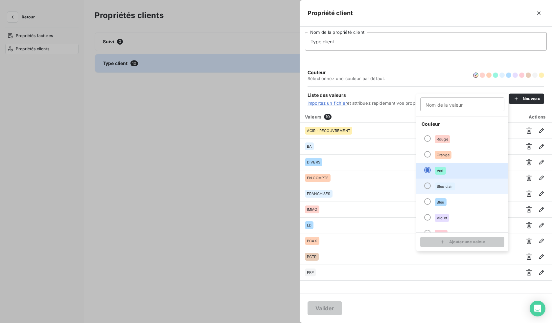
scroll to position [56, 0]
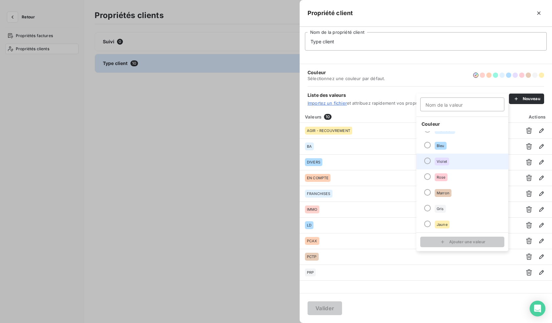
click at [446, 162] on span "Violet" at bounding box center [441, 162] width 11 height 4
click at [464, 100] on input "Nom de la valeur" at bounding box center [462, 105] width 84 height 14
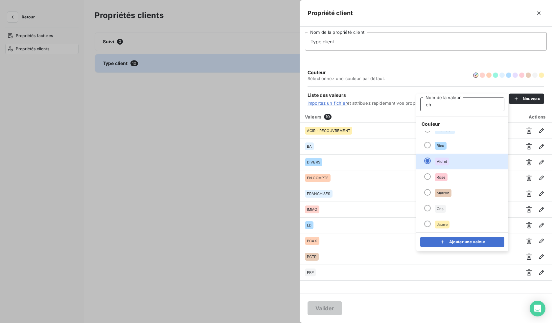
type input "c"
type input "CHORUS"
click at [448, 240] on div "submit" at bounding box center [444, 242] width 10 height 7
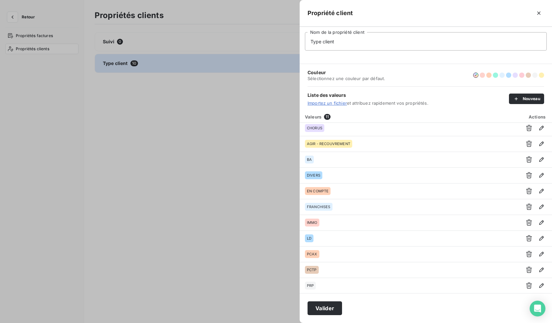
scroll to position [3, 0]
click at [327, 313] on button "Valider" at bounding box center [324, 308] width 34 height 14
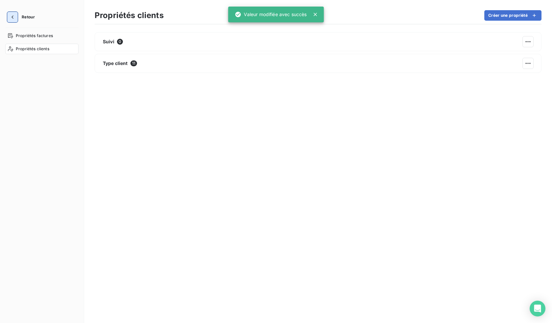
click at [12, 18] on icon "button" at bounding box center [12, 17] width 7 height 7
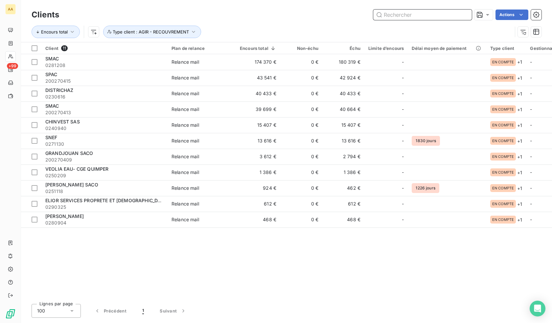
click at [409, 14] on input "text" at bounding box center [422, 15] width 99 height 11
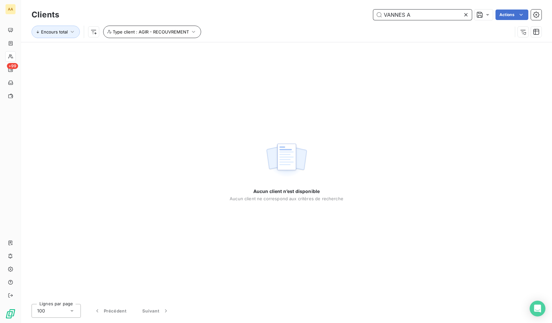
type input "VANNES A"
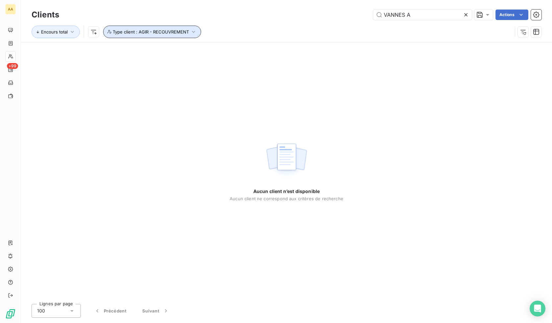
click at [197, 32] on button "Type client : AGIR - RECOUVREMENT" at bounding box center [152, 32] width 98 height 12
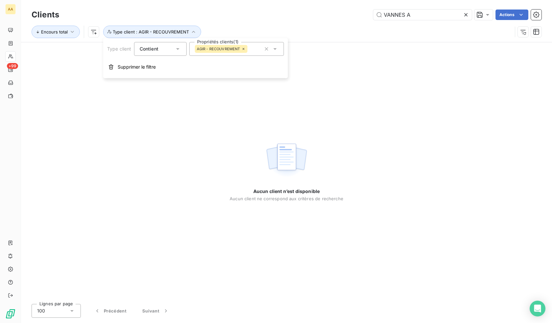
click at [244, 48] on icon at bounding box center [243, 49] width 4 height 4
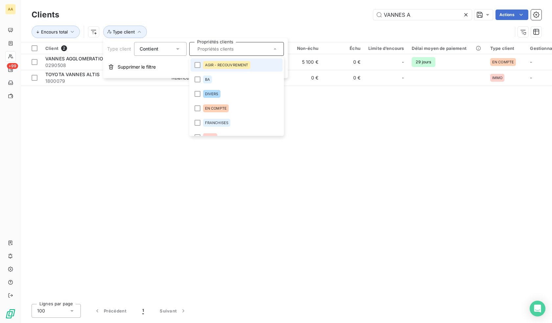
click at [257, 50] on input "text" at bounding box center [233, 49] width 77 height 6
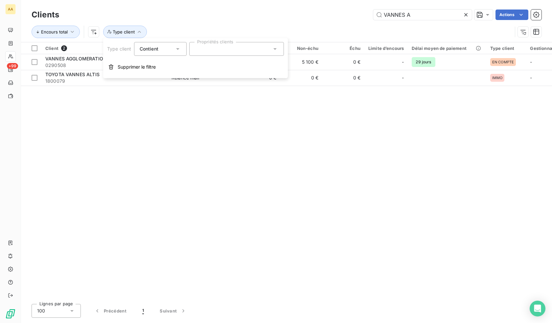
click at [234, 46] on div at bounding box center [236, 49] width 95 height 14
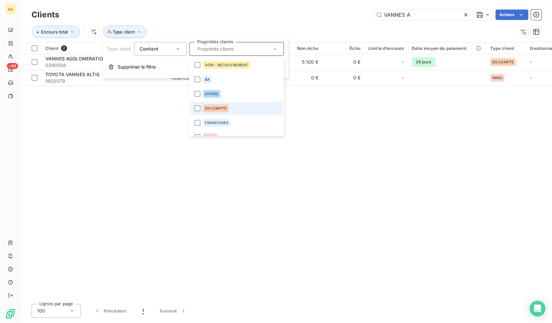
click at [210, 109] on span "EN COMPTE" at bounding box center [216, 108] width 22 height 4
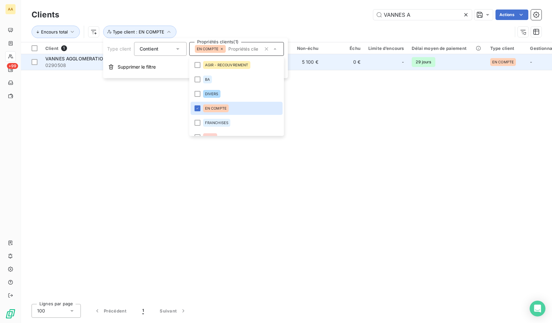
click at [61, 62] on span "0290508" at bounding box center [104, 65] width 118 height 7
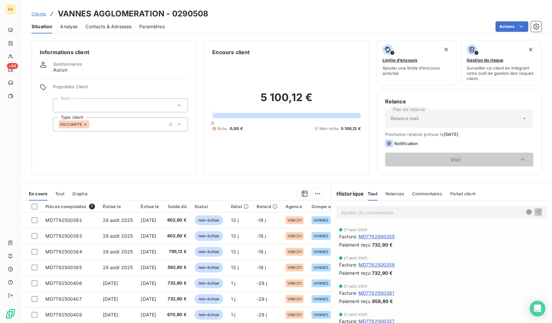
click at [142, 121] on div "EN COMPTE" at bounding box center [120, 125] width 135 height 14
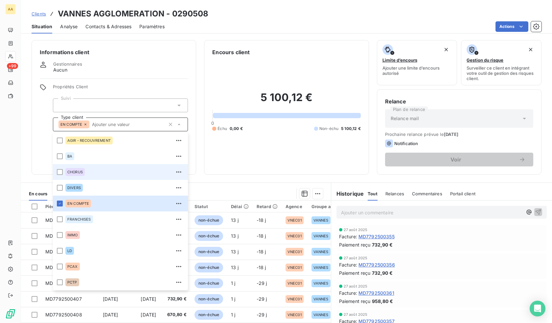
click at [76, 173] on span "CHORUS" at bounding box center [74, 172] width 15 height 4
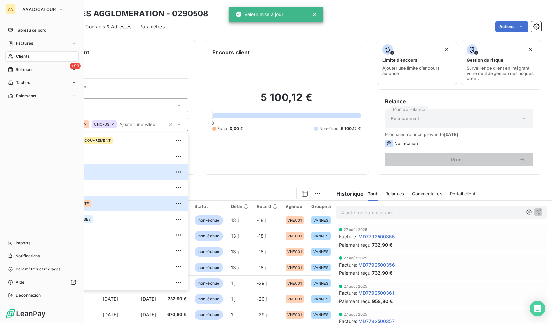
click at [17, 59] on span "Clients" at bounding box center [22, 57] width 13 height 6
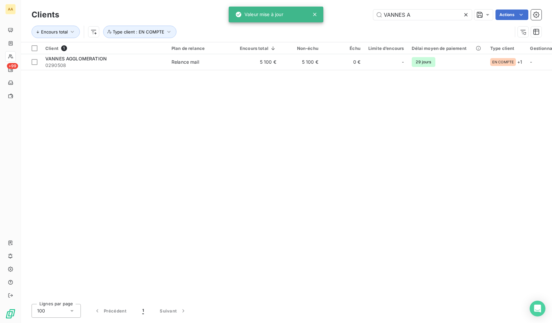
drag, startPoint x: 418, startPoint y: 13, endPoint x: 317, endPoint y: 6, distance: 100.7
click at [318, 6] on div "AA +99 Clients VANNES A Actions Encours total Type client : EN COMPTE Client 1 …" at bounding box center [276, 161] width 552 height 323
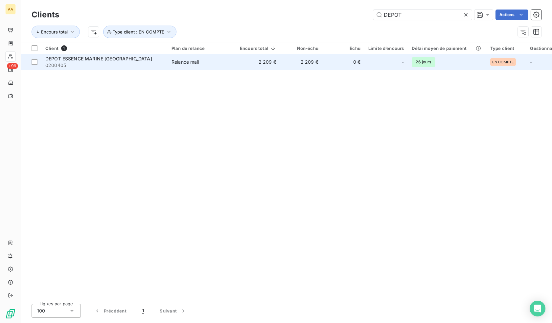
type input "DEPOT"
click at [189, 57] on td "Relance mail" at bounding box center [201, 62] width 68 height 16
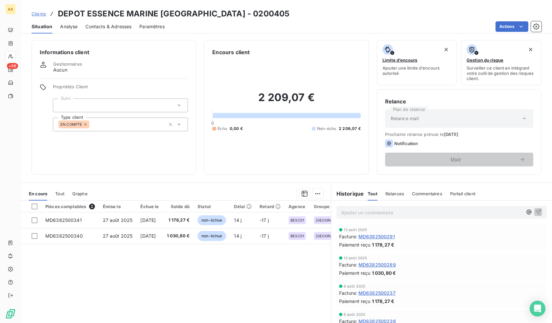
click at [121, 122] on div "EN COMPTE" at bounding box center [120, 125] width 135 height 14
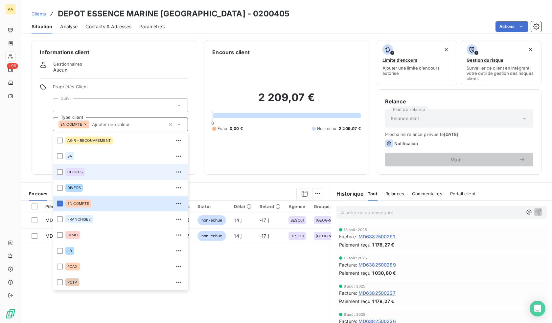
click at [75, 173] on span "CHORUS" at bounding box center [74, 172] width 15 height 4
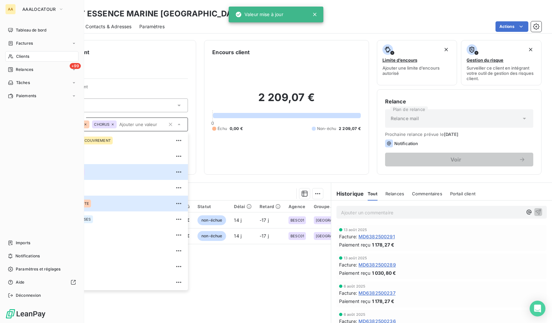
click at [19, 57] on span "Clients" at bounding box center [22, 57] width 13 height 6
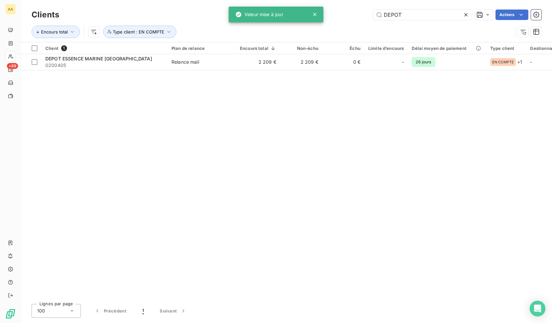
drag, startPoint x: 355, startPoint y: 11, endPoint x: 331, endPoint y: 7, distance: 24.9
click at [331, 7] on div "Clients DEPOT Actions Encours total Type client : EN COMPTE" at bounding box center [286, 21] width 531 height 42
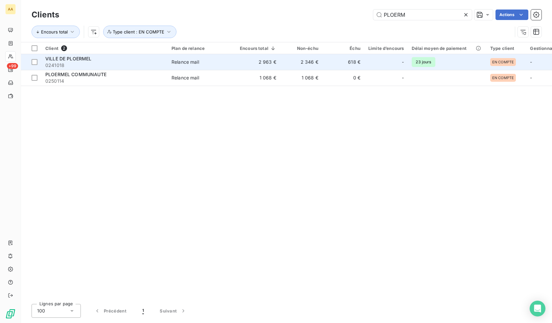
type input "PLOERM"
click at [85, 61] on div "VILLE DE PLOERMEL" at bounding box center [104, 59] width 118 height 7
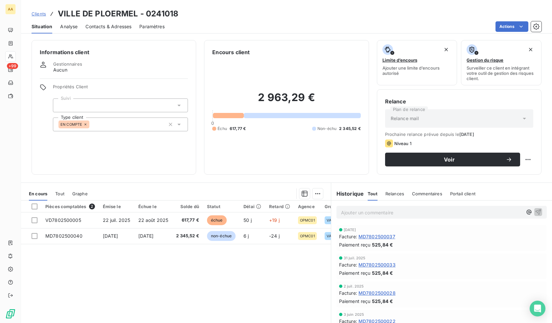
click at [132, 123] on div "EN COMPTE" at bounding box center [120, 125] width 135 height 14
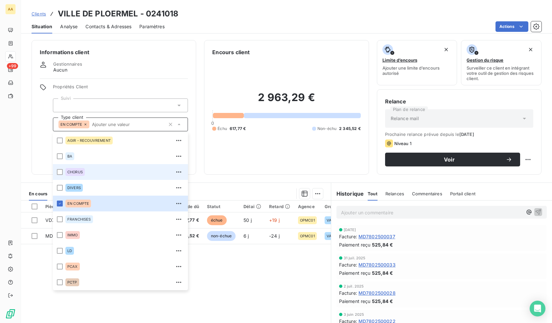
click at [75, 174] on div "CHORUS" at bounding box center [74, 172] width 19 height 8
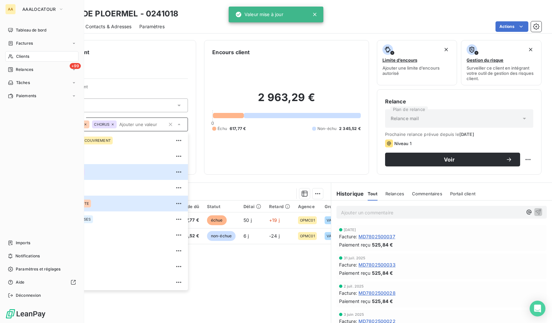
click at [14, 56] on div "Clients" at bounding box center [41, 56] width 73 height 11
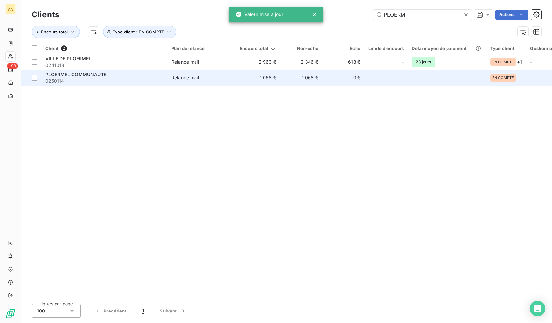
click at [102, 79] on span "0250114" at bounding box center [104, 81] width 118 height 7
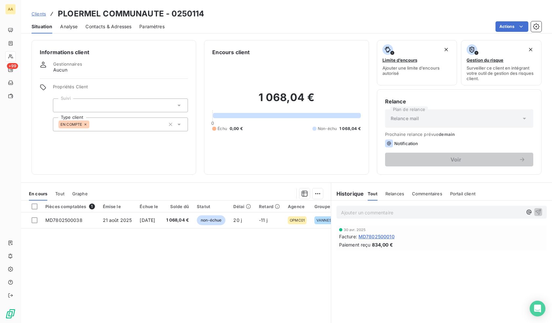
click at [105, 121] on div "EN COMPTE" at bounding box center [120, 125] width 135 height 14
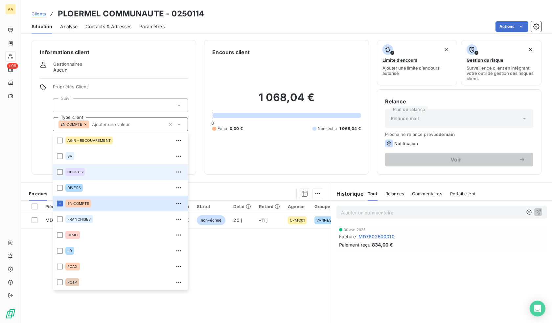
click at [76, 172] on span "CHORUS" at bounding box center [74, 172] width 15 height 4
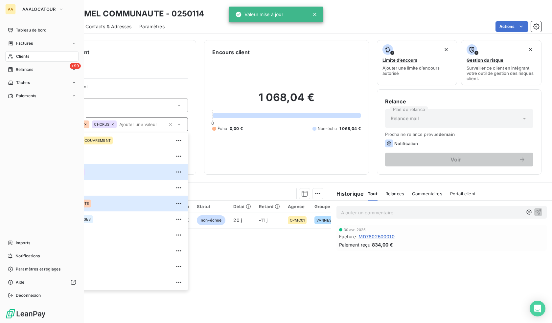
click at [15, 56] on div "Clients" at bounding box center [41, 56] width 73 height 11
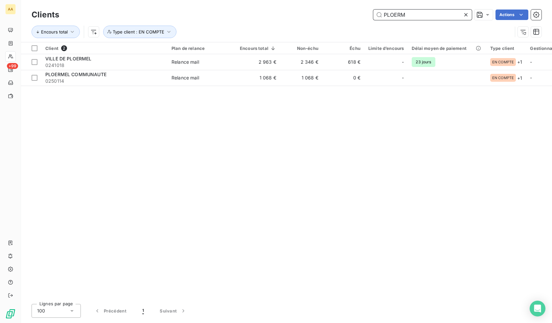
click at [417, 14] on input "PLOERM" at bounding box center [422, 15] width 99 height 11
drag, startPoint x: 415, startPoint y: 15, endPoint x: 336, endPoint y: 23, distance: 79.5
click at [339, 23] on div "Clients PLOERM Actions Encours total Type client : EN COMPTE" at bounding box center [287, 25] width 510 height 34
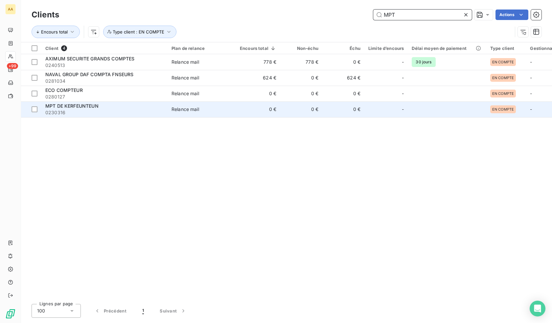
type input "MPT"
click at [90, 110] on span "0230316" at bounding box center [104, 112] width 118 height 7
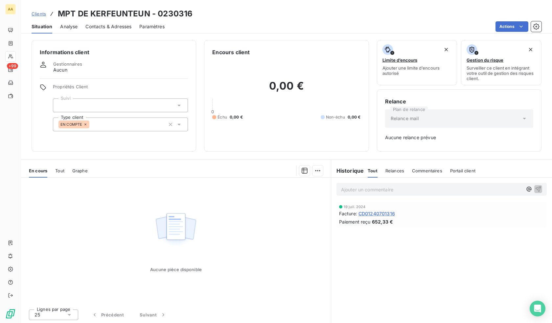
click at [106, 124] on div "EN COMPTE" at bounding box center [120, 125] width 135 height 14
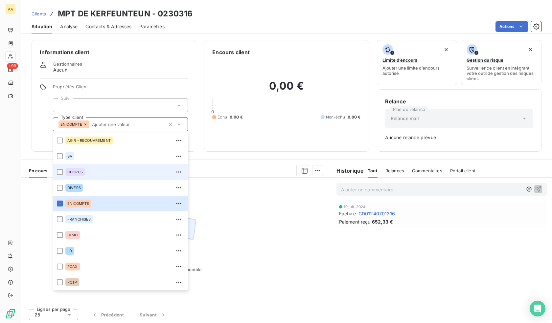
click at [76, 175] on div "CHORUS" at bounding box center [74, 172] width 19 height 8
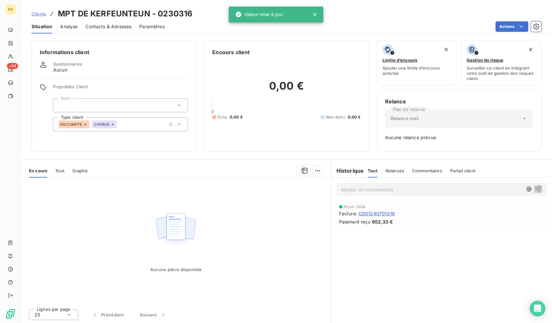
click at [42, 121] on div "Propriétés Client Suivi Type client EN COMPTE CHORUS" at bounding box center [114, 107] width 148 height 47
